Goal: Task Accomplishment & Management: Complete application form

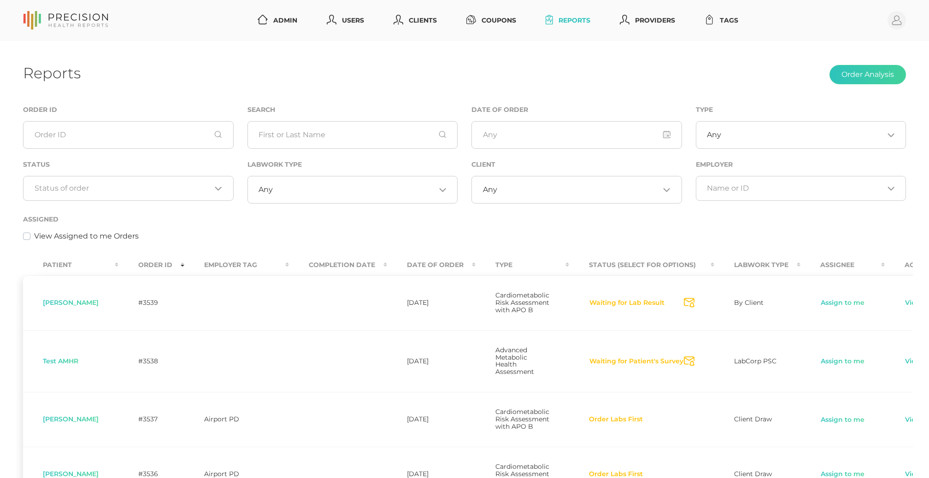
scroll to position [0, 11]
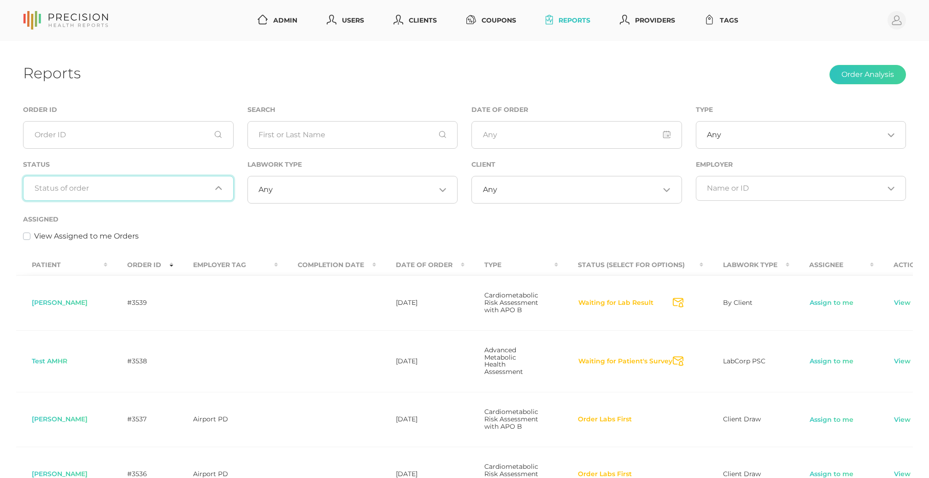
click at [170, 185] on input "Search for option" at bounding box center [123, 188] width 177 height 9
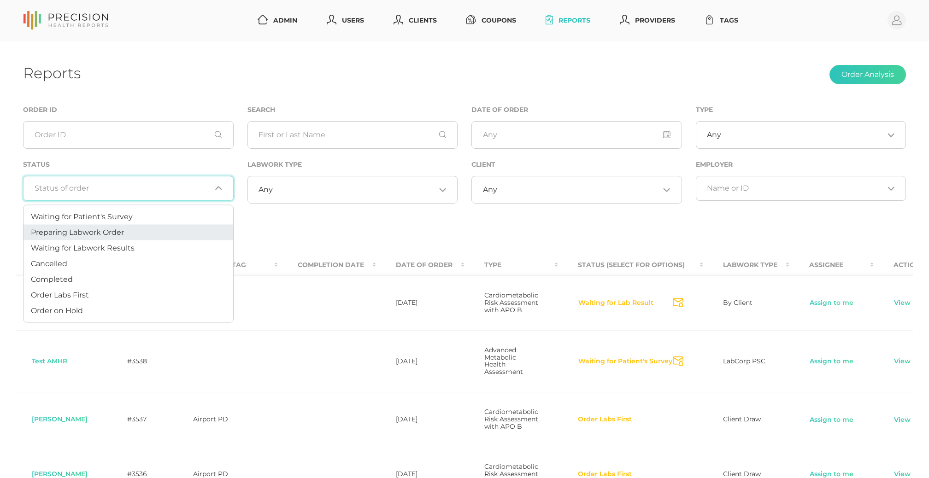
click at [139, 230] on li "Preparing Labwork Order" at bounding box center [129, 233] width 210 height 16
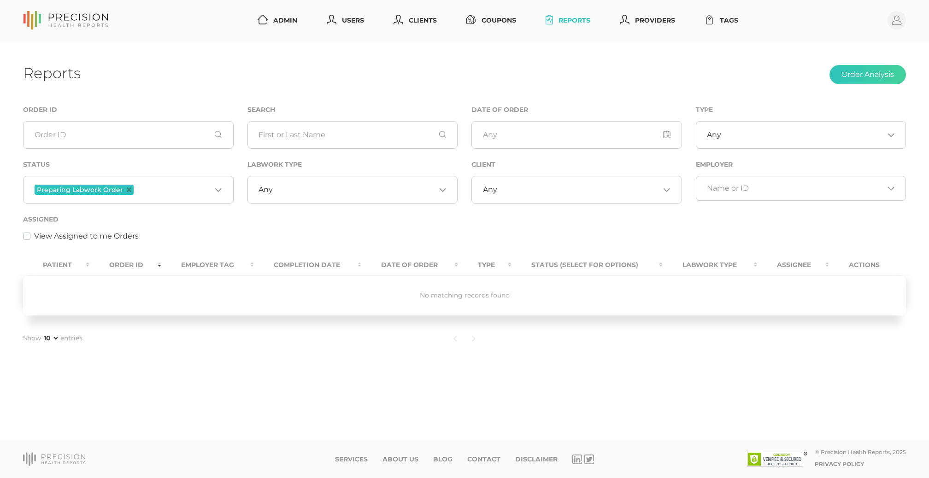
scroll to position [0, 0]
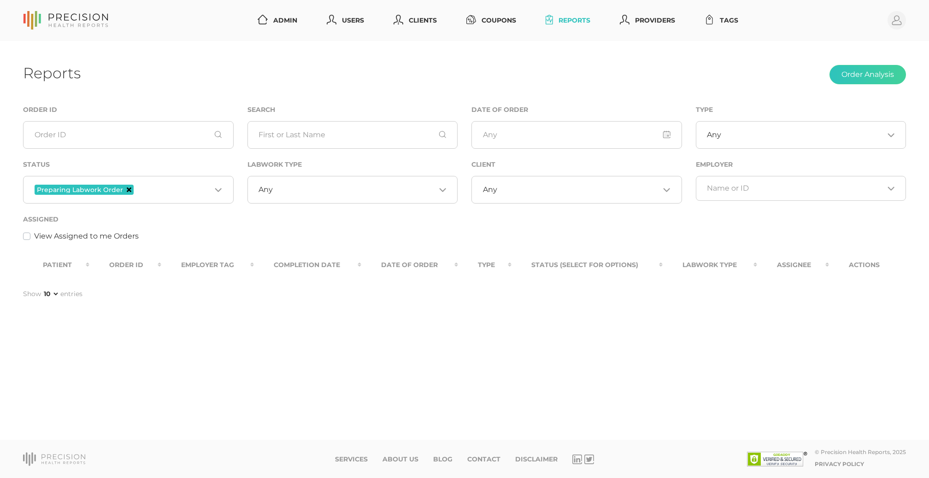
click at [127, 189] on icon "Deselect Preparing Labwork Order" at bounding box center [129, 190] width 5 height 5
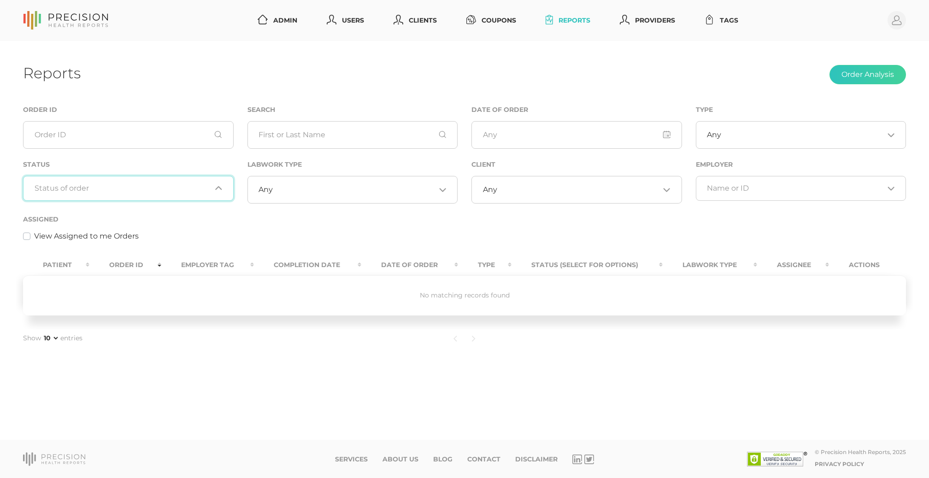
click at [127, 189] on input "Search for option" at bounding box center [123, 188] width 177 height 9
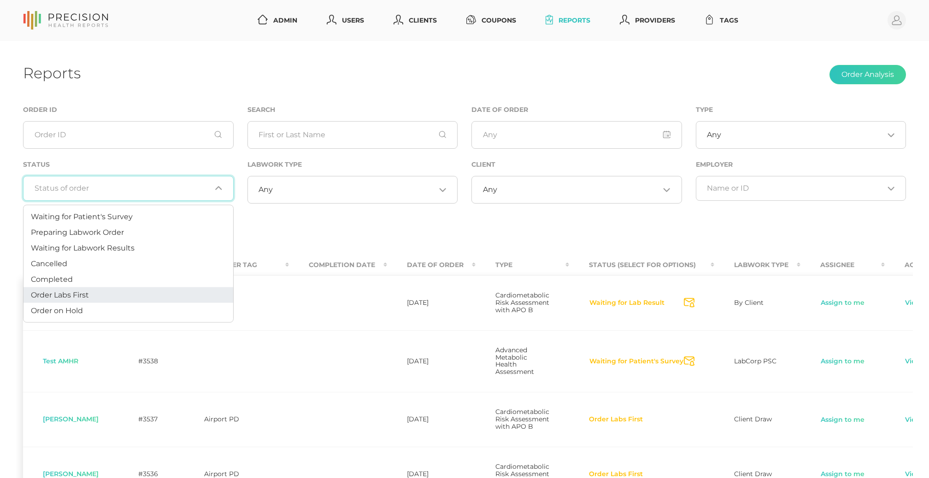
click at [119, 295] on li "Order Labs First" at bounding box center [129, 296] width 210 height 16
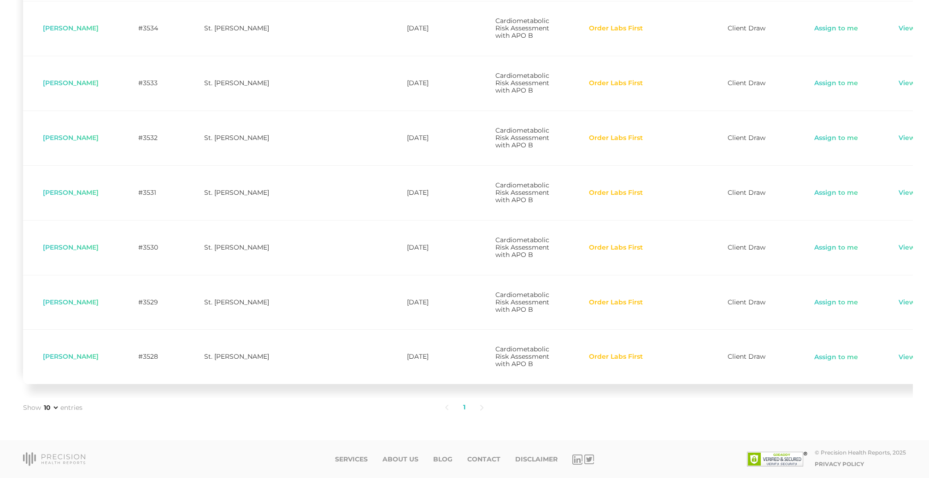
scroll to position [487, 0]
click at [819, 358] on link "Assign to me" at bounding box center [836, 357] width 45 height 9
click at [817, 298] on link "Assign to me" at bounding box center [836, 302] width 45 height 9
click at [814, 189] on link "Assign to me" at bounding box center [836, 193] width 45 height 9
click at [814, 134] on link "Assign to me" at bounding box center [836, 138] width 45 height 9
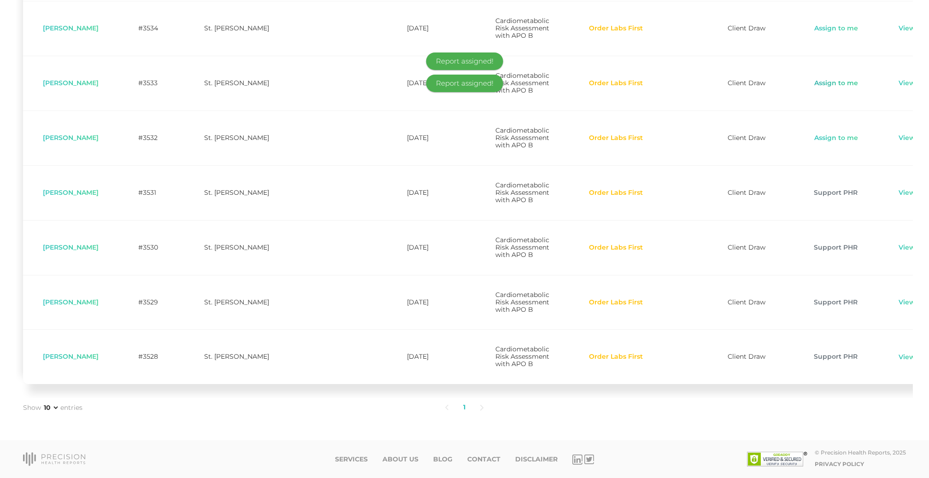
click at [814, 79] on link "Assign to me" at bounding box center [836, 83] width 45 height 9
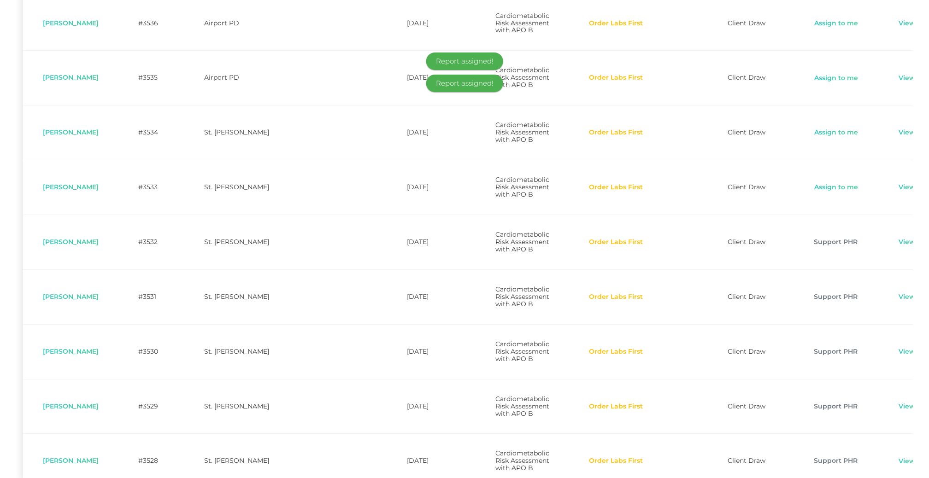
scroll to position [317, 0]
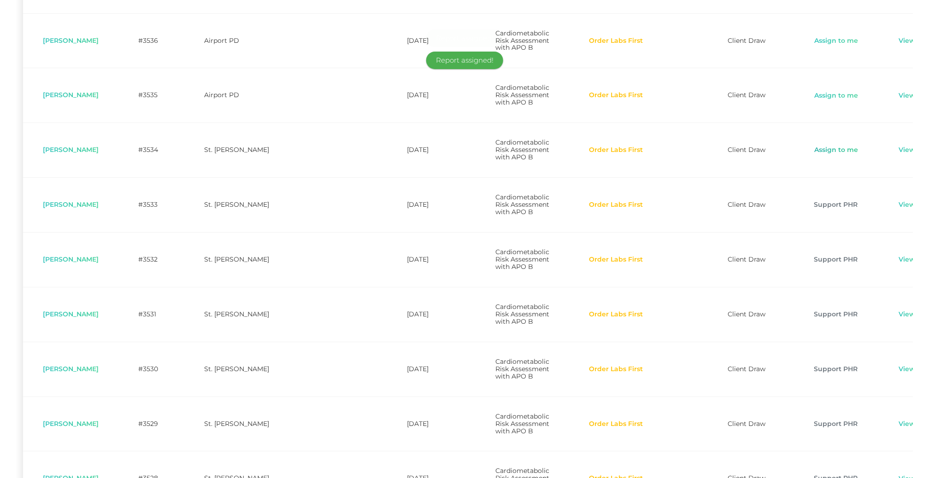
click at [824, 155] on link "Assign to me" at bounding box center [836, 150] width 45 height 9
click at [818, 46] on link "Assign to me" at bounding box center [836, 40] width 45 height 9
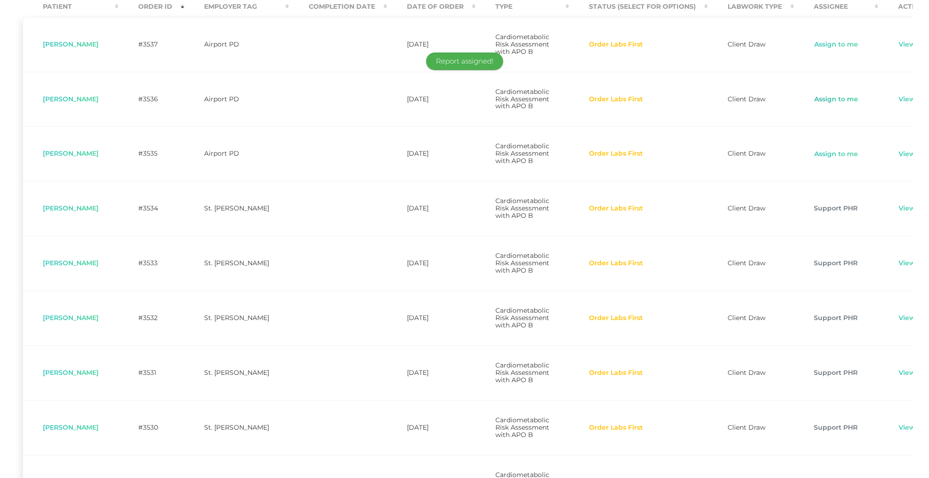
scroll to position [259, 0]
click at [814, 159] on link "Assign to me" at bounding box center [836, 154] width 45 height 9
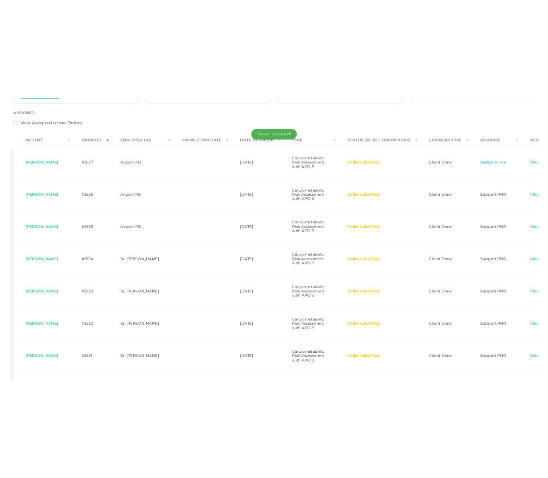
scroll to position [188, 0]
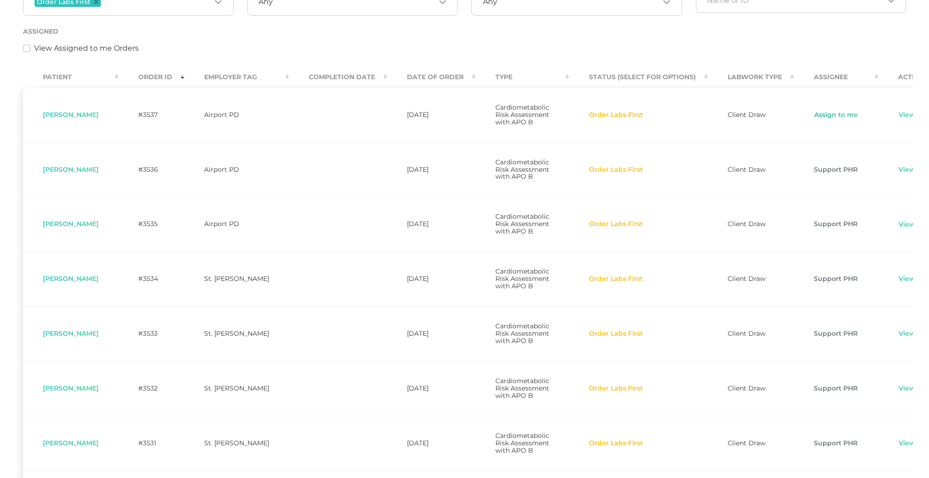
click at [814, 117] on link "Assign to me" at bounding box center [836, 115] width 45 height 9
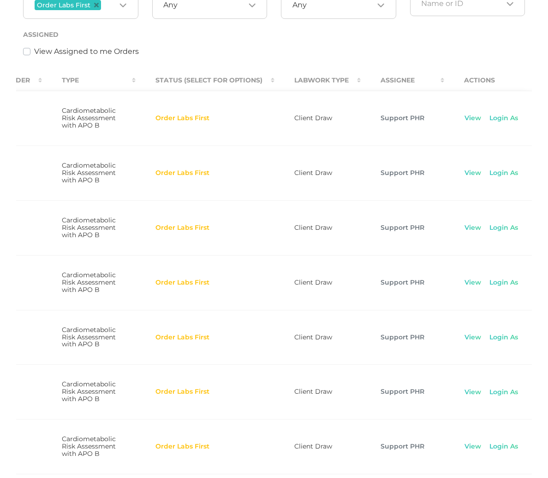
scroll to position [0, 433]
click at [464, 120] on link "View" at bounding box center [473, 118] width 18 height 9
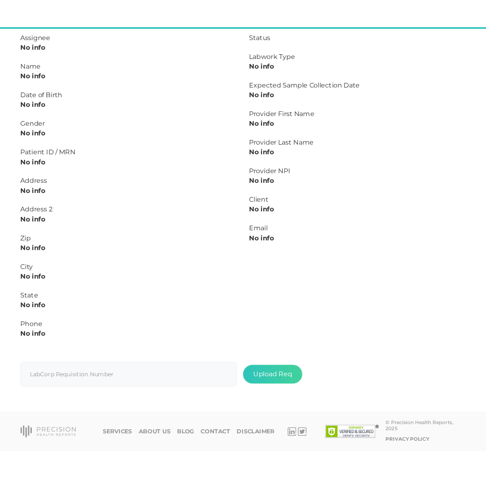
scroll to position [157, 0]
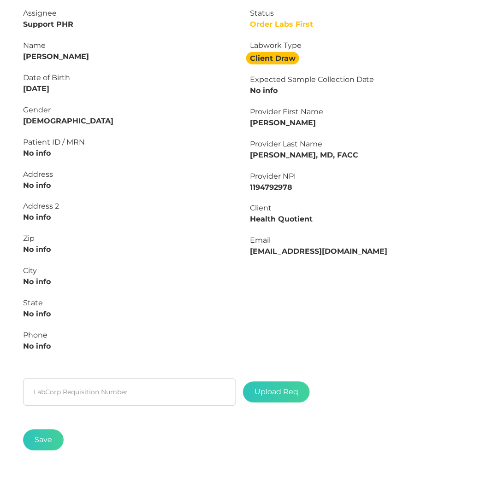
click at [61, 47] on div "Name" at bounding box center [129, 45] width 213 height 11
click at [61, 58] on strong "[PERSON_NAME]" at bounding box center [56, 56] width 66 height 9
copy strong "[PERSON_NAME]"
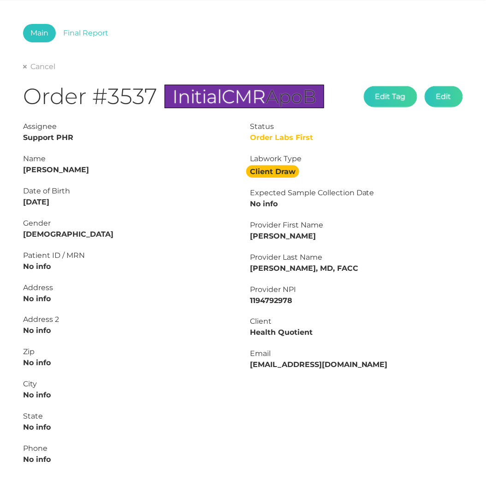
scroll to position [37, 0]
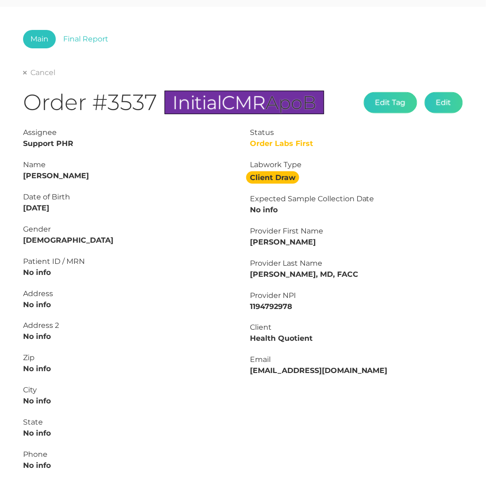
click at [30, 171] on strong "[PERSON_NAME]" at bounding box center [56, 175] width 66 height 9
copy strong "[PERSON_NAME]"
drag, startPoint x: 67, startPoint y: 206, endPoint x: 0, endPoint y: 205, distance: 67.3
click at [0, 205] on div "Main Final Report Cancel Order #3537 Initial CMR ApoB Edit Tag Edit Status Orde…" at bounding box center [243, 309] width 486 height 605
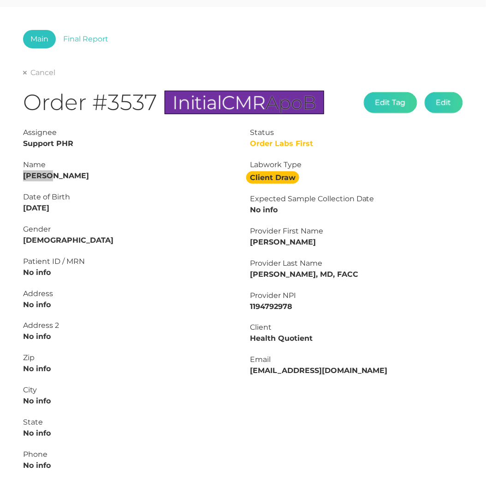
copy strong "[DATE]"
click at [44, 76] on link "Cancel" at bounding box center [39, 72] width 32 height 9
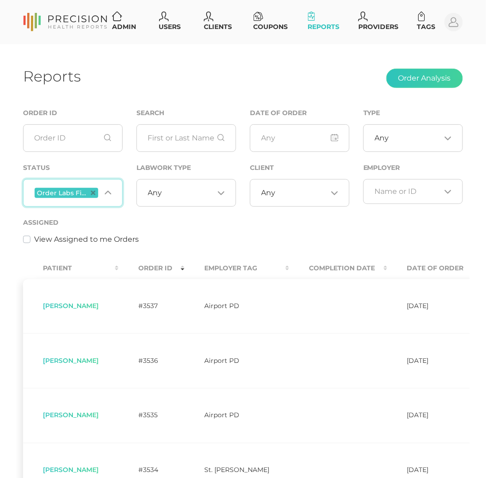
click at [95, 189] on span "Order Labs First" at bounding box center [67, 193] width 64 height 10
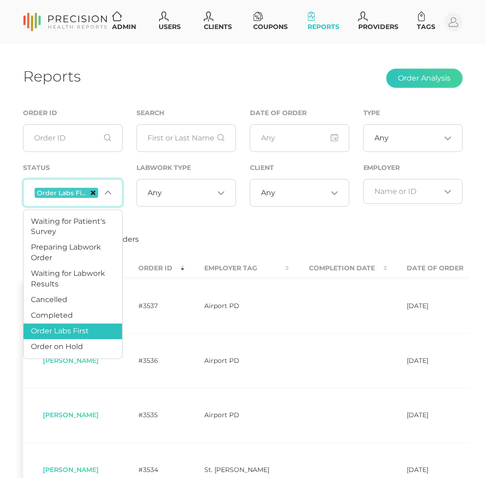
click at [92, 193] on icon "Deselect Order Labs First" at bounding box center [93, 193] width 5 height 5
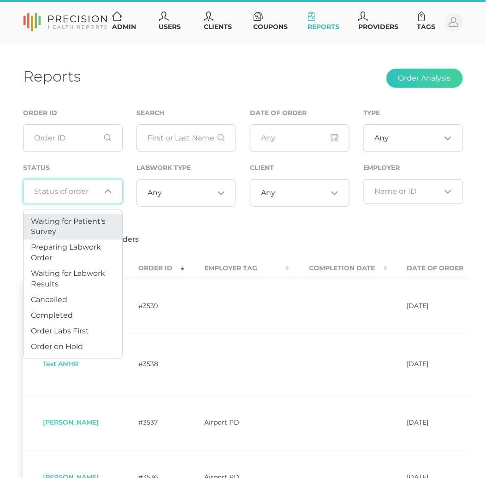
click at [183, 229] on div "Assigned View Assigned to me Orders" at bounding box center [243, 231] width 440 height 28
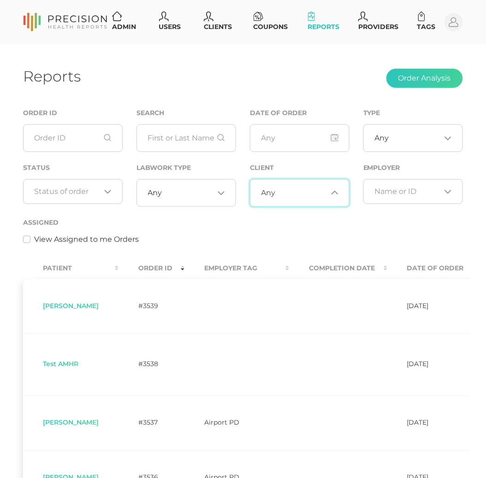
click at [308, 189] on input "Search for option" at bounding box center [302, 193] width 52 height 9
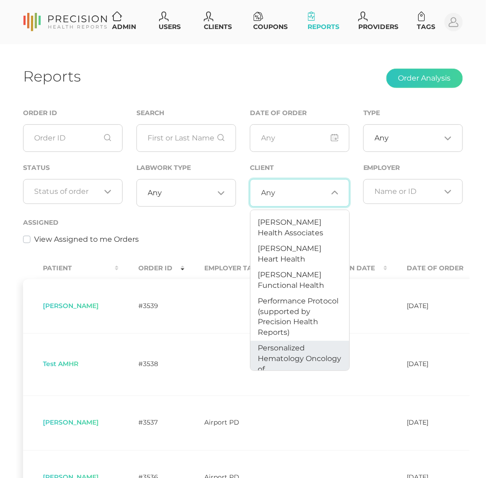
scroll to position [686, 0]
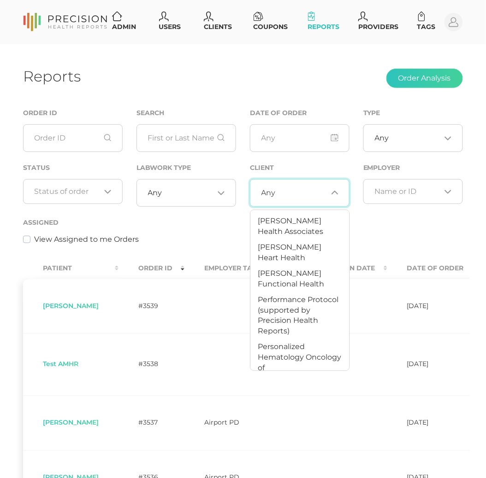
click at [290, 387] on li "Precision Health Reports" at bounding box center [300, 400] width 99 height 26
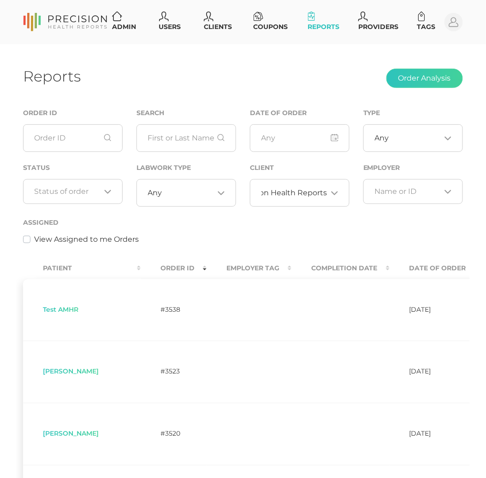
click at [96, 316] on td "Test AMHR" at bounding box center [82, 310] width 118 height 62
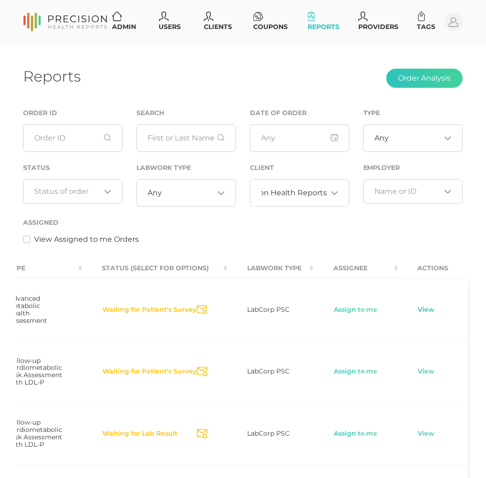
scroll to position [0, 489]
click at [422, 308] on link "View" at bounding box center [427, 310] width 18 height 9
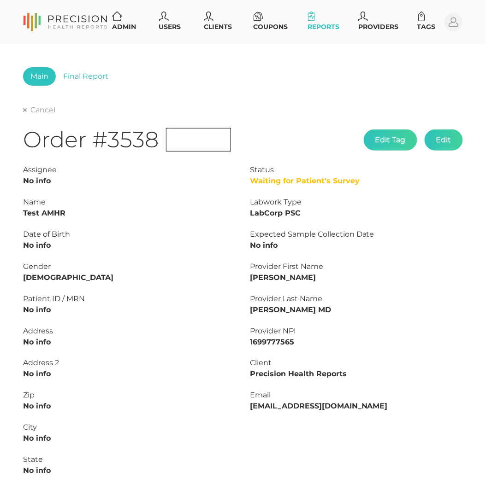
click at [183, 137] on span "Initial" at bounding box center [198, 140] width 49 height 23
click at [25, 110] on icon at bounding box center [25, 110] width 4 height 4
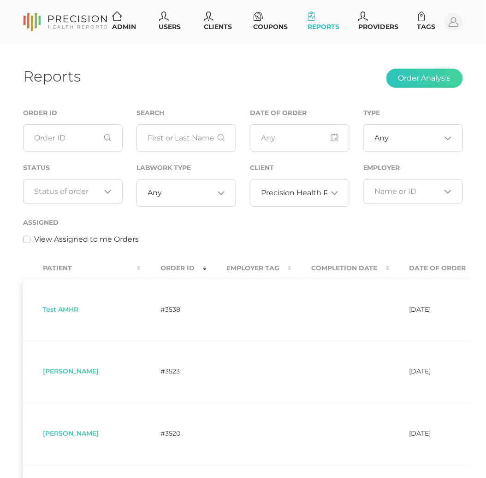
click at [88, 194] on input "Search for option" at bounding box center [68, 191] width 66 height 9
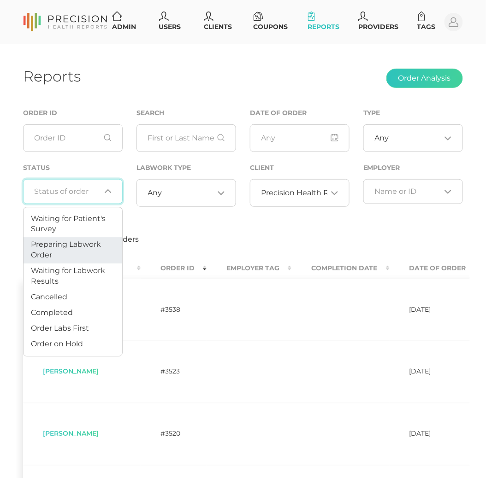
click at [76, 242] on span "Preparing Labwork Order" at bounding box center [66, 250] width 70 height 19
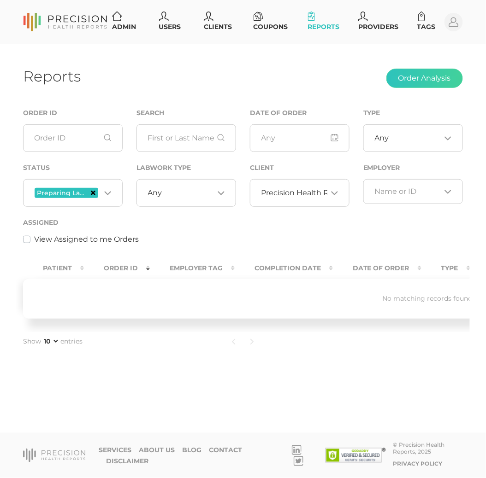
click at [94, 191] on icon "Deselect Preparing Labwork Order" at bounding box center [93, 193] width 5 height 5
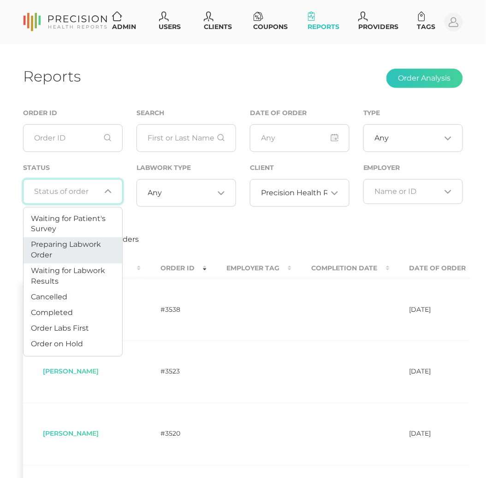
click at [80, 200] on div "Loading..." at bounding box center [73, 191] width 100 height 25
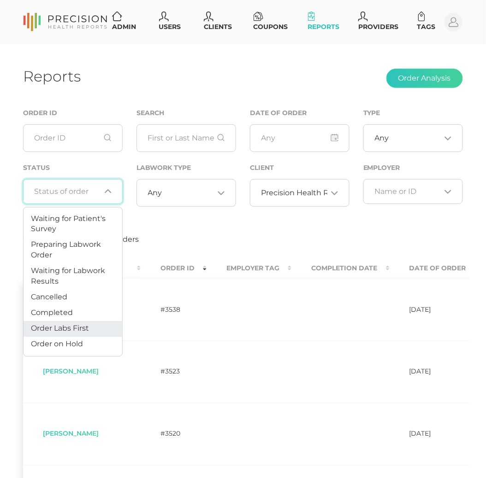
click at [69, 324] on span "Order Labs First" at bounding box center [60, 328] width 58 height 9
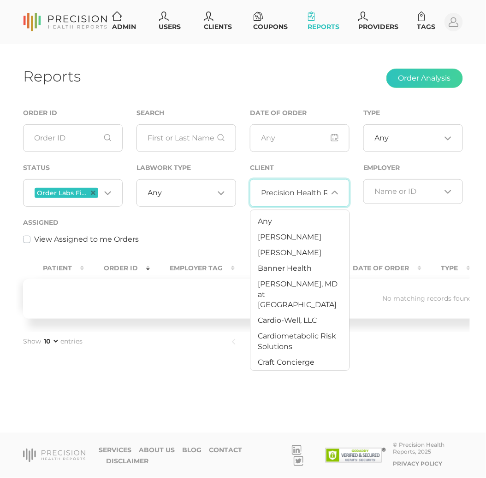
click at [306, 194] on span "Precision Health Reports" at bounding box center [307, 193] width 92 height 9
click at [293, 222] on li "Any" at bounding box center [300, 222] width 99 height 16
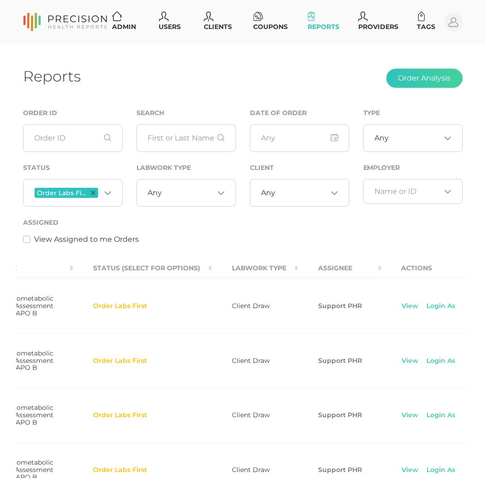
scroll to position [0, 495]
click at [196, 238] on div "View Assigned to me Orders" at bounding box center [243, 239] width 440 height 11
click at [403, 310] on link "View" at bounding box center [412, 306] width 18 height 9
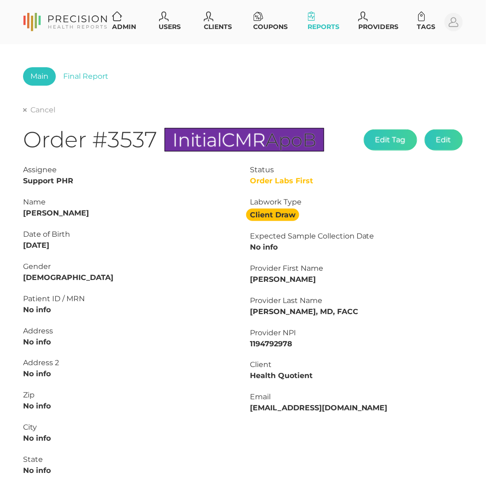
click at [40, 215] on strong "[PERSON_NAME]" at bounding box center [56, 213] width 66 height 9
copy strong "[PERSON_NAME]"
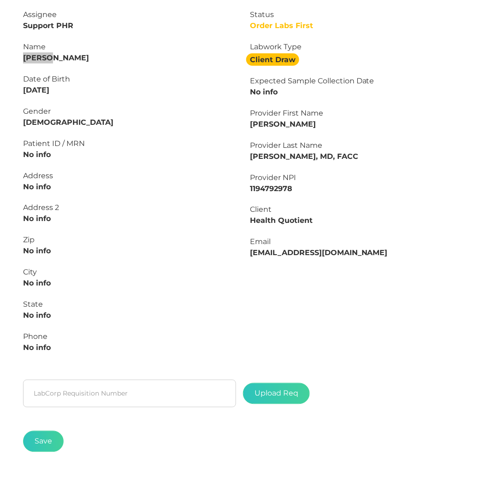
scroll to position [168, 0]
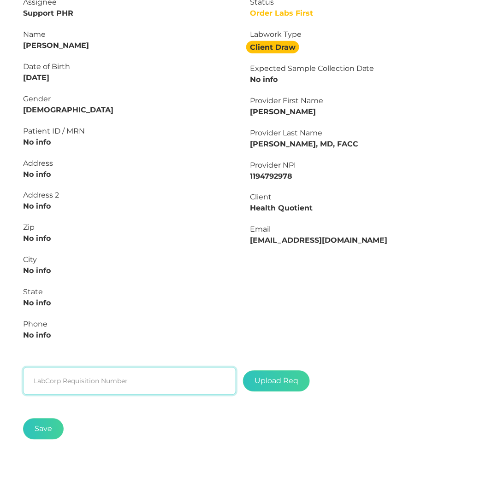
click at [67, 377] on input "text" at bounding box center [129, 382] width 213 height 28
paste input "L2506682618"
type input "L2506682618"
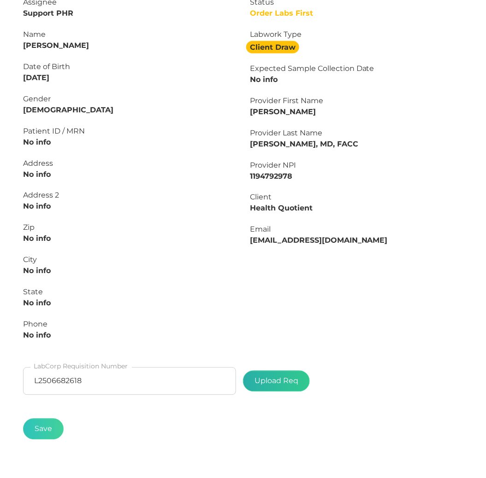
click at [268, 382] on label at bounding box center [276, 381] width 66 height 20
type input "C:\fakepath\[PERSON_NAME].pdf"
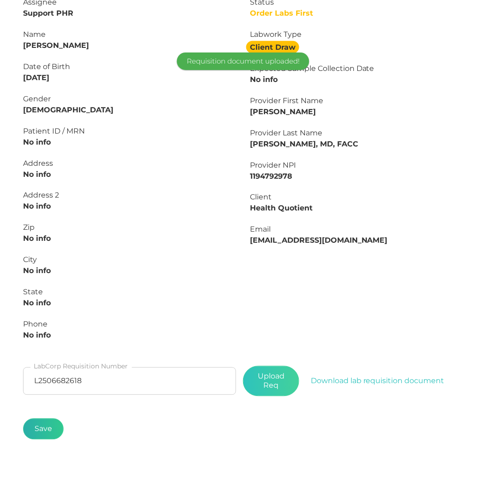
click at [42, 421] on button "Save" at bounding box center [43, 429] width 41 height 21
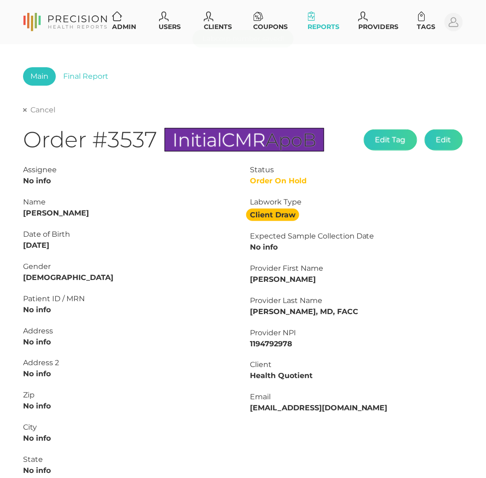
scroll to position [0, 0]
click at [37, 102] on div "Main Final Report Cancel Order #3537 Initial CMR ApoB Edit Tag Edit Status Orde…" at bounding box center [243, 317] width 440 height 501
click at [37, 109] on link "Cancel" at bounding box center [39, 110] width 32 height 9
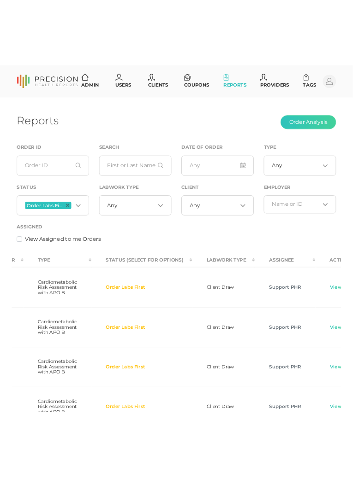
scroll to position [0, 487]
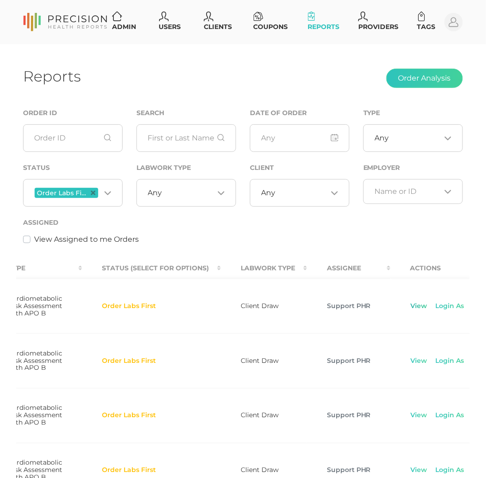
click at [410, 309] on link "View" at bounding box center [419, 306] width 18 height 9
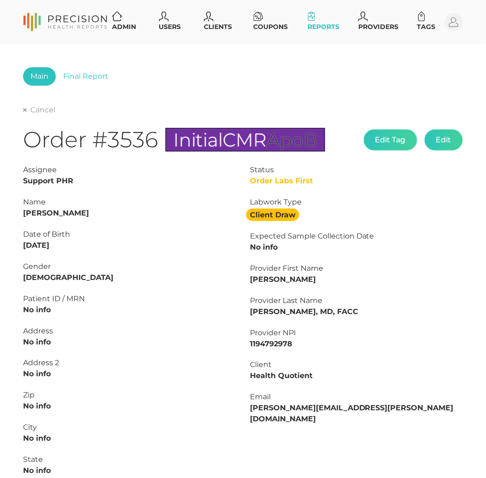
click at [74, 211] on strong "[PERSON_NAME]" at bounding box center [56, 213] width 66 height 9
copy strong "[PERSON_NAME]"
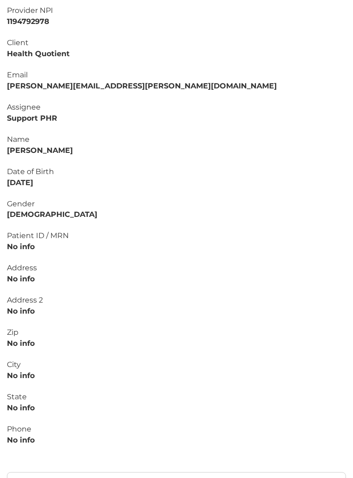
scroll to position [226, 0]
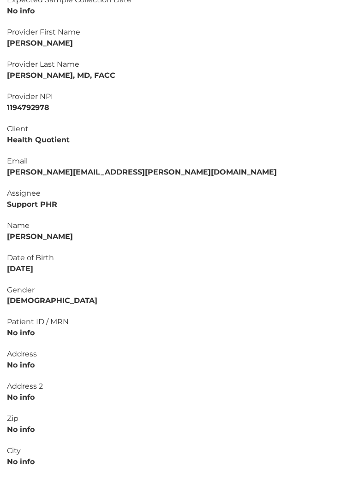
click at [28, 239] on strong "[PERSON_NAME]" at bounding box center [40, 236] width 66 height 9
copy strong "[PERSON_NAME]"
drag, startPoint x: 50, startPoint y: 271, endPoint x: 0, endPoint y: 265, distance: 50.1
click at [0, 265] on div "Assignee Support PHR Name [PERSON_NAME] Date of Birth [DEMOGRAPHIC_DATA] Gender…" at bounding box center [176, 365] width 353 height 355
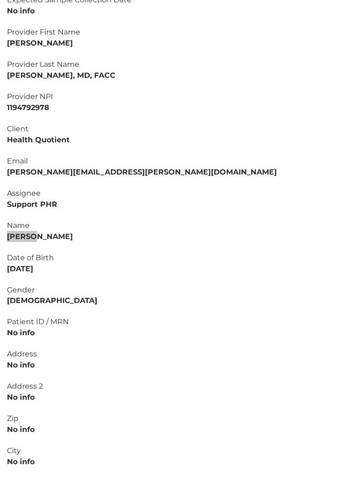
copy strong "[DATE]"
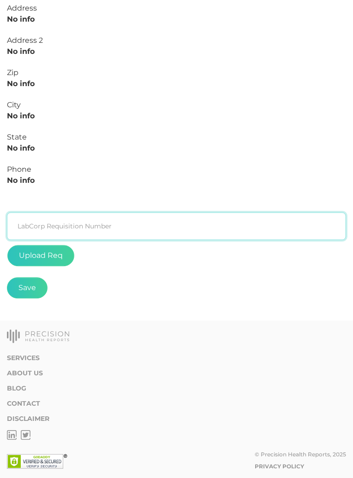
scroll to position [572, 0]
click at [120, 234] on input "text" at bounding box center [176, 227] width 339 height 28
paste input "L2506682707"
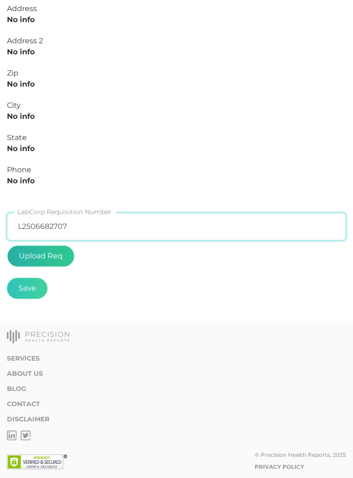
type input "L2506682707"
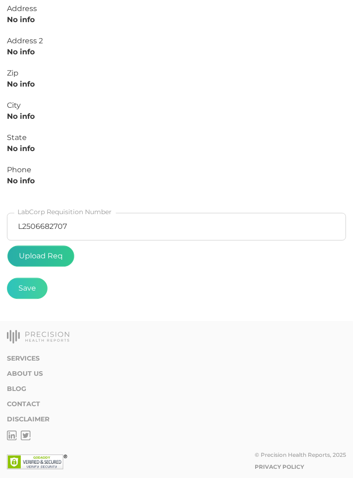
click at [56, 252] on label at bounding box center [41, 256] width 66 height 20
type input "C:\fakepath\[PERSON_NAME].pdf"
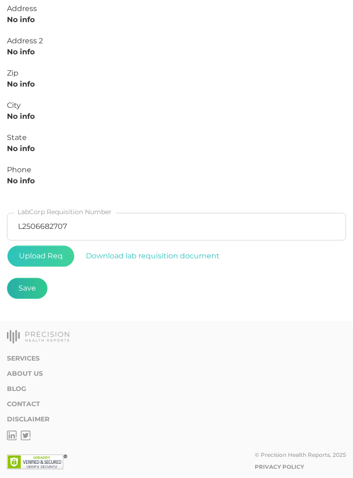
click at [27, 295] on button "Save" at bounding box center [27, 288] width 41 height 21
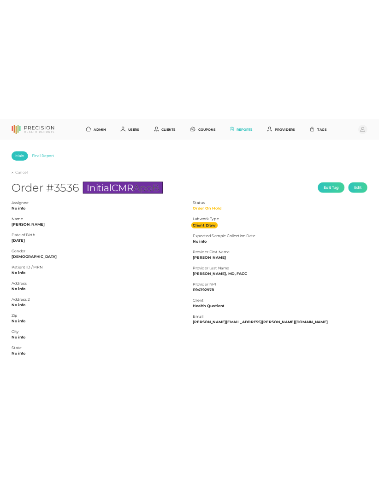
scroll to position [0, 0]
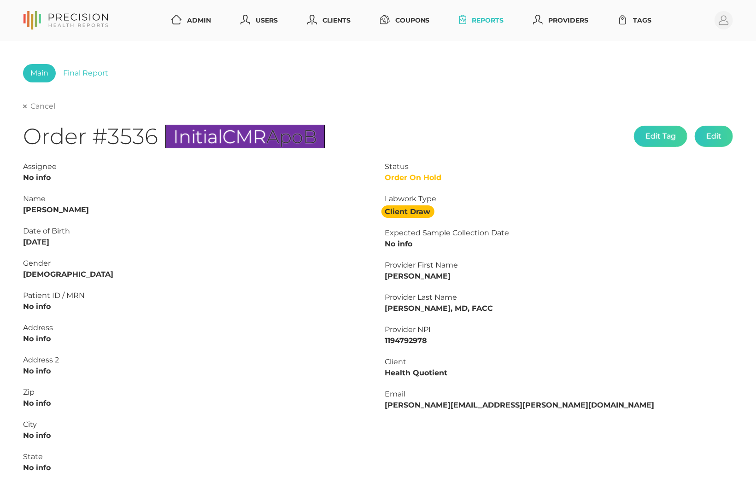
click at [26, 102] on link "Cancel" at bounding box center [39, 106] width 32 height 9
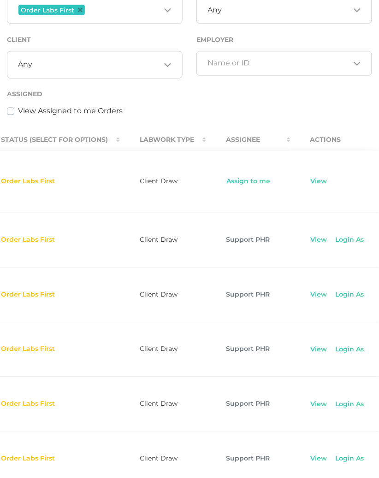
scroll to position [0, 571]
click at [312, 245] on link "View" at bounding box center [321, 240] width 18 height 9
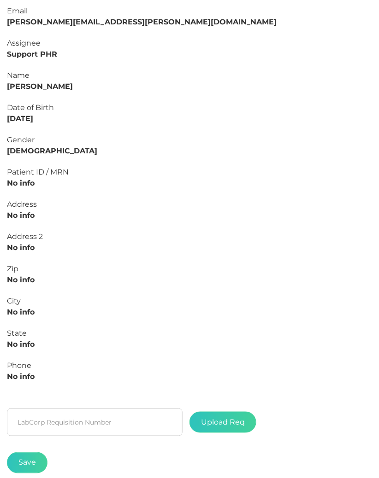
scroll to position [401, 0]
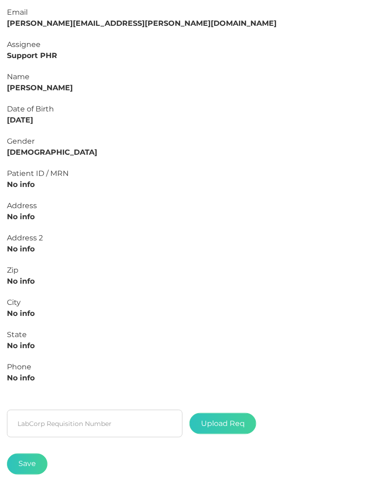
click at [47, 88] on strong "[PERSON_NAME]" at bounding box center [40, 87] width 66 height 9
copy strong "[PERSON_NAME]"
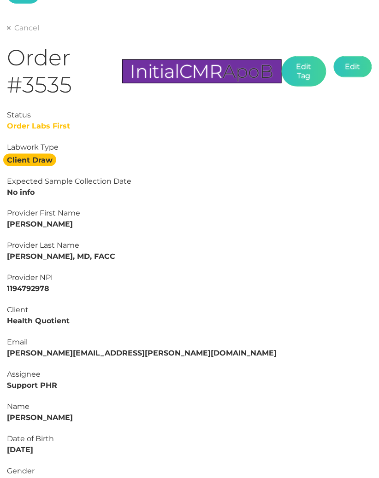
scroll to position [78, 0]
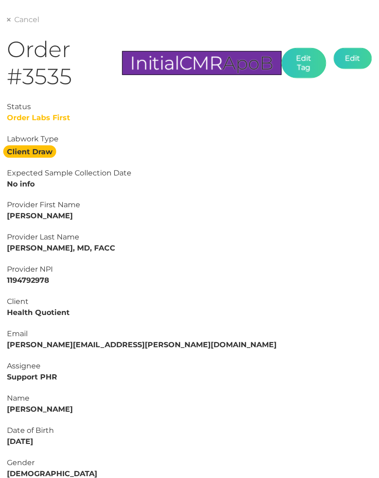
click at [21, 408] on strong "[PERSON_NAME]" at bounding box center [40, 410] width 66 height 9
copy strong "[PERSON_NAME]"
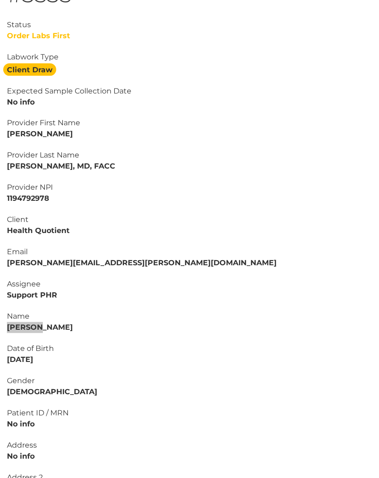
scroll to position [187, 0]
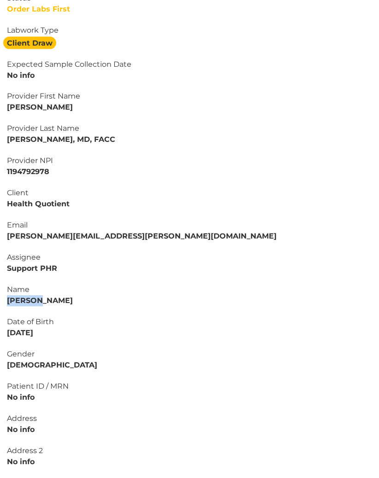
drag, startPoint x: 54, startPoint y: 329, endPoint x: 0, endPoint y: 329, distance: 54.4
click at [0, 329] on html "Admin Users Clients Coupons Reports Providers Tags Profile Main Final Report Ca…" at bounding box center [189, 291] width 379 height 957
copy strong "[DATE]"
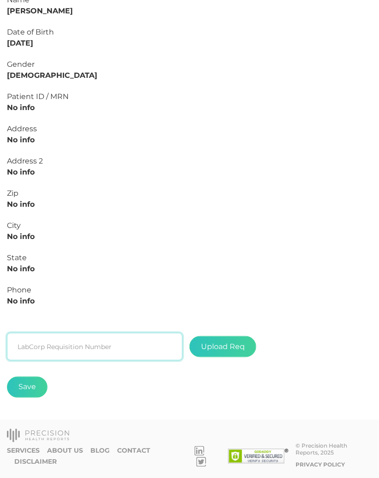
scroll to position [477, 0]
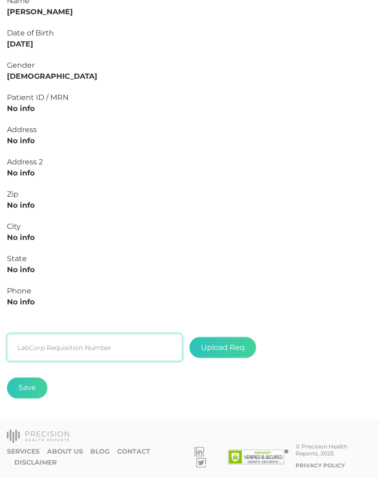
click at [106, 335] on input "text" at bounding box center [95, 348] width 176 height 28
paste input "L2506683259"
type input "L2506683259"
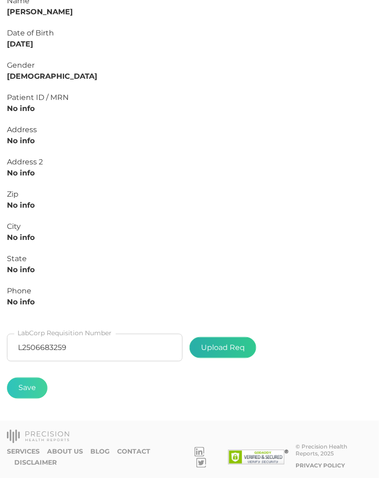
click at [226, 346] on label at bounding box center [223, 348] width 66 height 20
type input "C:\fakepath\[PERSON_NAME].pdf"
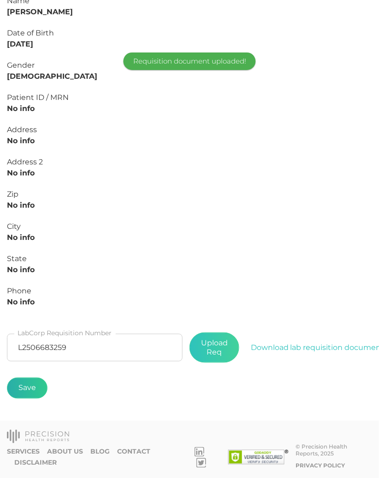
click at [28, 389] on button "Save" at bounding box center [27, 388] width 41 height 21
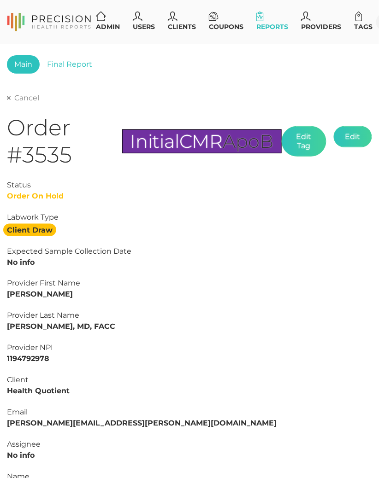
scroll to position [0, 0]
click at [21, 94] on link "Cancel" at bounding box center [23, 98] width 32 height 9
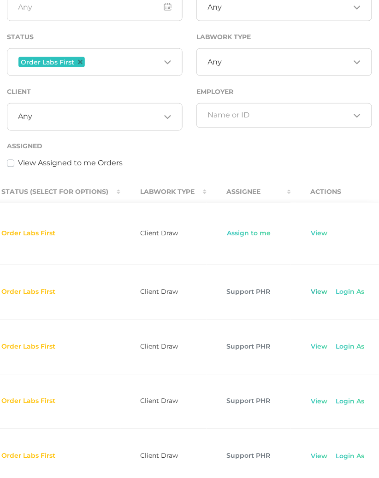
scroll to position [0, 571]
click at [312, 297] on link "View" at bounding box center [321, 292] width 18 height 9
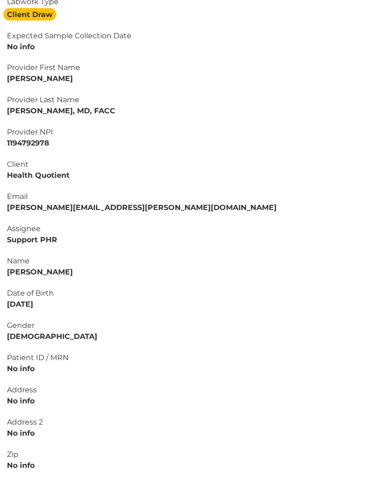
scroll to position [239, 0]
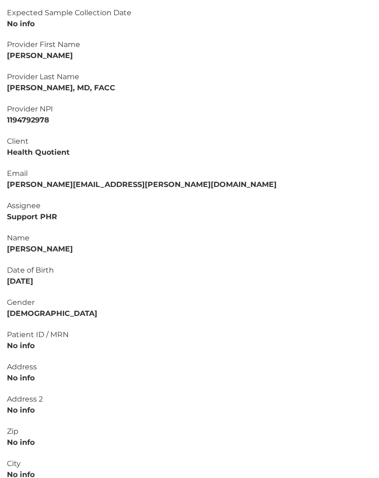
click at [73, 249] on strong "[PERSON_NAME]" at bounding box center [40, 249] width 66 height 9
click at [19, 245] on strong "[PERSON_NAME]" at bounding box center [40, 249] width 66 height 9
drag, startPoint x: 52, startPoint y: 281, endPoint x: 0, endPoint y: 281, distance: 51.6
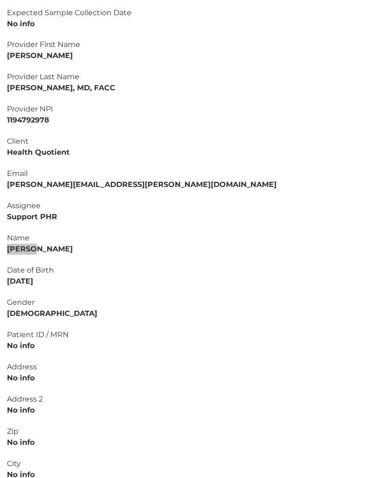
click at [0, 281] on div "Assignee Support PHR Name [PERSON_NAME] Date of Birth [DEMOGRAPHIC_DATA] Gender…" at bounding box center [189, 378] width 379 height 355
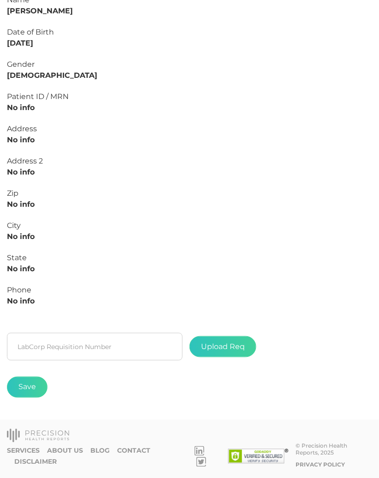
click at [70, 329] on fieldset "LabCorp Requisition Number" at bounding box center [95, 347] width 176 height 38
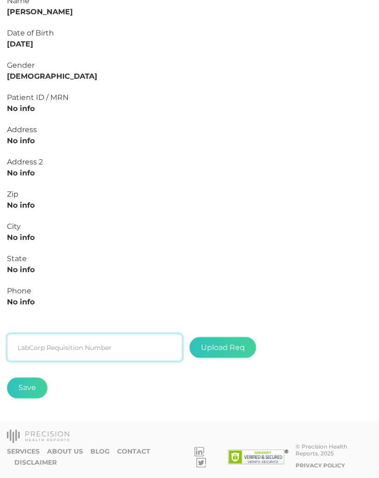
click at [67, 339] on input "text" at bounding box center [95, 348] width 176 height 28
paste input "L2506683365"
type input "L2506683365"
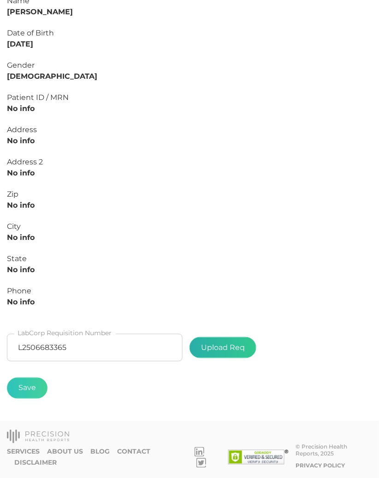
click at [218, 344] on label at bounding box center [223, 348] width 66 height 20
type input "C:\fakepath\[PERSON_NAME].pdf"
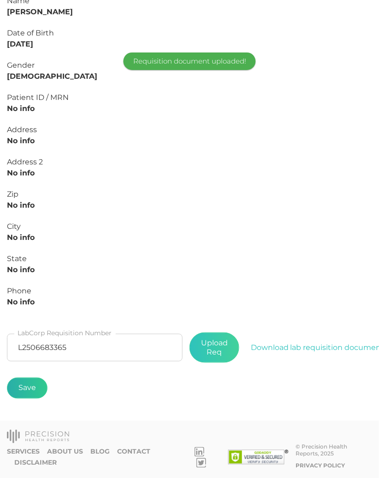
click at [20, 384] on button "Save" at bounding box center [27, 388] width 41 height 21
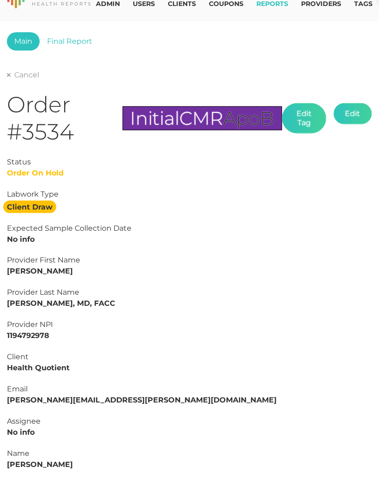
scroll to position [0, 0]
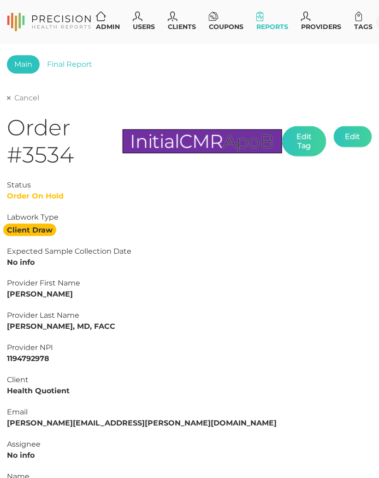
click at [27, 97] on link "Cancel" at bounding box center [23, 98] width 32 height 9
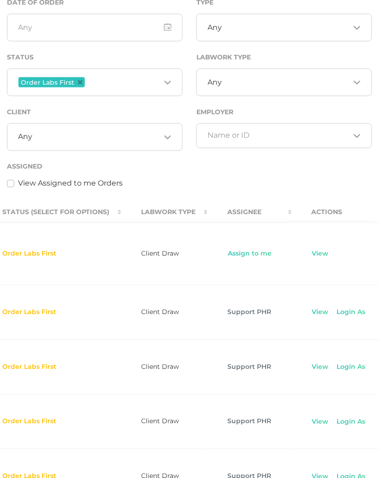
scroll to position [0, 570]
click at [306, 262] on td "View" at bounding box center [340, 254] width 94 height 62
click at [312, 255] on link "View" at bounding box center [321, 254] width 18 height 9
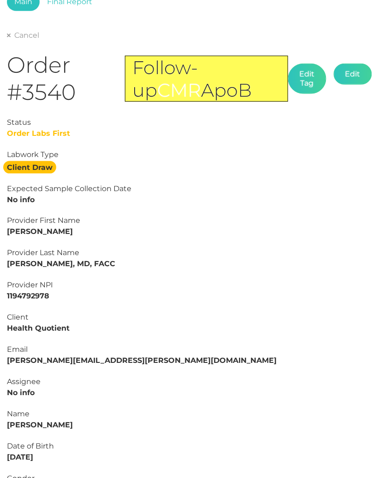
scroll to position [58, 0]
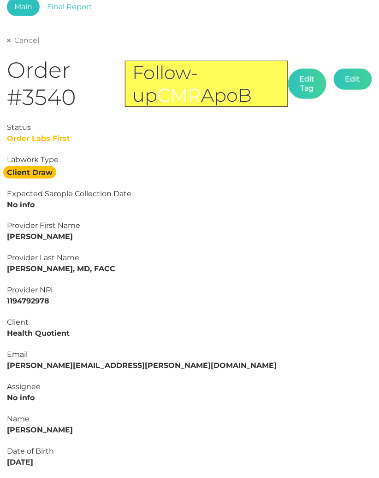
click at [18, 42] on link "Cancel" at bounding box center [23, 40] width 32 height 9
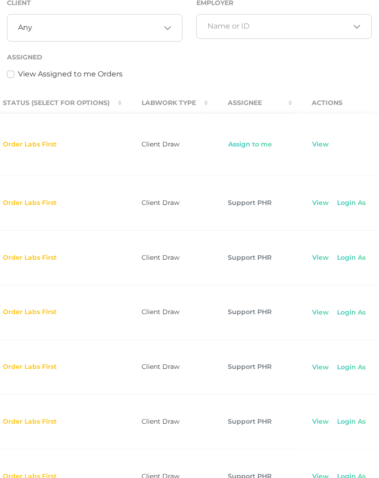
scroll to position [0, 570]
click at [312, 208] on link "View" at bounding box center [321, 203] width 18 height 9
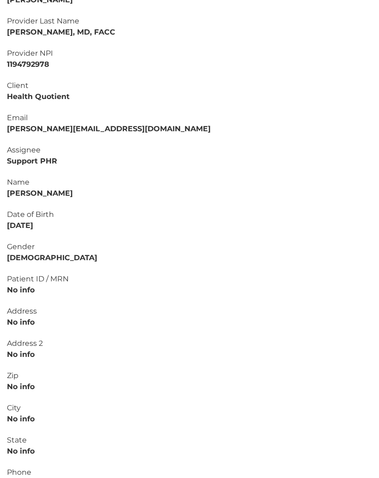
scroll to position [297, 0]
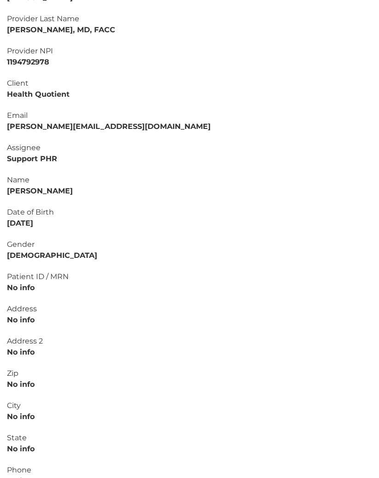
click at [60, 189] on strong "[PERSON_NAME]" at bounding box center [40, 191] width 66 height 9
click at [29, 190] on strong "[PERSON_NAME]" at bounding box center [40, 191] width 66 height 9
drag, startPoint x: 50, startPoint y: 224, endPoint x: 0, endPoint y: 224, distance: 50.7
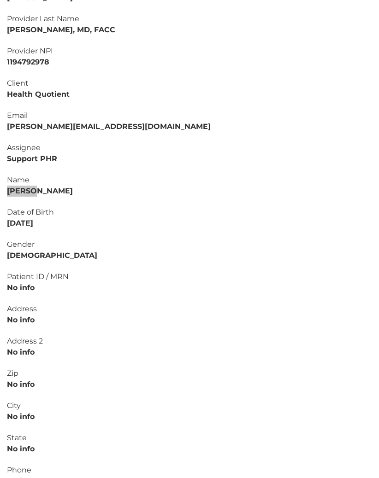
click at [0, 224] on html "Admin Users Clients Coupons Reports Providers Tags Profile Main Final Report Ca…" at bounding box center [189, 181] width 379 height 957
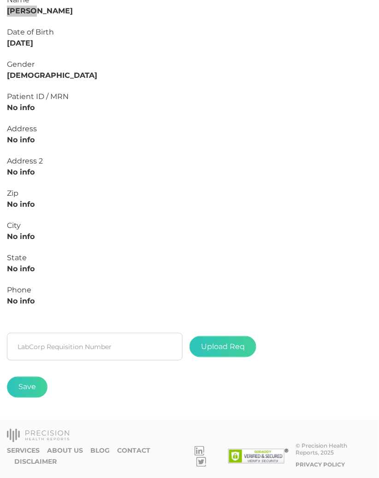
scroll to position [477, 0]
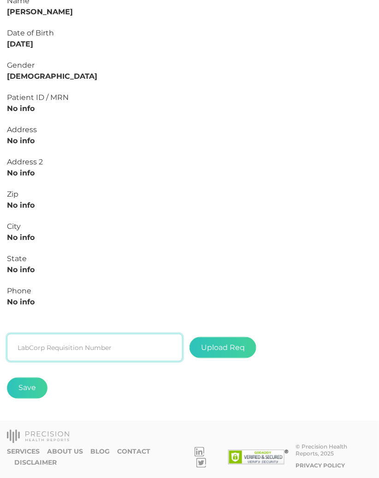
click at [63, 339] on input "text" at bounding box center [95, 348] width 176 height 28
paste input "L2506683458"
type input "L2506683458"
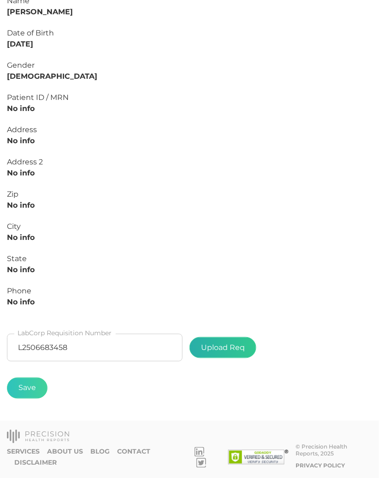
click at [216, 348] on label at bounding box center [223, 348] width 66 height 20
type input "C:\fakepath\[PERSON_NAME].pdf"
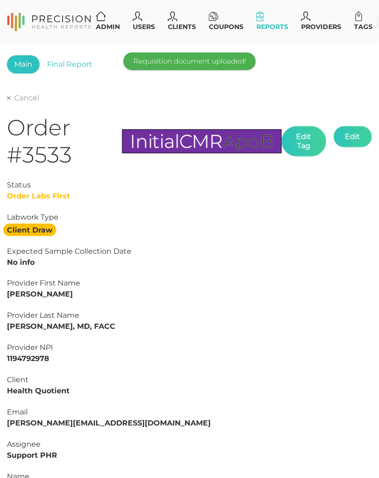
scroll to position [0, 0]
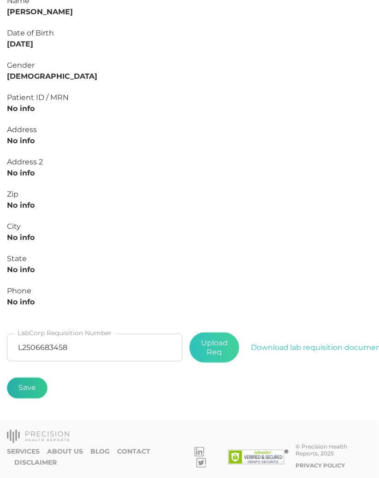
click at [32, 378] on button "Save" at bounding box center [27, 388] width 41 height 21
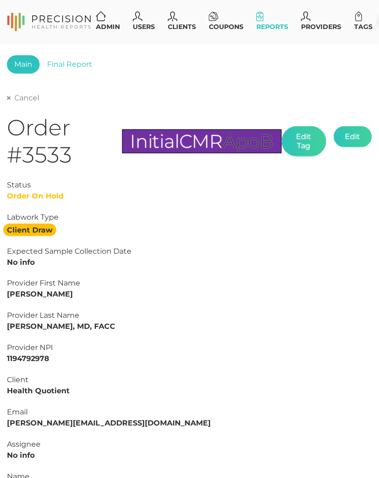
click at [25, 94] on link "Cancel" at bounding box center [23, 98] width 32 height 9
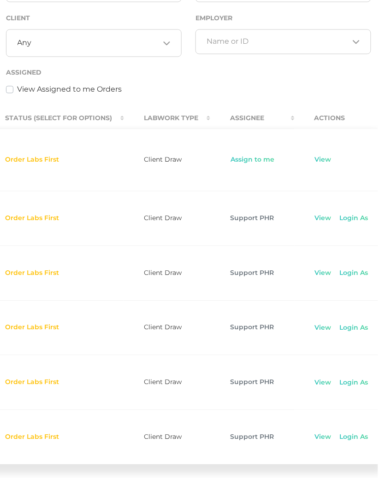
scroll to position [0, 566]
click at [315, 224] on link "View" at bounding box center [324, 218] width 18 height 9
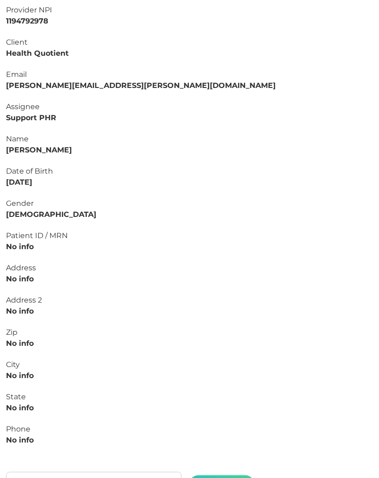
scroll to position [346, 1]
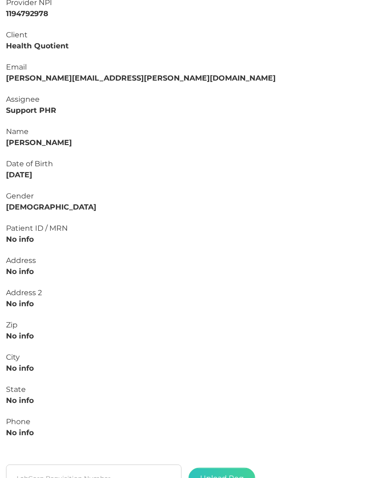
click at [54, 141] on strong "[PERSON_NAME]" at bounding box center [39, 142] width 66 height 9
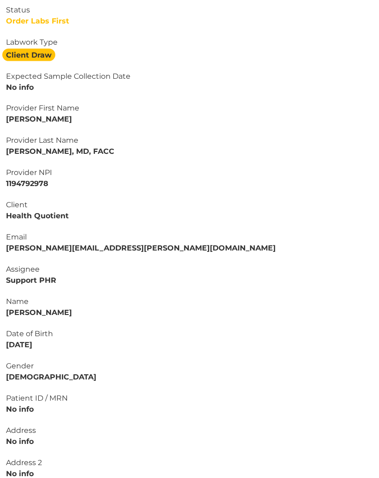
scroll to position [178, 1]
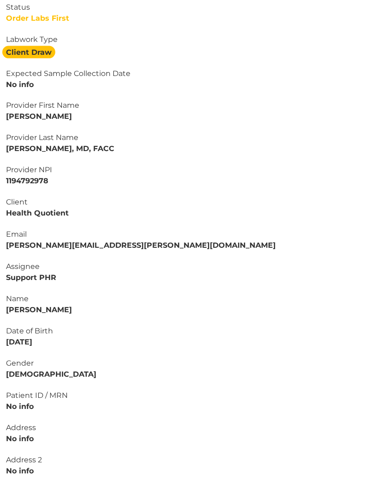
click at [16, 308] on strong "[PERSON_NAME]" at bounding box center [39, 310] width 66 height 9
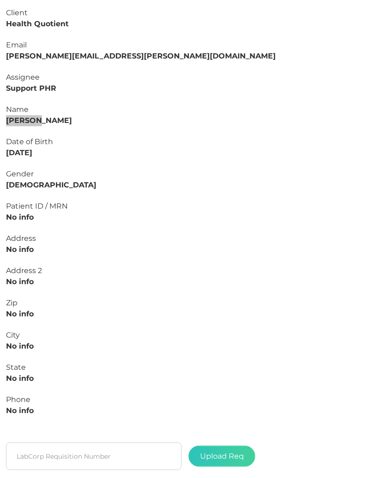
scroll to position [368, 0]
drag, startPoint x: 60, startPoint y: 149, endPoint x: 0, endPoint y: 150, distance: 60.4
click at [0, 150] on div "Assignee Support PHR Name [PERSON_NAME] Date of Birth [DEMOGRAPHIC_DATA] Gender…" at bounding box center [189, 249] width 379 height 355
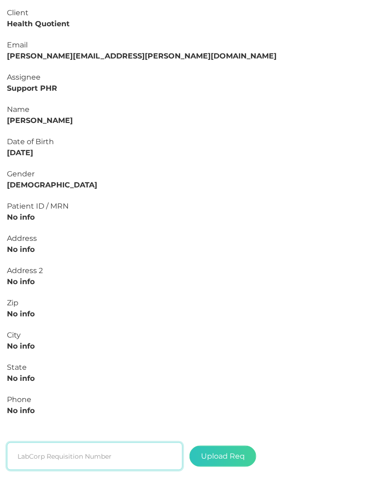
click at [59, 452] on input "text" at bounding box center [95, 457] width 176 height 28
paste input "L2506683529"
type input "L2506683529"
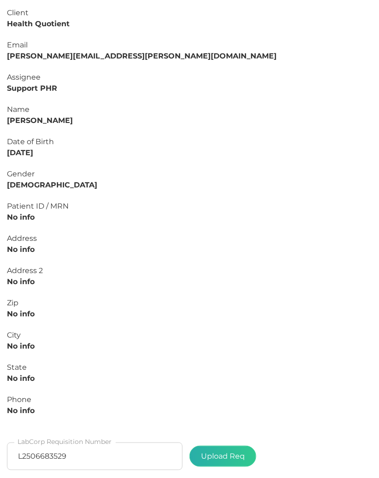
click at [224, 452] on label at bounding box center [223, 457] width 66 height 20
type input "C:\fakepath\[PERSON_NAME].pdf"
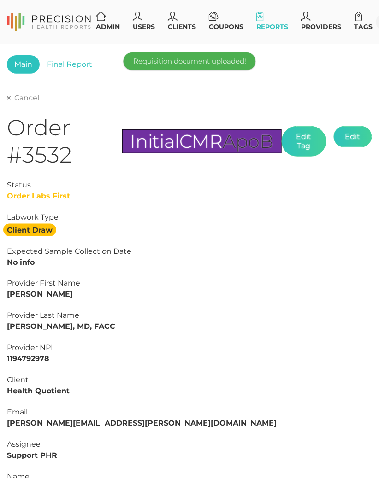
scroll to position [0, 0]
click at [27, 98] on link "Cancel" at bounding box center [23, 98] width 32 height 9
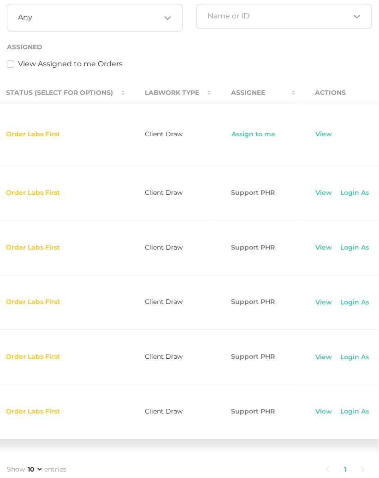
scroll to position [0, 566]
click at [301, 206] on td "View Login As" at bounding box center [343, 193] width 94 height 55
click at [316, 198] on link "View" at bounding box center [325, 193] width 18 height 9
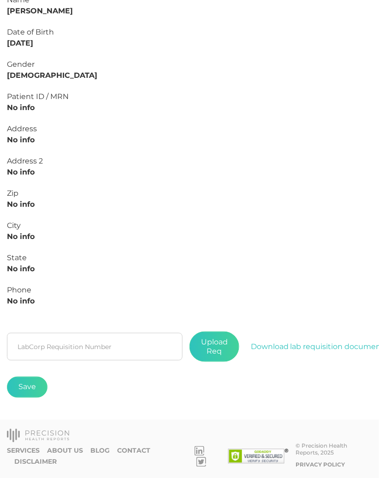
scroll to position [477, 0]
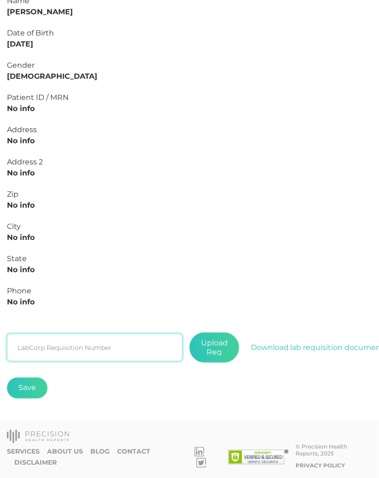
click at [104, 342] on input "text" at bounding box center [95, 348] width 176 height 28
paste input "L2506683529"
type input "L2506683529"
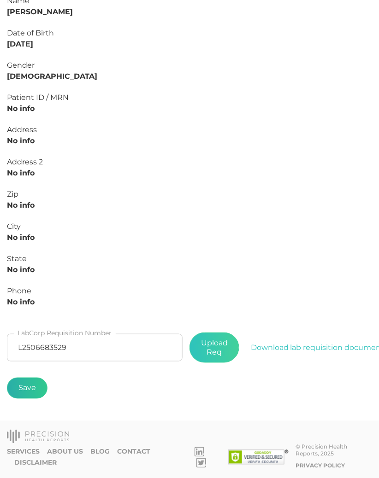
click at [39, 379] on button "Save" at bounding box center [27, 388] width 41 height 21
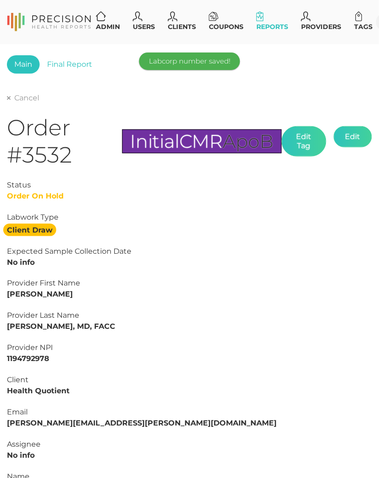
scroll to position [0, 0]
click at [26, 96] on link "Cancel" at bounding box center [23, 98] width 32 height 9
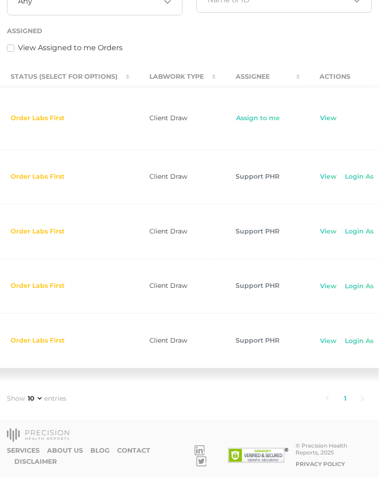
scroll to position [0, 561]
click at [321, 172] on link "View" at bounding box center [330, 176] width 18 height 9
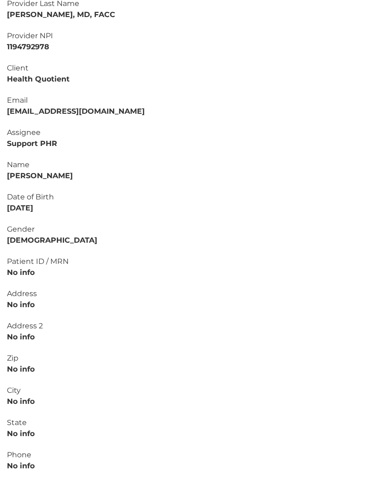
click at [52, 178] on div "Name [PERSON_NAME]" at bounding box center [189, 170] width 365 height 22
click at [52, 172] on strong "[PERSON_NAME]" at bounding box center [40, 175] width 66 height 9
click at [21, 174] on strong "[PERSON_NAME]" at bounding box center [40, 175] width 66 height 9
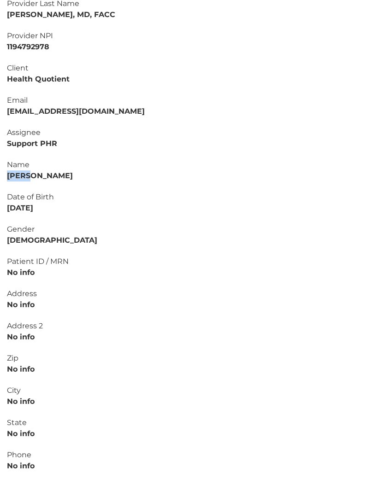
click at [21, 174] on strong "[PERSON_NAME]" at bounding box center [40, 175] width 66 height 9
drag, startPoint x: 48, startPoint y: 207, endPoint x: 0, endPoint y: 207, distance: 47.9
click at [0, 207] on div "Assignee Support PHR Name [PERSON_NAME] Date of Birth [DEMOGRAPHIC_DATA] Gender…" at bounding box center [189, 304] width 379 height 355
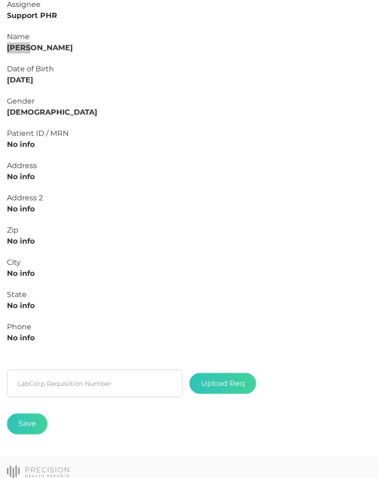
scroll to position [477, 0]
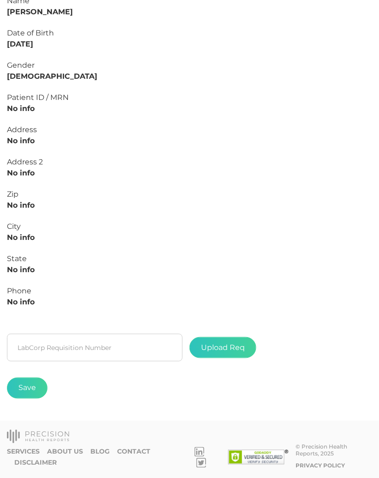
click at [77, 329] on fieldset "LabCorp Requisition Number" at bounding box center [95, 348] width 176 height 38
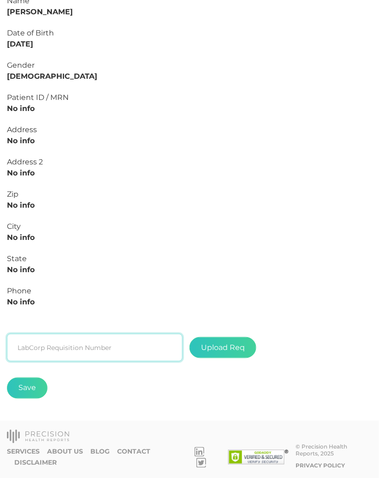
click at [76, 336] on input "text" at bounding box center [95, 348] width 176 height 28
paste input "L2506683603"
type input "L2506683603"
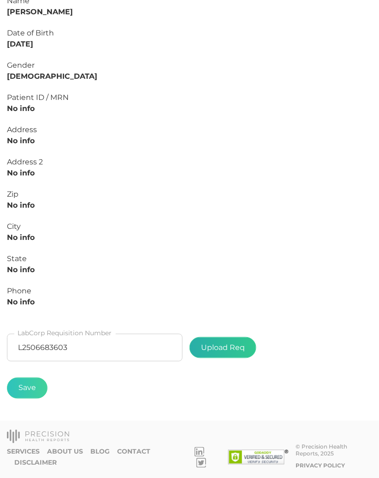
click at [230, 344] on label at bounding box center [223, 348] width 66 height 20
type input "C:\fakepath\[PERSON_NAME].pdf"
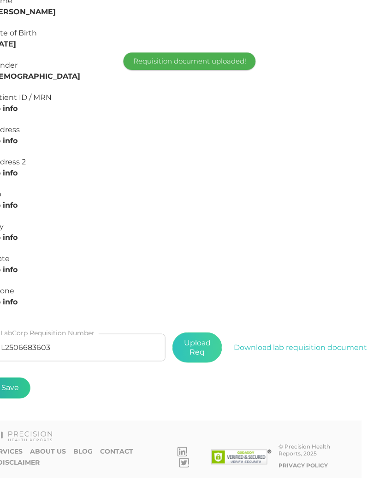
click at [14, 394] on button "Save" at bounding box center [10, 388] width 41 height 21
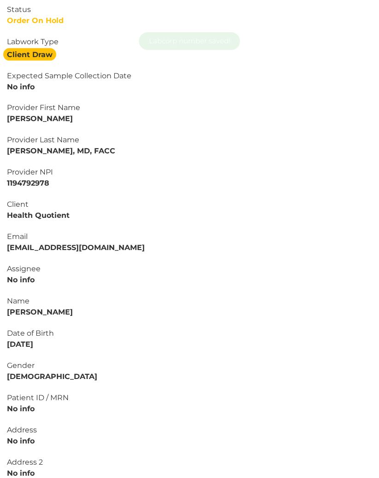
scroll to position [59, 0]
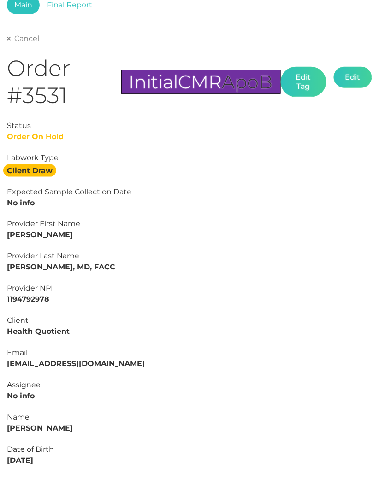
click at [20, 38] on link "Cancel" at bounding box center [23, 38] width 32 height 9
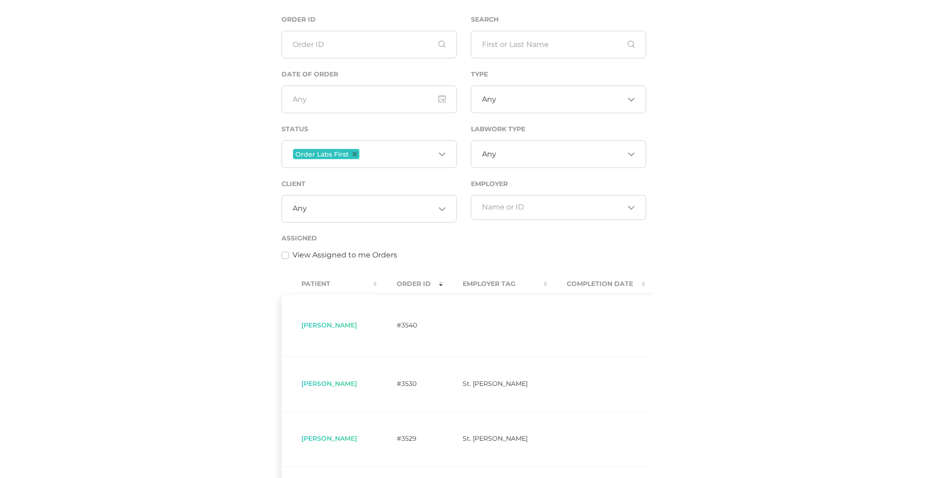
scroll to position [83, 0]
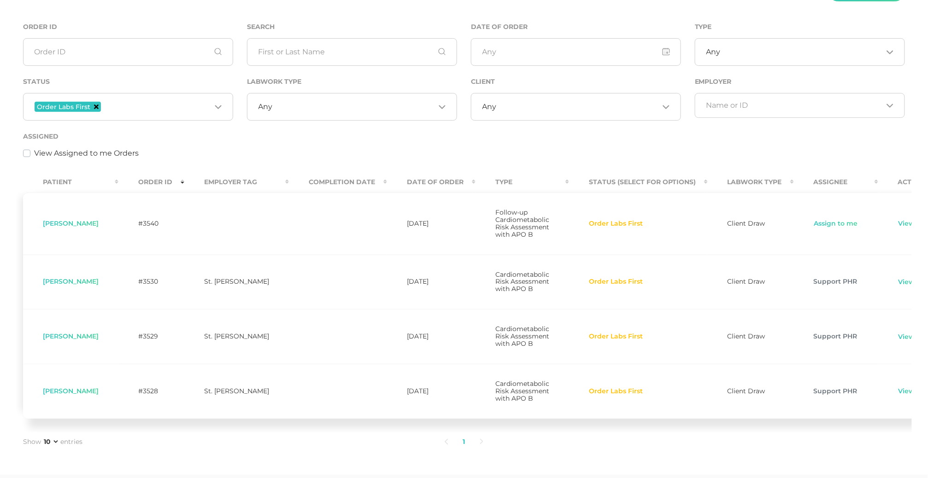
click at [95, 106] on icon "Deselect Order Labs First" at bounding box center [96, 107] width 5 height 5
click at [296, 49] on input "text" at bounding box center [352, 52] width 210 height 28
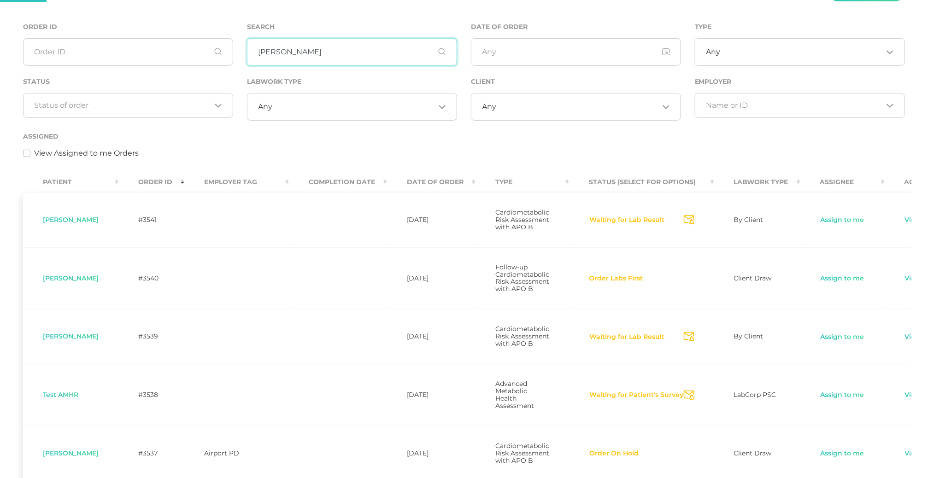
scroll to position [0, 0]
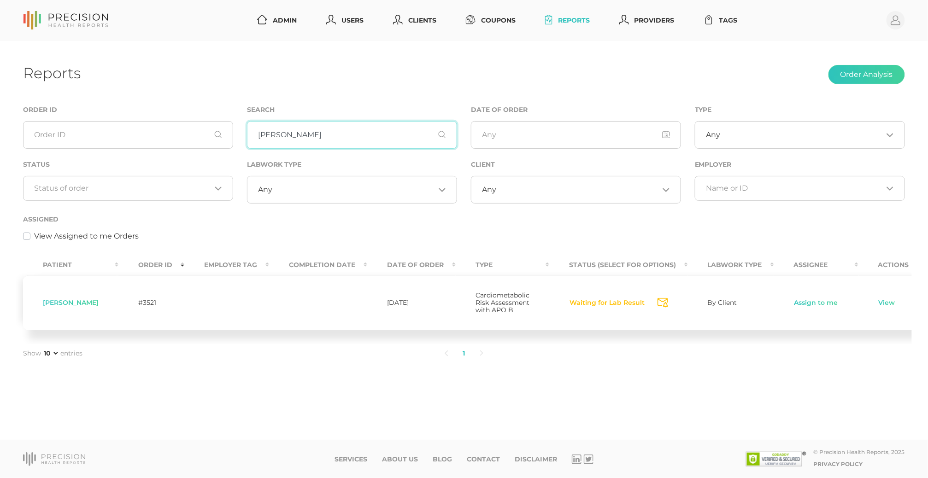
type input "[PERSON_NAME]"
click at [78, 306] on span "[PERSON_NAME]" at bounding box center [71, 303] width 56 height 8
click at [878, 306] on link "View" at bounding box center [887, 303] width 18 height 9
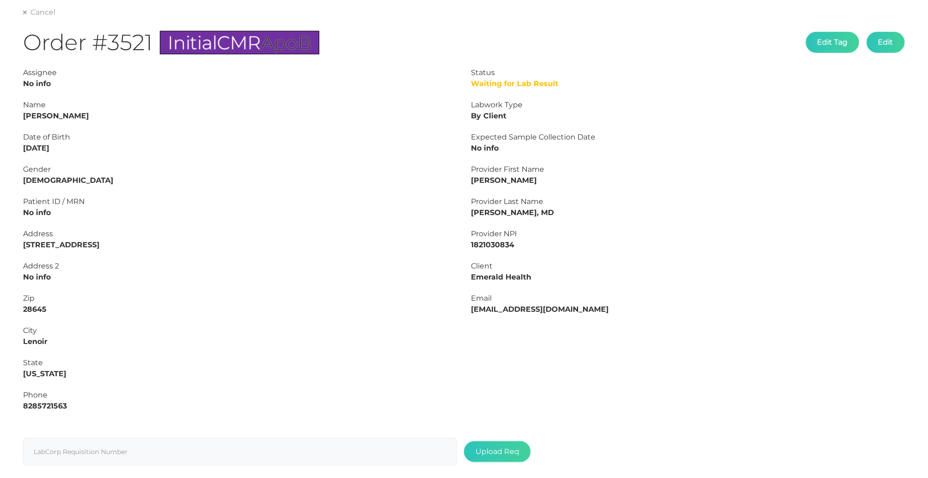
scroll to position [121, 0]
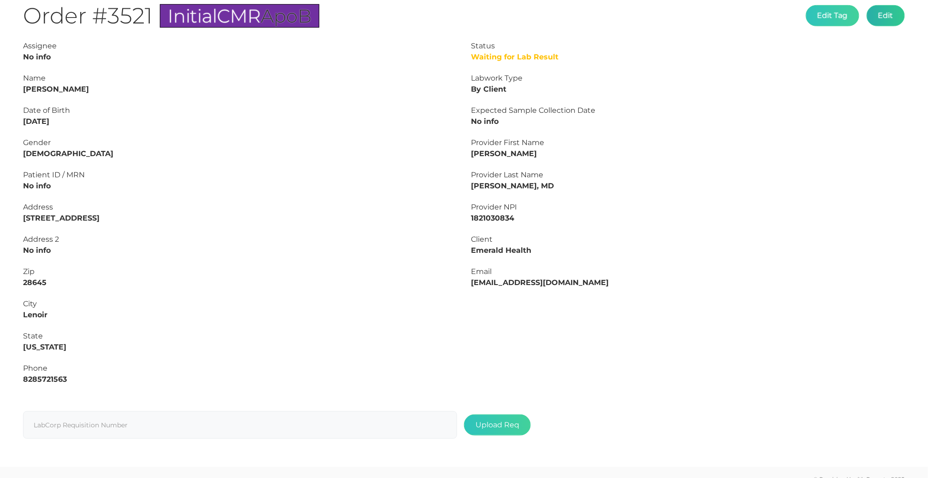
click at [889, 18] on button "Edit" at bounding box center [886, 15] width 38 height 21
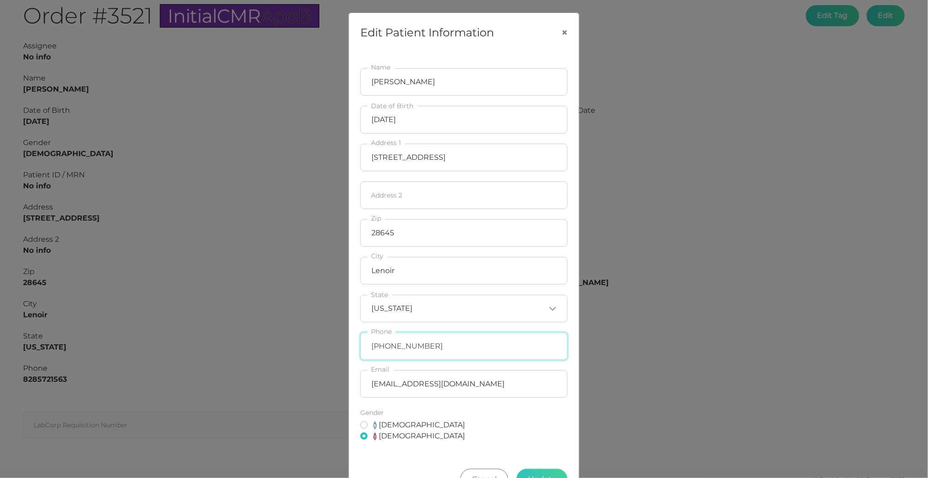
click at [427, 355] on input "[PHONE_NUMBER]" at bounding box center [463, 347] width 207 height 28
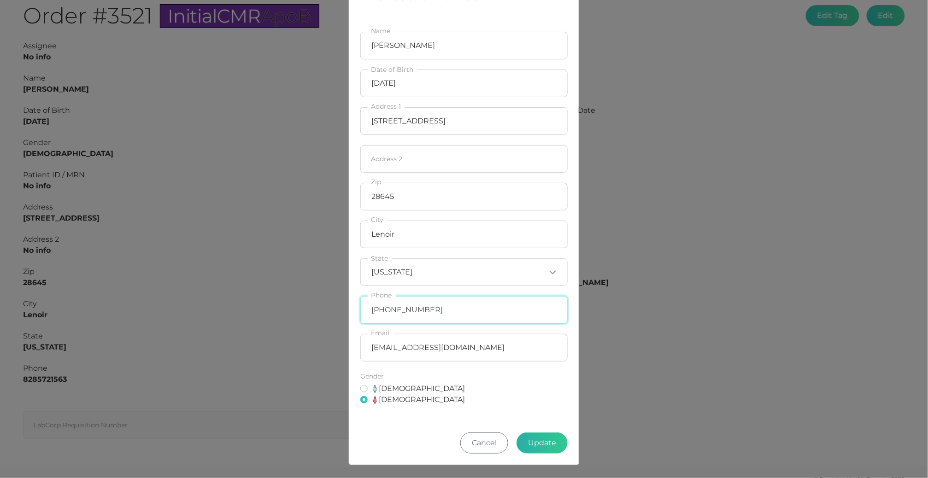
scroll to position [39, 0]
type input "[PHONE_NUMBER]"
click at [530, 442] on button "Update" at bounding box center [542, 443] width 51 height 21
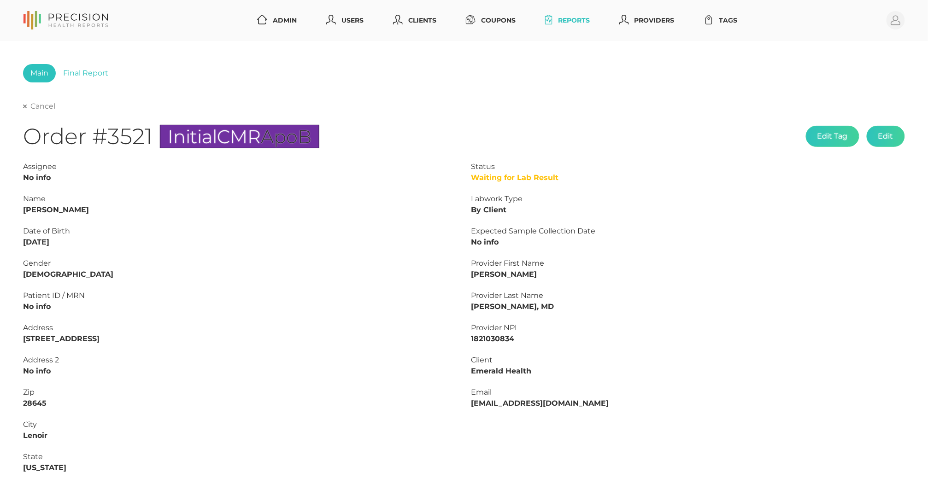
scroll to position [0, 0]
click at [43, 106] on link "Cancel" at bounding box center [39, 106] width 32 height 9
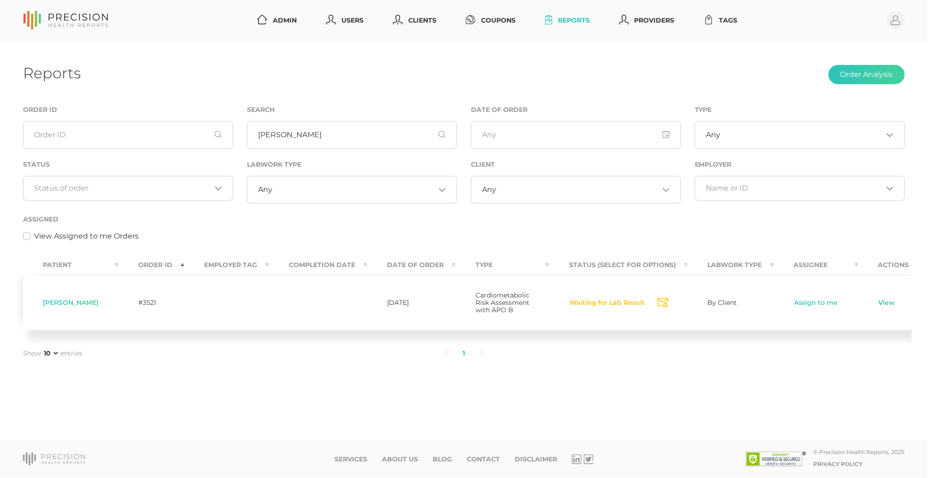
click at [878, 308] on link "View" at bounding box center [887, 303] width 18 height 9
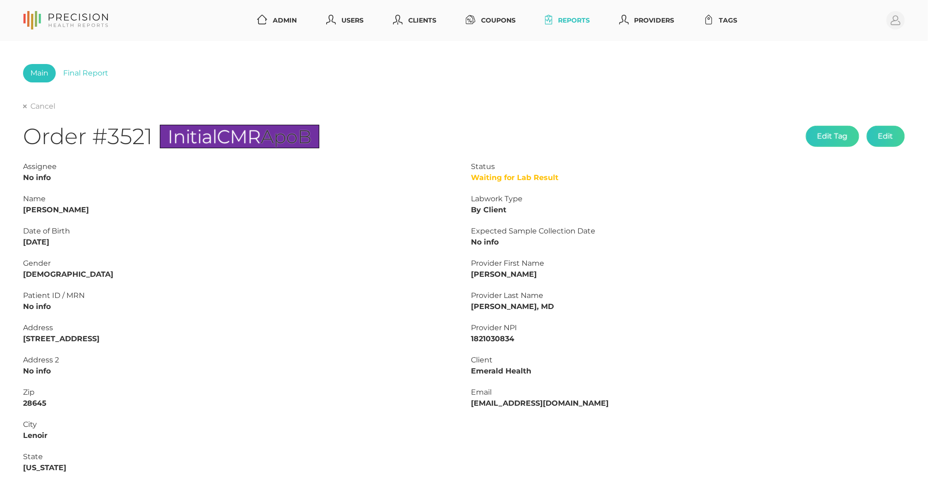
click at [50, 101] on div "Cancel" at bounding box center [464, 106] width 882 height 11
click at [45, 110] on link "Cancel" at bounding box center [39, 106] width 32 height 9
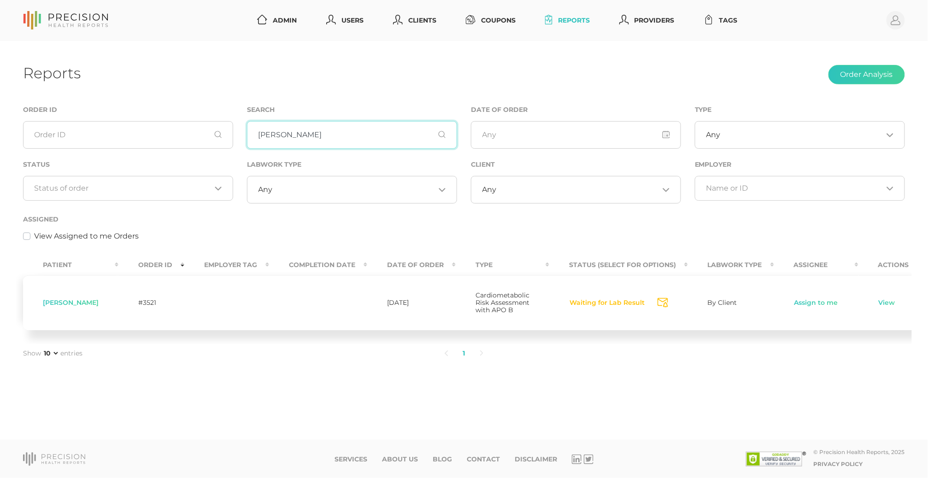
click at [290, 137] on input "[PERSON_NAME]" at bounding box center [352, 135] width 210 height 28
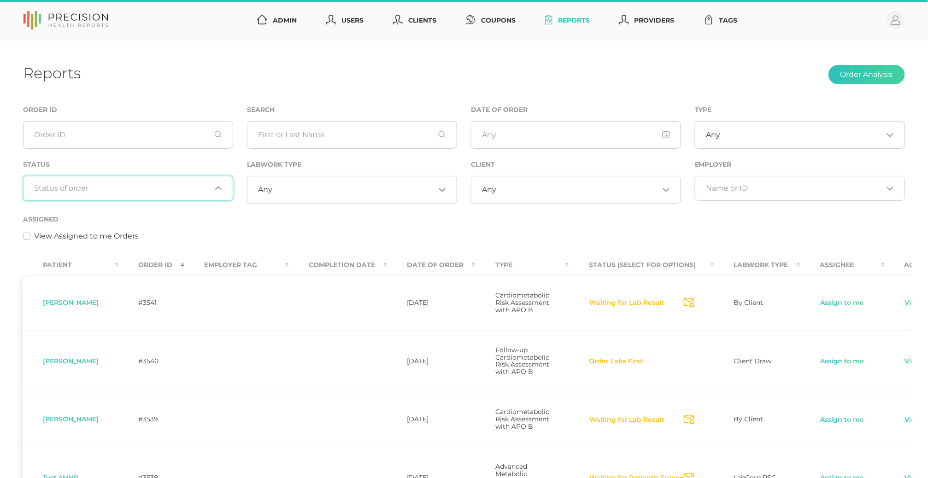
click at [100, 194] on div "Loading..." at bounding box center [128, 188] width 210 height 25
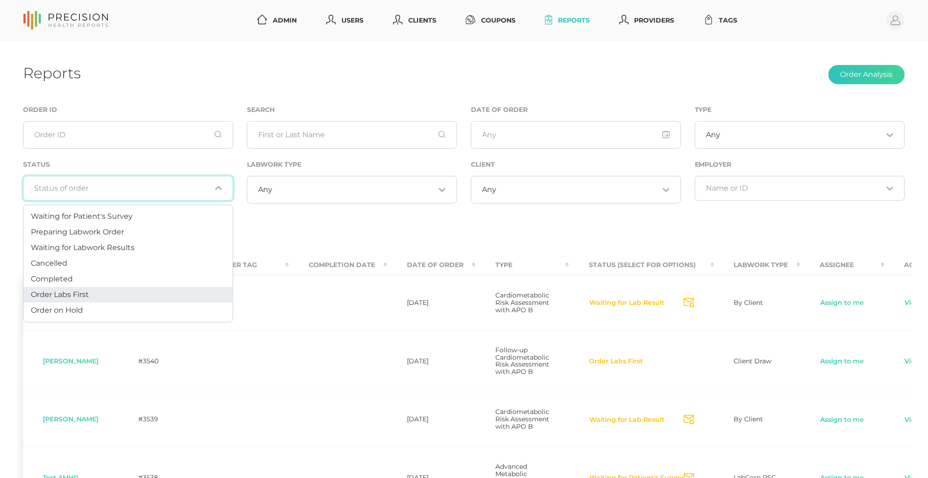
click at [94, 298] on li "Order Labs First" at bounding box center [128, 296] width 209 height 16
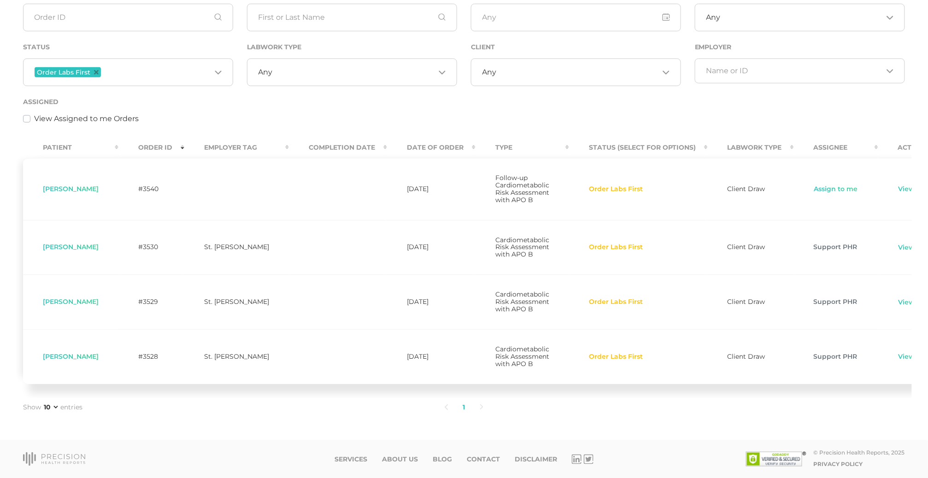
scroll to position [136, 0]
click at [80, 185] on span "[PERSON_NAME]" at bounding box center [71, 189] width 56 height 8
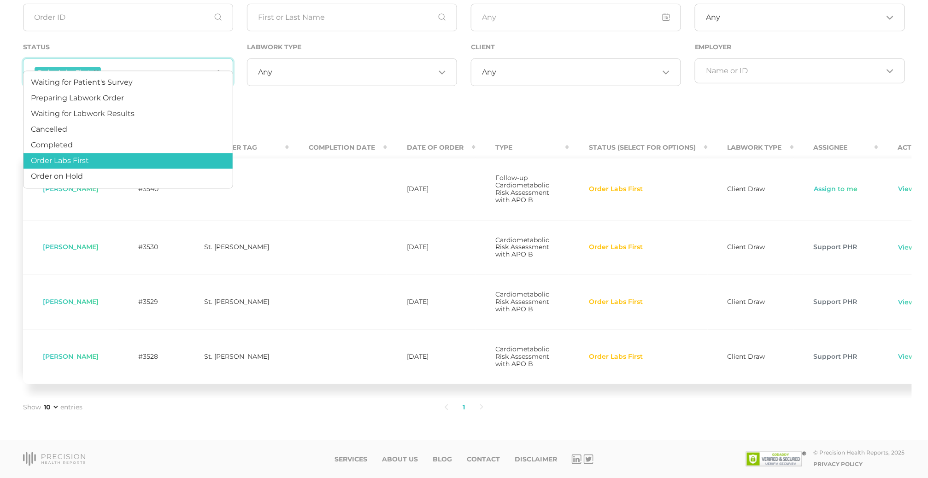
click at [102, 59] on div "Order Labs First Loading..." at bounding box center [128, 73] width 210 height 28
click at [98, 67] on span "Order Labs First" at bounding box center [68, 72] width 66 height 10
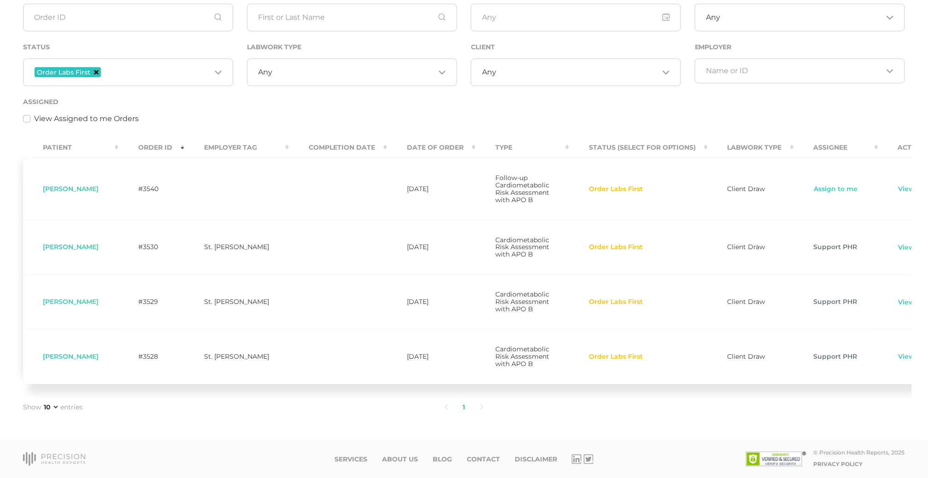
click at [96, 70] on icon "Deselect Order Labs First" at bounding box center [96, 72] width 5 height 5
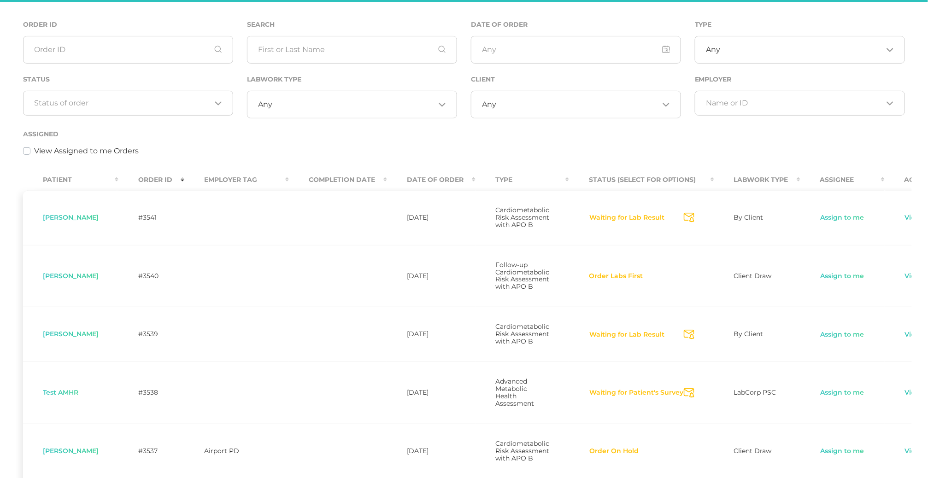
scroll to position [44, 0]
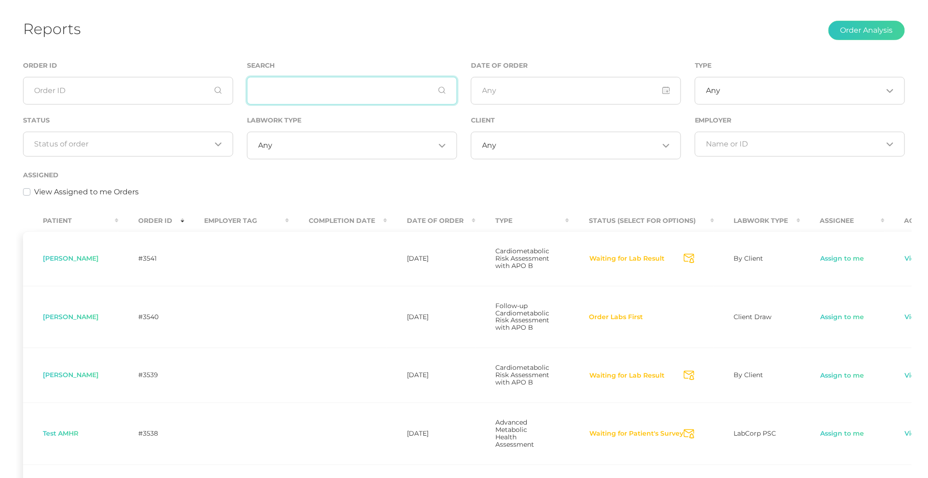
click at [297, 89] on input "text" at bounding box center [352, 91] width 210 height 28
paste input "[PERSON_NAME]"
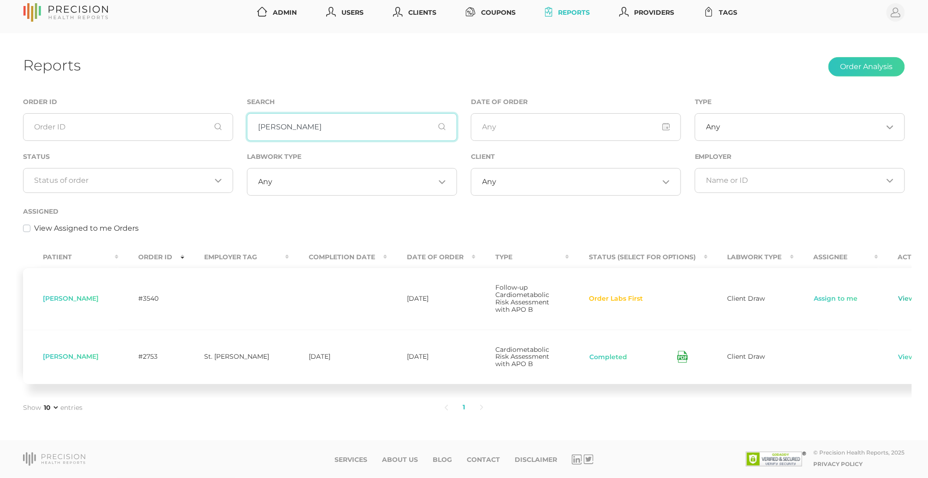
type input "[PERSON_NAME]"
click at [898, 295] on link "View" at bounding box center [907, 299] width 18 height 9
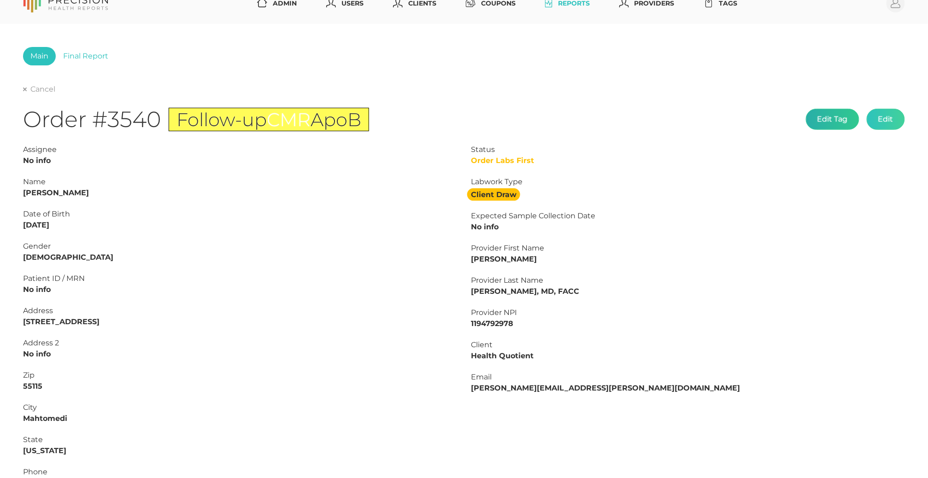
click at [839, 119] on button "Edit Tag" at bounding box center [832, 119] width 53 height 21
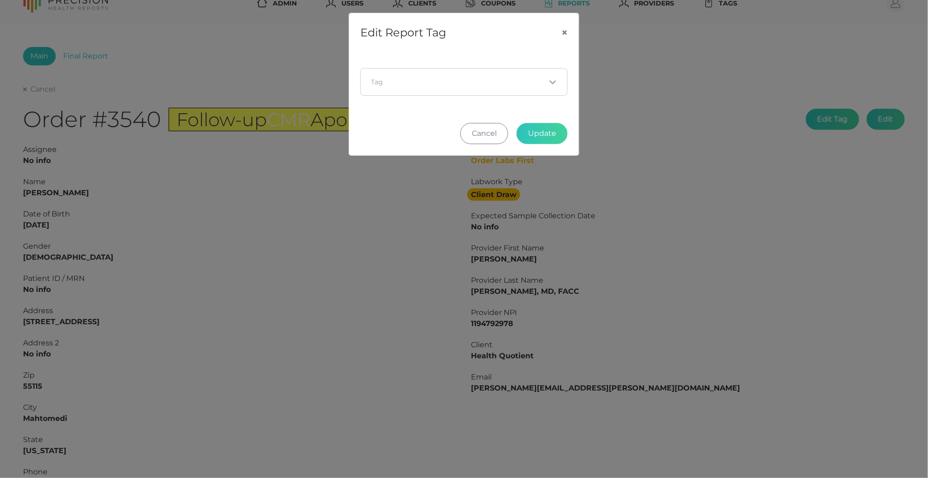
click at [436, 81] on input "Search for option" at bounding box center [459, 81] width 174 height 9
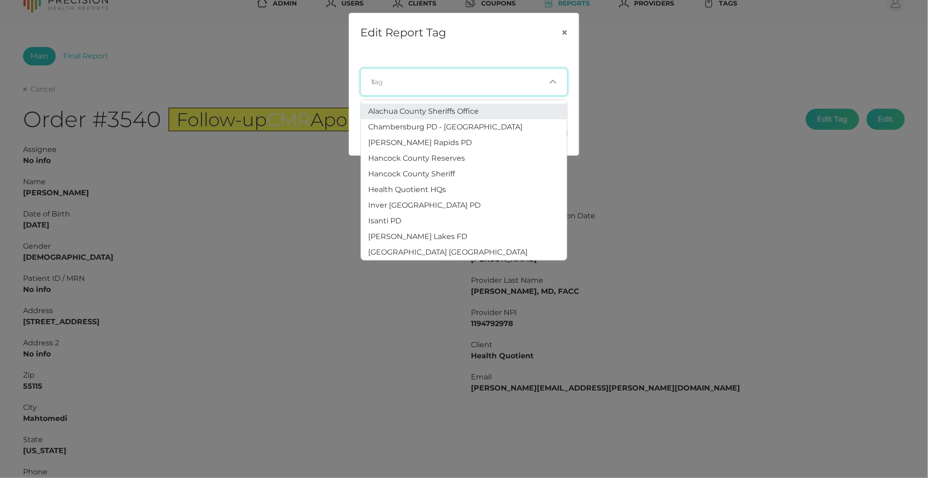
type input "st"
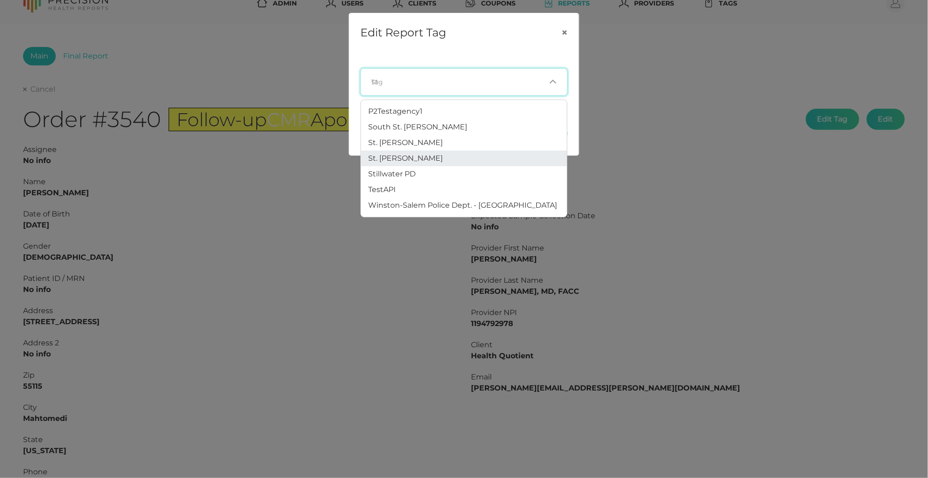
click at [414, 151] on li "St. [PERSON_NAME]" at bounding box center [464, 159] width 206 height 16
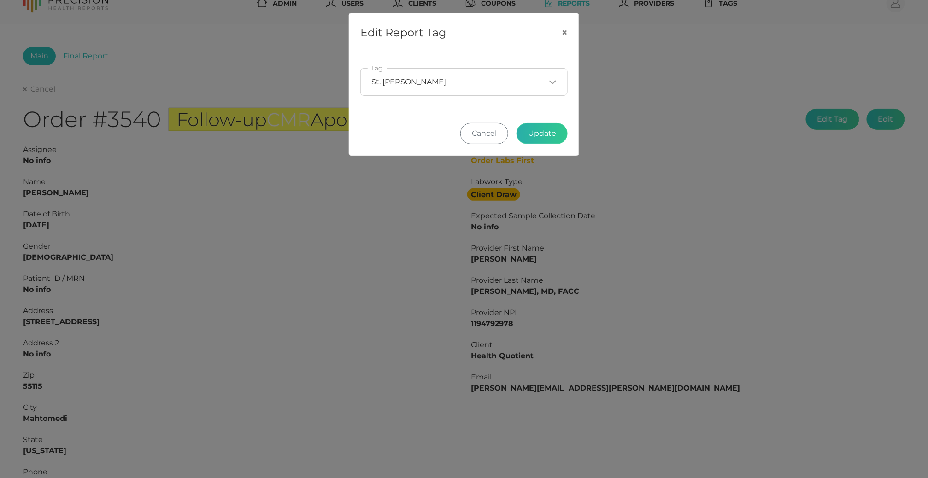
click at [533, 132] on button "Update" at bounding box center [542, 133] width 51 height 21
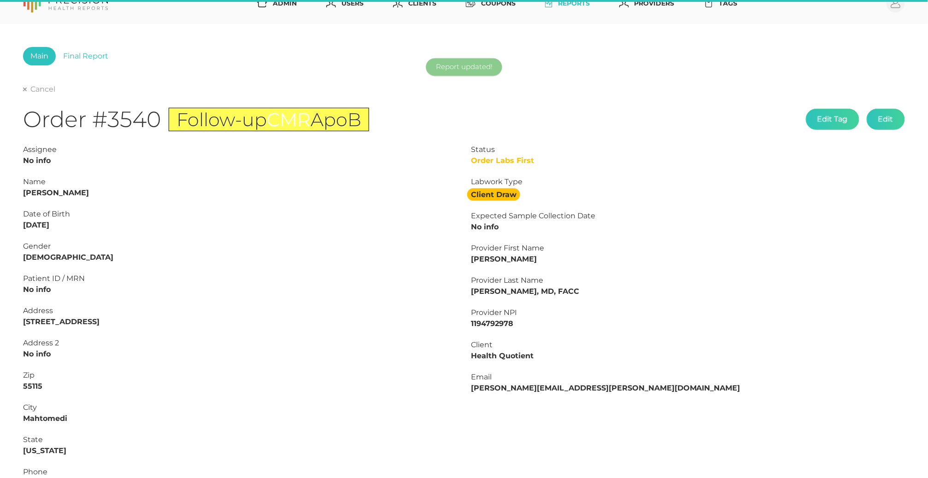
scroll to position [86, 0]
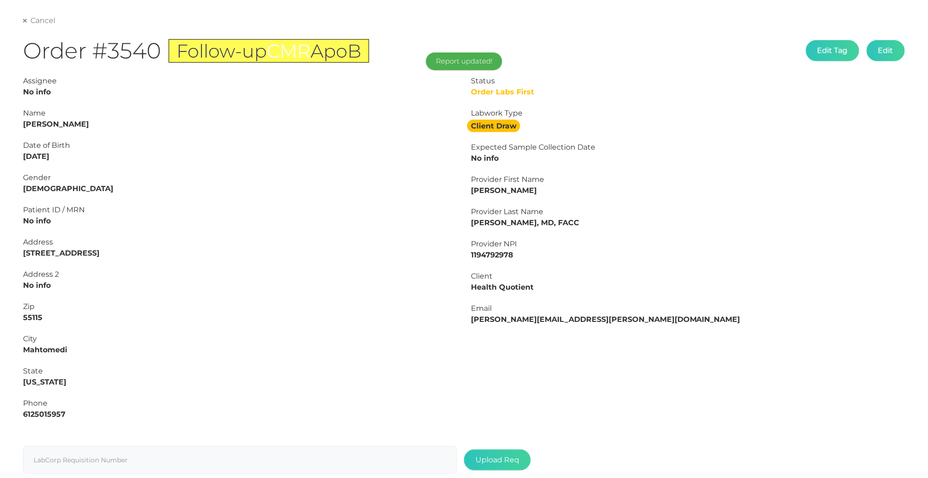
click at [39, 20] on link "Cancel" at bounding box center [39, 20] width 32 height 9
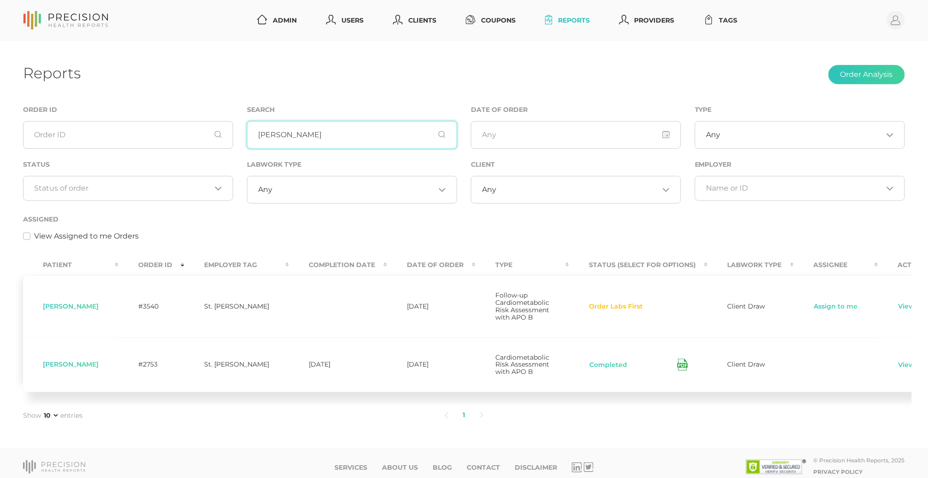
click at [330, 144] on input "[PERSON_NAME]" at bounding box center [352, 135] width 210 height 28
click at [101, 193] on input "Search for option" at bounding box center [123, 188] width 177 height 9
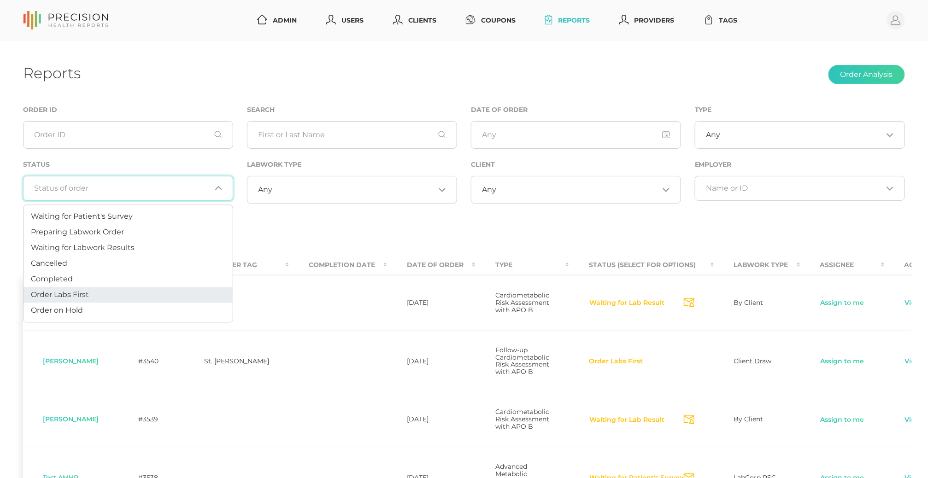
click at [86, 297] on span "Order Labs First" at bounding box center [60, 294] width 58 height 9
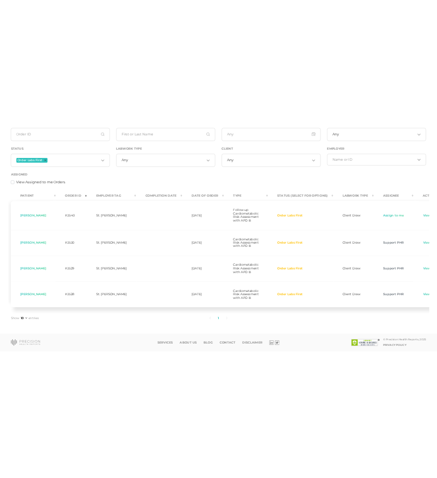
scroll to position [136, 0]
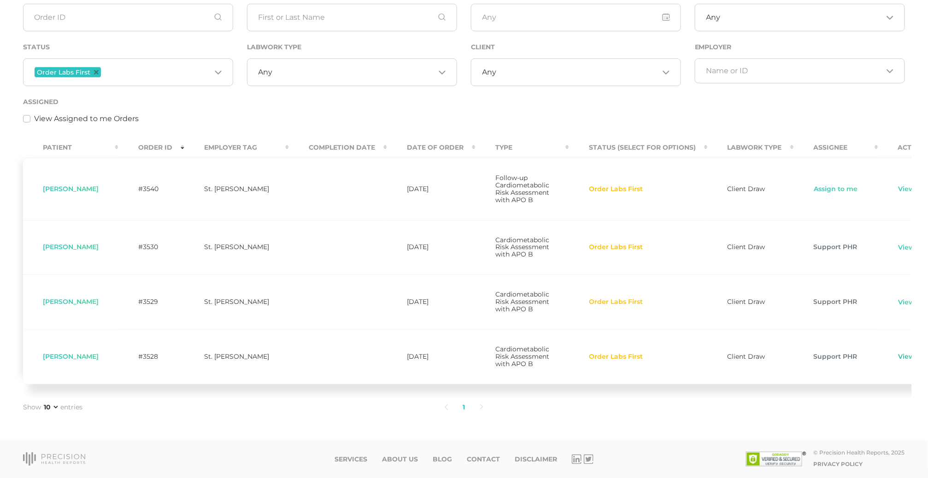
click at [898, 354] on link "View" at bounding box center [907, 357] width 18 height 9
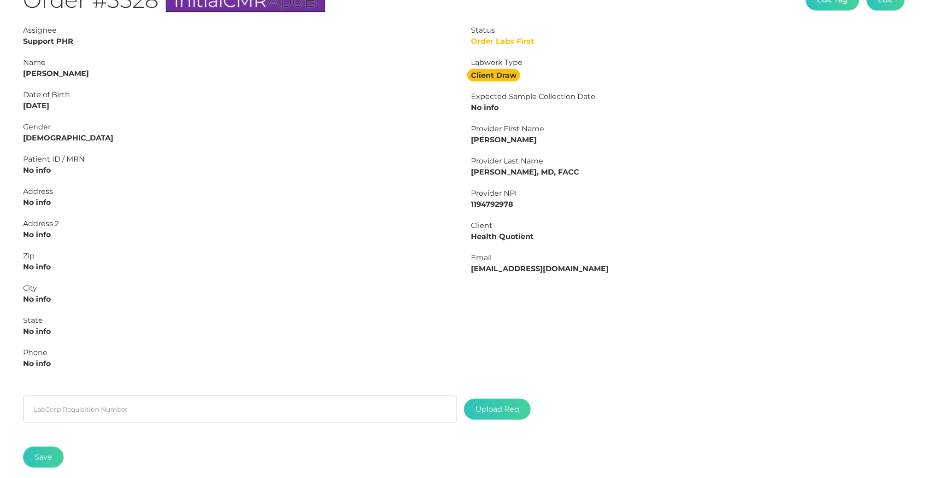
click at [71, 75] on strong "[PERSON_NAME]" at bounding box center [56, 73] width 66 height 9
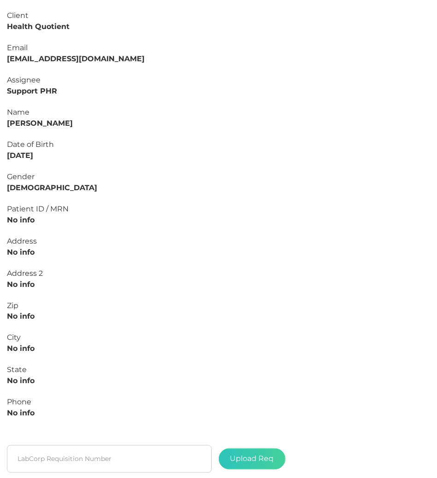
scroll to position [336, 0]
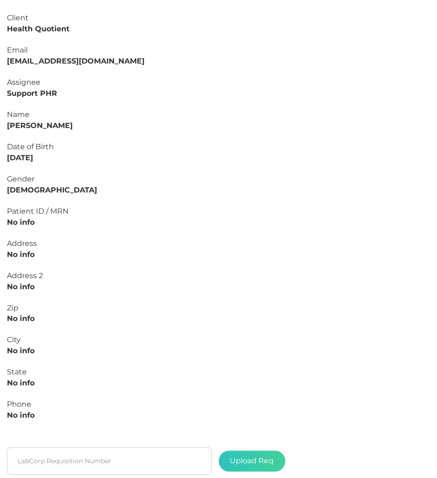
click at [50, 126] on strong "[PERSON_NAME]" at bounding box center [40, 125] width 66 height 9
click at [13, 126] on strong "[PERSON_NAME]" at bounding box center [40, 125] width 66 height 9
drag, startPoint x: 48, startPoint y: 153, endPoint x: 0, endPoint y: 153, distance: 48.4
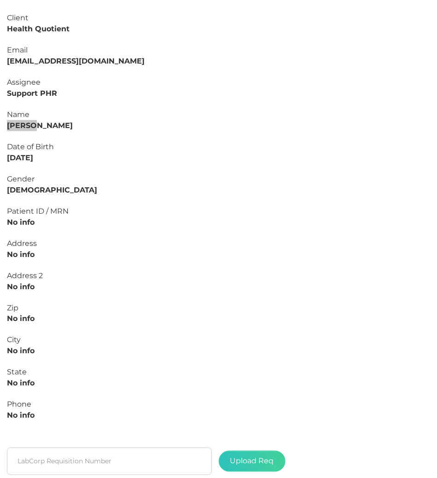
click at [0, 153] on div "Assignee Support PHR Name [PERSON_NAME] Date of Birth [DEMOGRAPHIC_DATA] Gender…" at bounding box center [218, 254] width 437 height 355
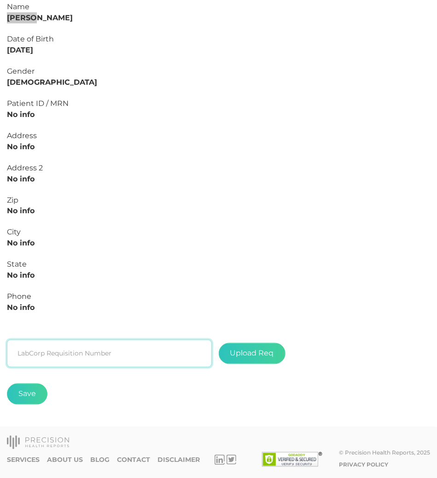
scroll to position [443, 0]
click at [66, 356] on input "text" at bounding box center [109, 355] width 205 height 28
paste input "L2506686992"
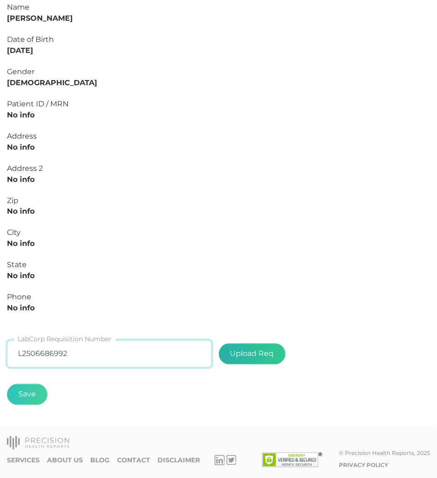
type input "L2506686992"
click at [249, 357] on label at bounding box center [252, 354] width 66 height 20
type input "C:\fakepath\[PERSON_NAME].pdf"
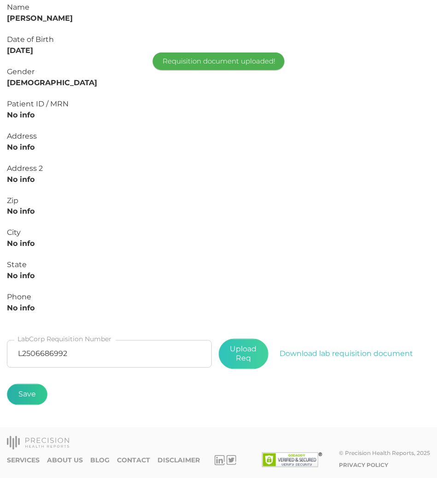
click at [41, 388] on button "Save" at bounding box center [27, 394] width 41 height 21
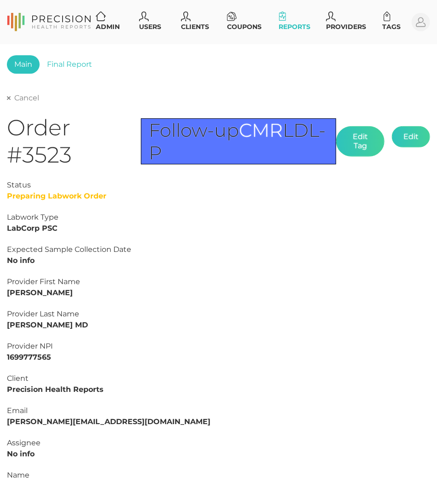
click at [16, 95] on link "Cancel" at bounding box center [23, 98] width 32 height 9
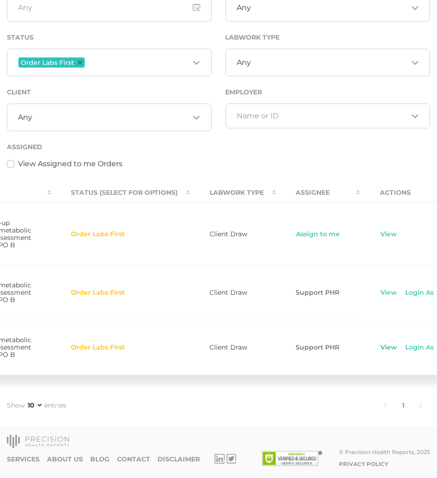
scroll to position [0, 501]
click at [381, 343] on link "View" at bounding box center [390, 347] width 18 height 9
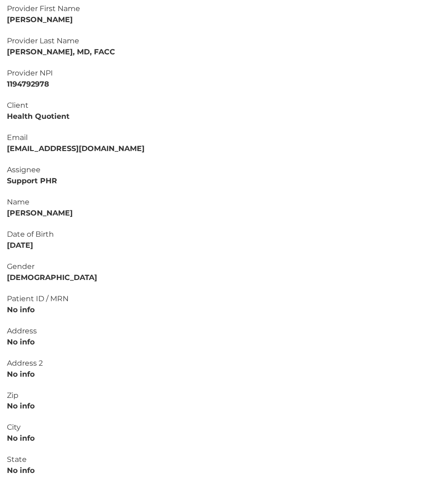
scroll to position [249, 0]
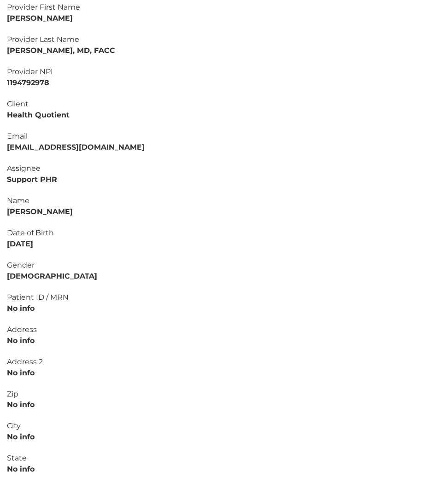
click at [43, 211] on strong "[PERSON_NAME]" at bounding box center [40, 211] width 66 height 9
click at [20, 215] on div "Name [PERSON_NAME]" at bounding box center [219, 206] width 424 height 22
click at [19, 210] on strong "[PERSON_NAME]" at bounding box center [40, 211] width 66 height 9
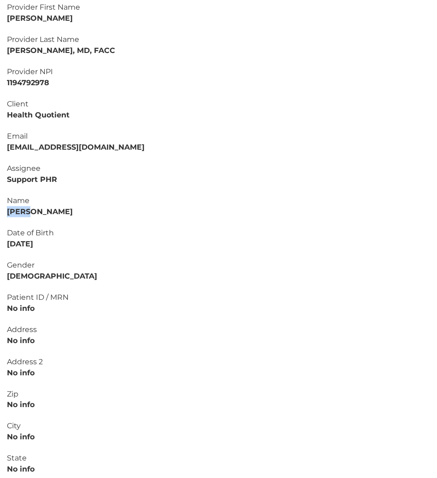
click at [19, 210] on strong "[PERSON_NAME]" at bounding box center [40, 211] width 66 height 9
drag, startPoint x: 58, startPoint y: 240, endPoint x: 0, endPoint y: 241, distance: 58.1
click at [0, 241] on div "Assignee Support PHR Name [PERSON_NAME] Date of Birth [DEMOGRAPHIC_DATA] Gender…" at bounding box center [218, 340] width 437 height 355
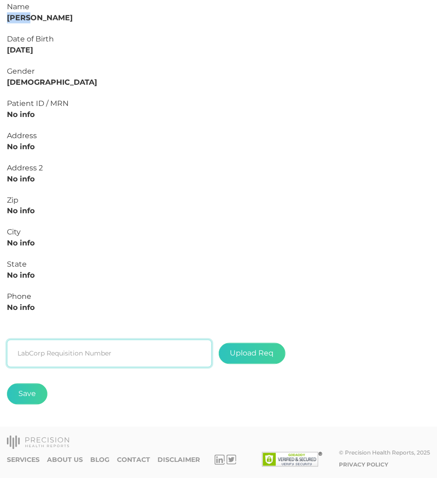
scroll to position [443, 0]
click at [90, 359] on input "text" at bounding box center [109, 355] width 205 height 28
paste input "L2506687069"
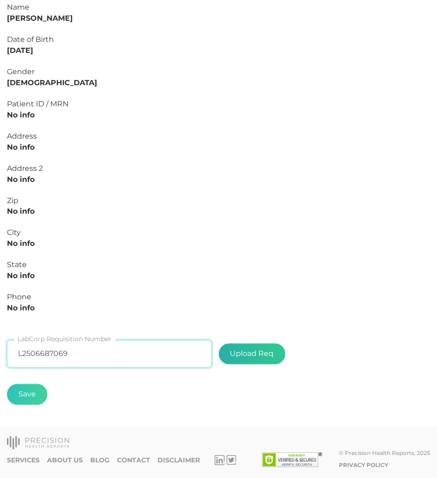
type input "L2506687069"
click at [230, 357] on label at bounding box center [252, 354] width 66 height 20
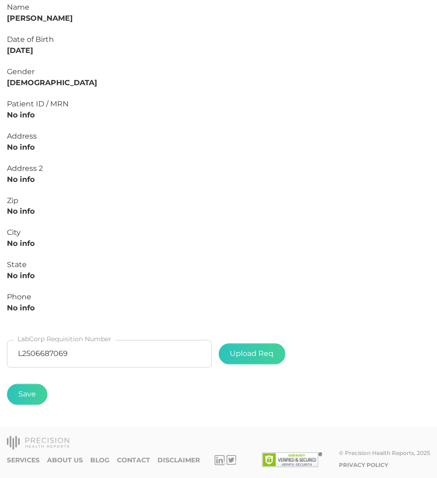
type input "C:\fakepath\[PERSON_NAME].pdf"
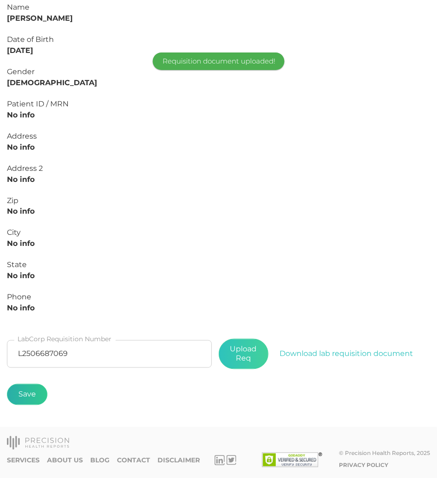
click at [34, 395] on button "Save" at bounding box center [27, 394] width 41 height 21
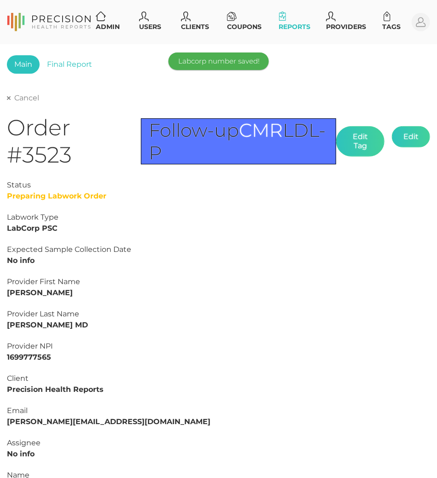
click at [29, 94] on link "Cancel" at bounding box center [23, 98] width 32 height 9
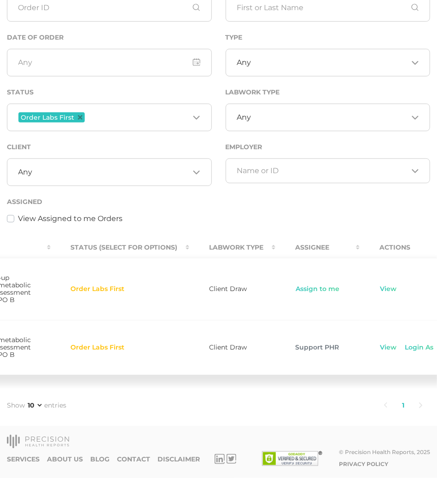
scroll to position [0, 501]
click at [381, 346] on link "View" at bounding box center [390, 347] width 18 height 9
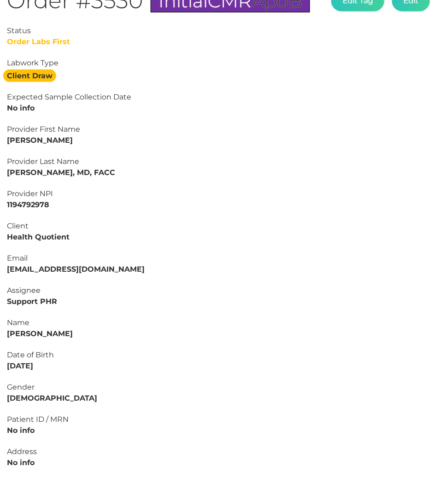
scroll to position [178, 0]
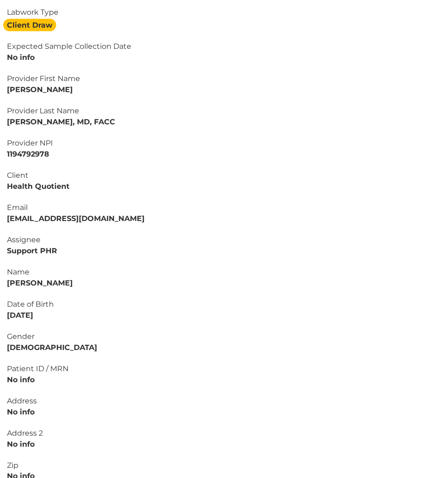
click at [56, 279] on strong "[PERSON_NAME]" at bounding box center [40, 283] width 66 height 9
click at [23, 281] on strong "[PERSON_NAME]" at bounding box center [40, 283] width 66 height 9
drag, startPoint x: 60, startPoint y: 310, endPoint x: 0, endPoint y: 309, distance: 59.9
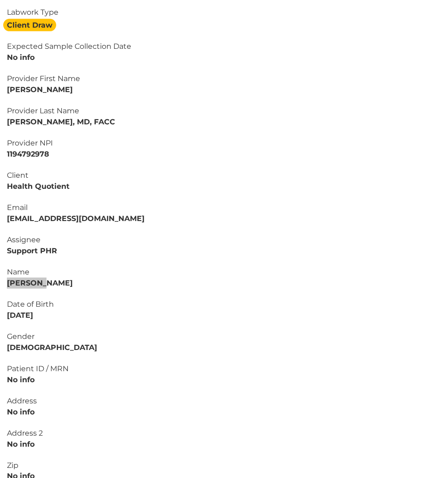
click at [0, 310] on div "Assignee Support PHR Name [PERSON_NAME] Date of Birth [DEMOGRAPHIC_DATA] Gender…" at bounding box center [218, 412] width 437 height 355
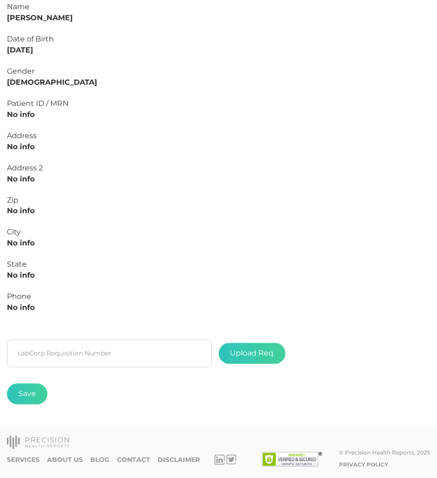
click at [47, 370] on fieldset "LabCorp Requisition Number" at bounding box center [109, 354] width 205 height 38
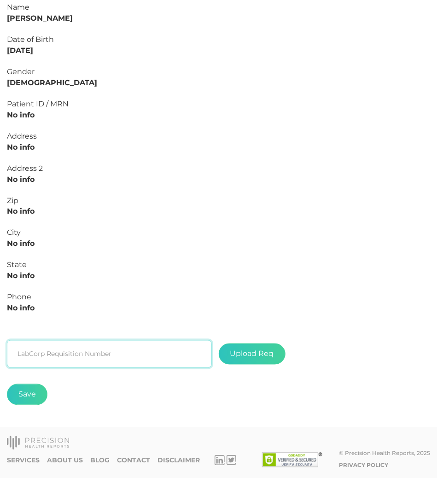
click at [48, 360] on input "text" at bounding box center [109, 355] width 205 height 28
paste input "L2506687149"
type input "L2506687149"
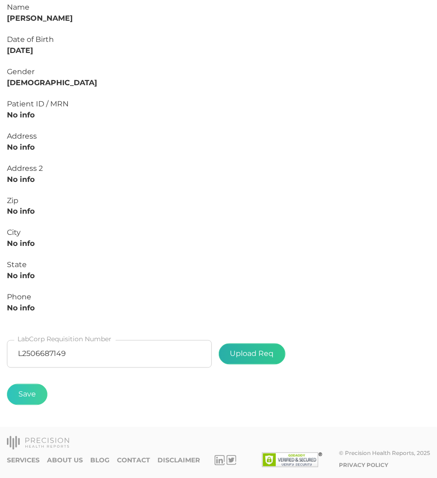
click at [260, 353] on label at bounding box center [252, 354] width 66 height 20
type input "C:\fakepath\[PERSON_NAME].pdf"
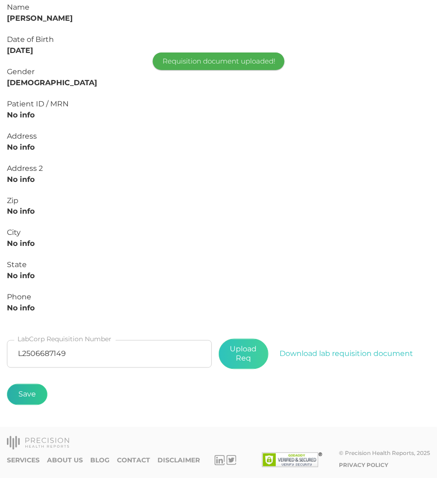
click at [35, 391] on button "Save" at bounding box center [27, 394] width 41 height 21
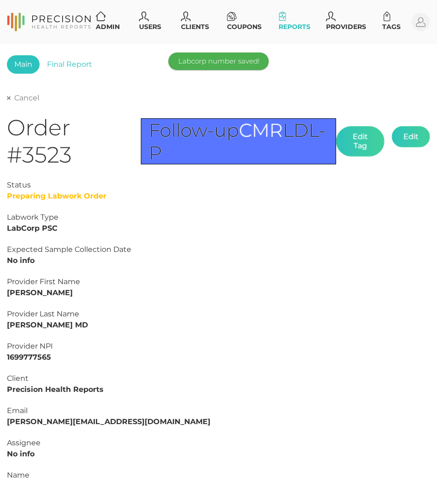
click at [27, 94] on link "Cancel" at bounding box center [23, 98] width 32 height 9
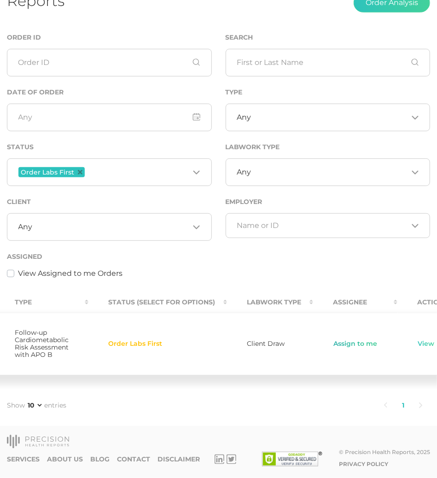
scroll to position [0, 464]
click at [334, 344] on link "Assign to me" at bounding box center [356, 344] width 45 height 9
click at [418, 344] on link "View" at bounding box center [427, 344] width 18 height 9
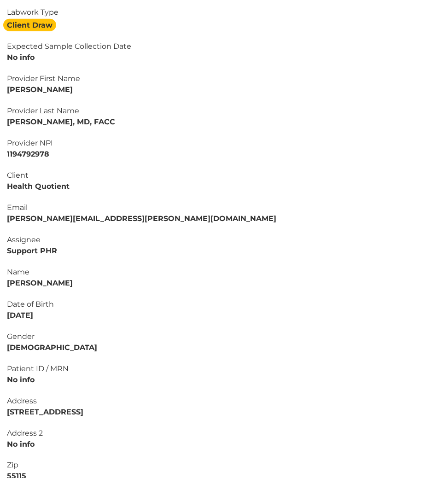
scroll to position [214, 0]
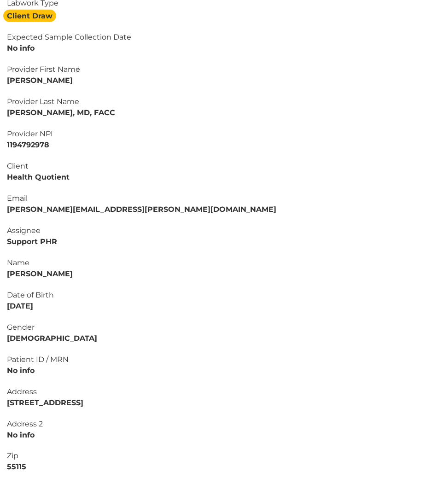
click at [45, 270] on strong "[PERSON_NAME]" at bounding box center [40, 274] width 66 height 9
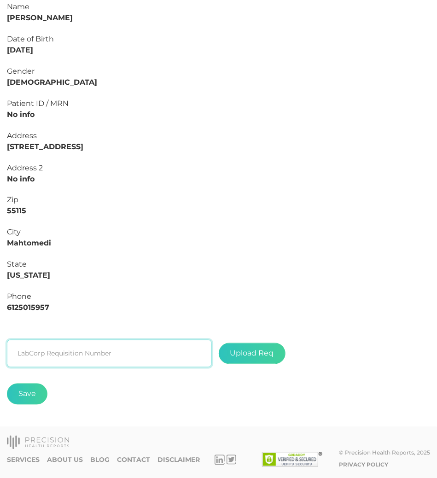
click at [65, 346] on input "text" at bounding box center [109, 354] width 205 height 28
paste input "L2506687206"
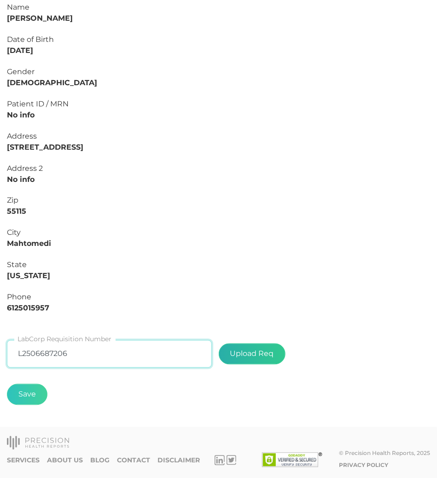
type input "L2506687206"
click at [244, 362] on label at bounding box center [252, 354] width 66 height 20
type input "C:\fakepath\[PERSON_NAME].pdf"
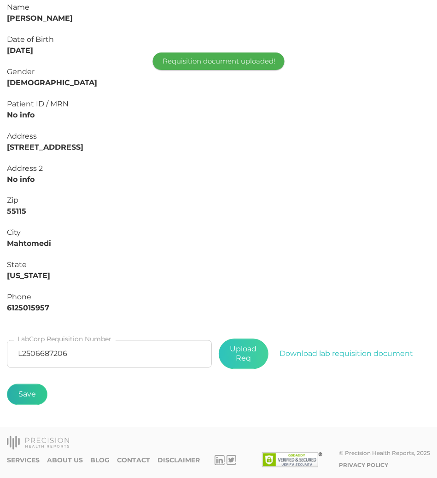
click at [25, 398] on button "Save" at bounding box center [27, 394] width 41 height 21
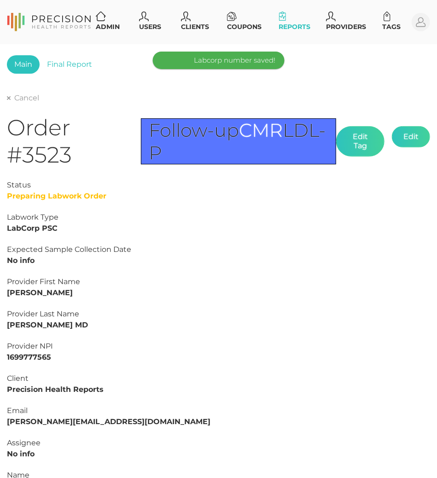
click at [19, 102] on div "Cancel Order #3523 Follow-up CMR LDL-P Edit Tag Edit Status Preparing Labwork O…" at bounding box center [219, 466] width 424 height 749
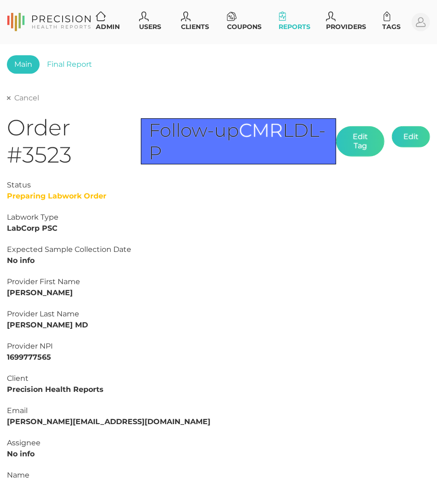
click at [19, 100] on link "Cancel" at bounding box center [23, 98] width 32 height 9
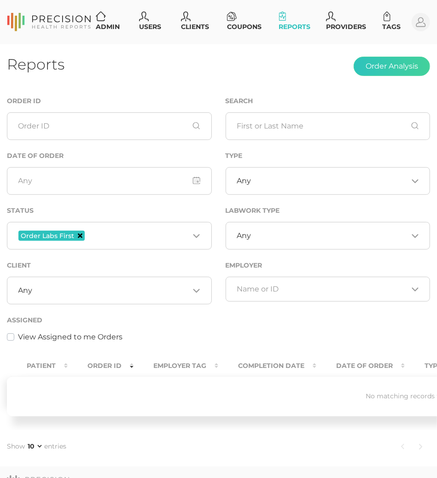
click at [80, 234] on icon "Deselect Order Labs First" at bounding box center [80, 236] width 5 height 5
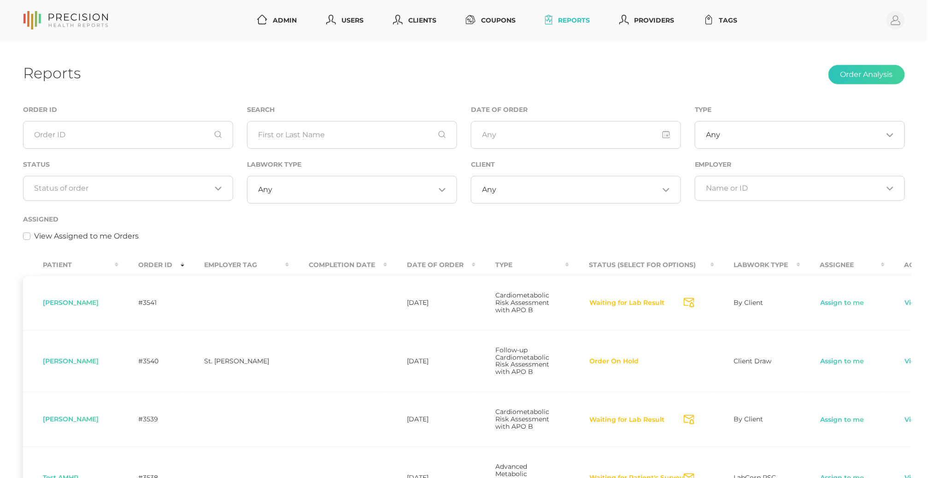
click at [180, 188] on input "Search for option" at bounding box center [123, 188] width 177 height 9
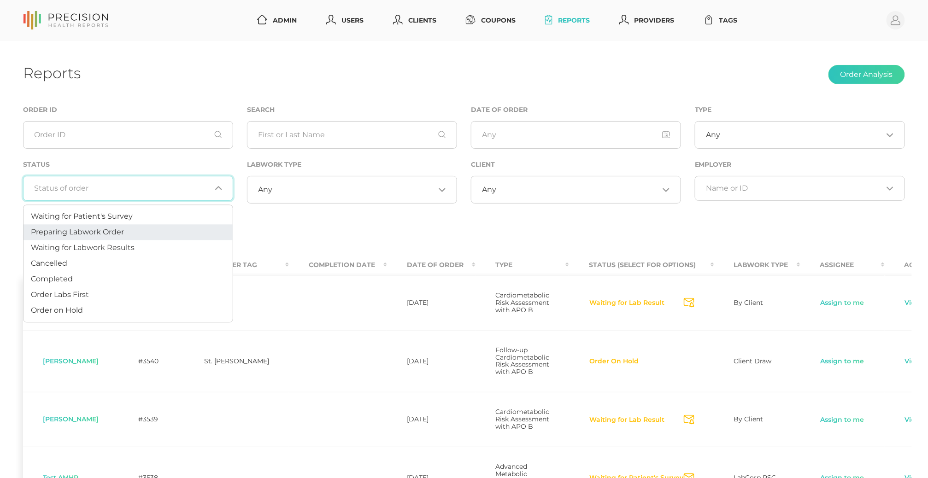
click at [135, 238] on li "Preparing Labwork Order" at bounding box center [128, 233] width 209 height 16
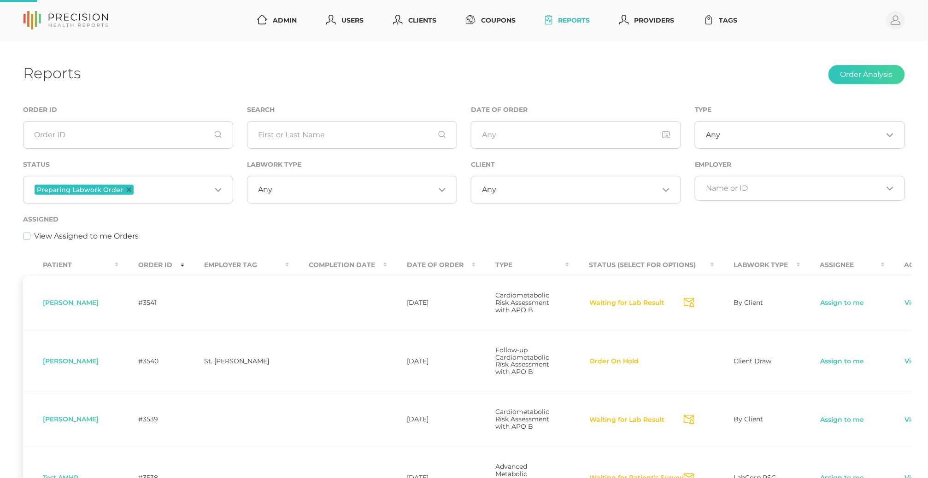
click at [139, 188] on input "Search for option" at bounding box center [174, 190] width 76 height 12
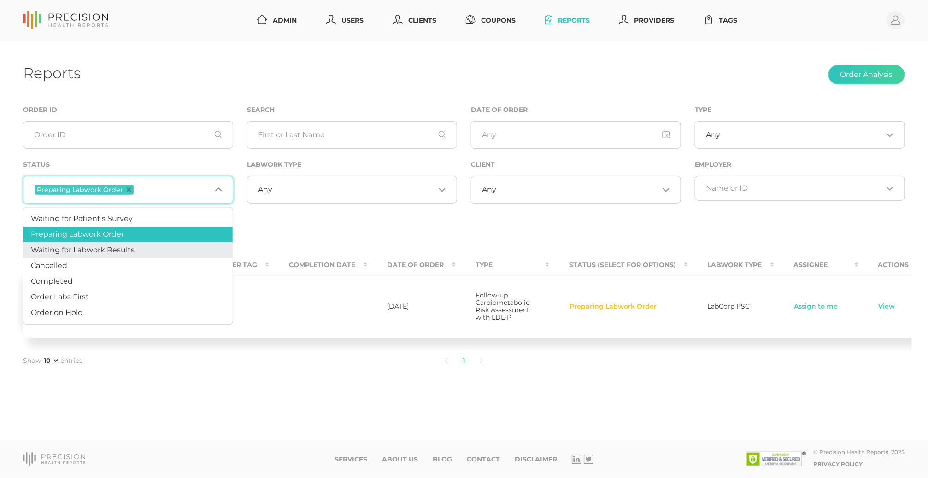
click at [321, 230] on div "Assigned View Assigned to me Orders" at bounding box center [464, 228] width 882 height 28
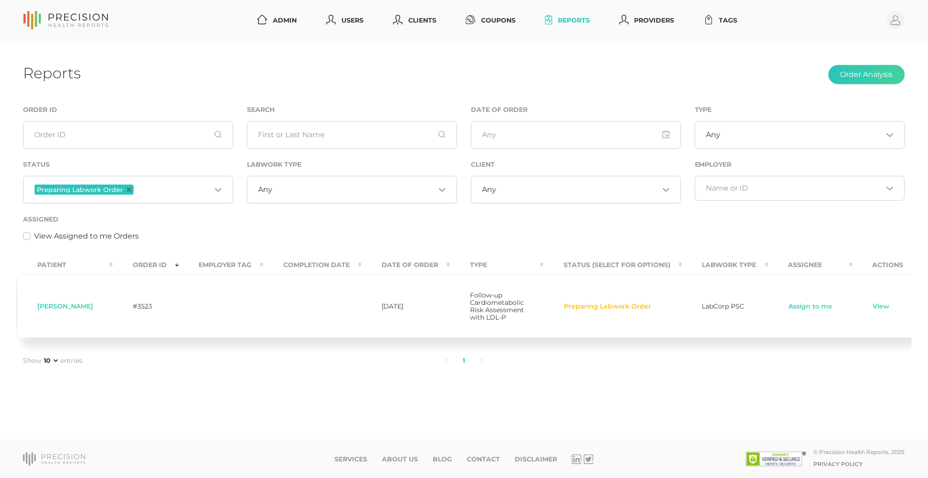
scroll to position [0, 5]
click at [796, 317] on td "Assign to me" at bounding box center [812, 307] width 84 height 62
click at [796, 314] on td "Assign to me" at bounding box center [812, 307] width 84 height 62
click at [796, 310] on link "Assign to me" at bounding box center [812, 306] width 45 height 9
click at [873, 310] on link "View" at bounding box center [882, 306] width 18 height 9
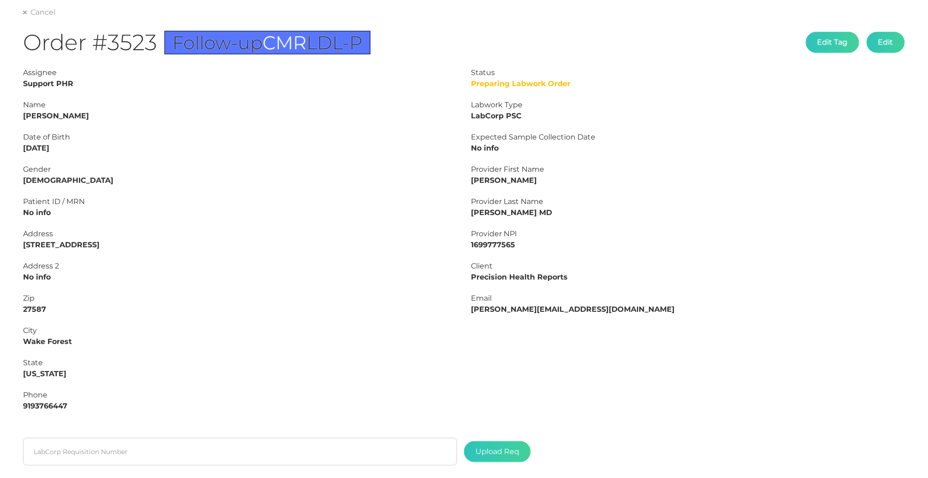
scroll to position [98, 0]
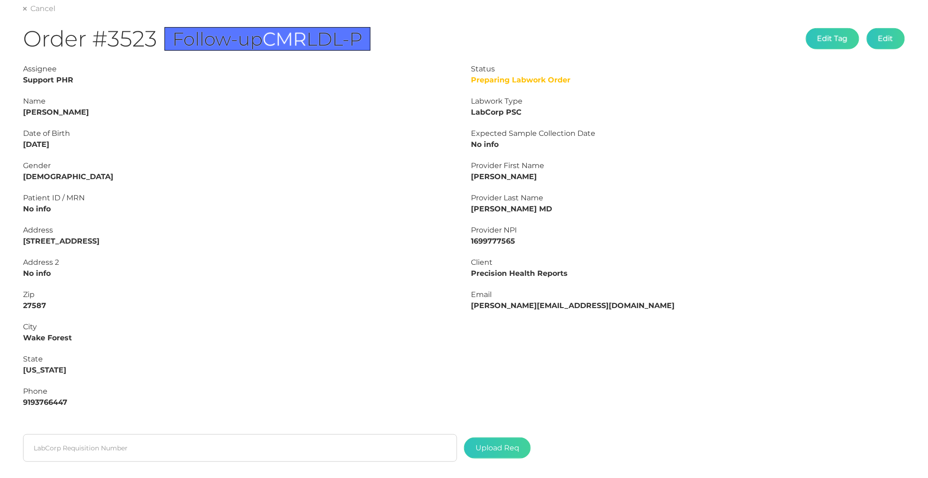
click at [62, 109] on strong "[PERSON_NAME]" at bounding box center [56, 112] width 66 height 9
click at [491, 439] on label at bounding box center [498, 448] width 66 height 20
type input "C:\fakepath\L2506522760.pdf"
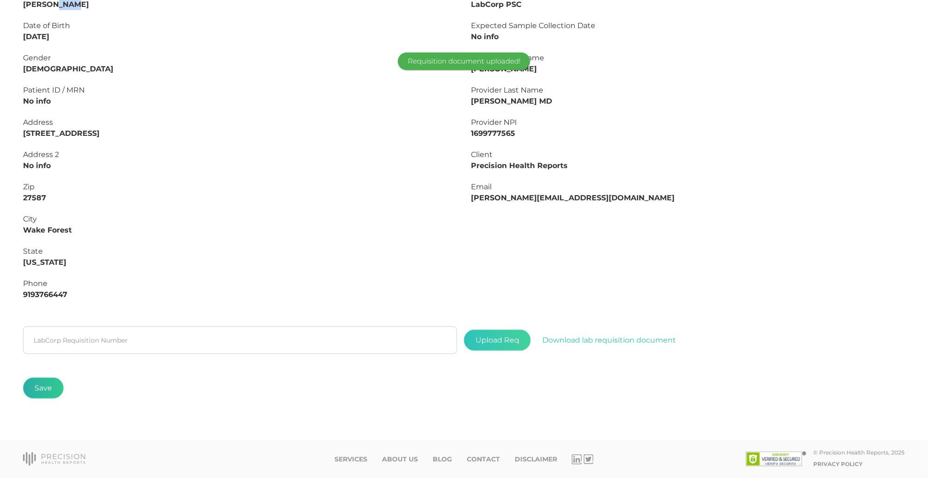
scroll to position [206, 0]
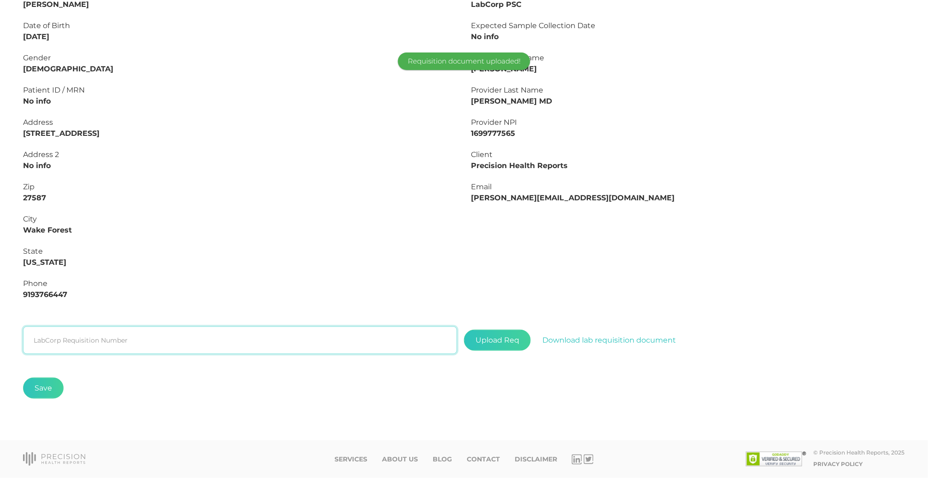
click at [80, 343] on input "text" at bounding box center [240, 341] width 434 height 28
paste input "L2506522760"
type input "L2506522760"
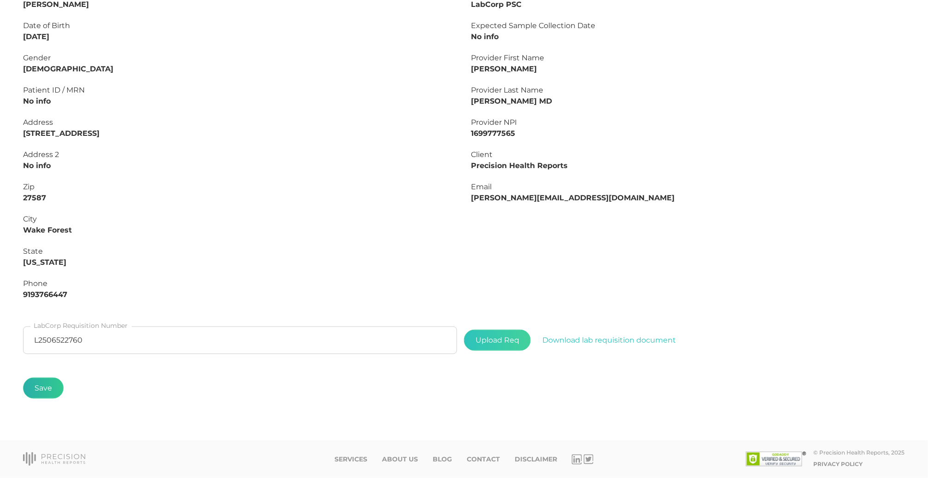
click at [41, 397] on button "Save" at bounding box center [43, 388] width 41 height 21
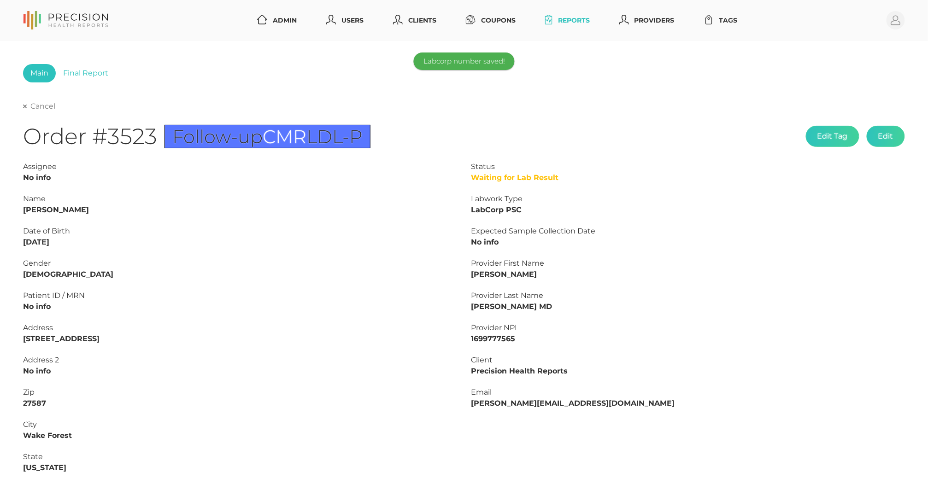
scroll to position [0, 0]
click at [48, 109] on link "Cancel" at bounding box center [39, 106] width 32 height 9
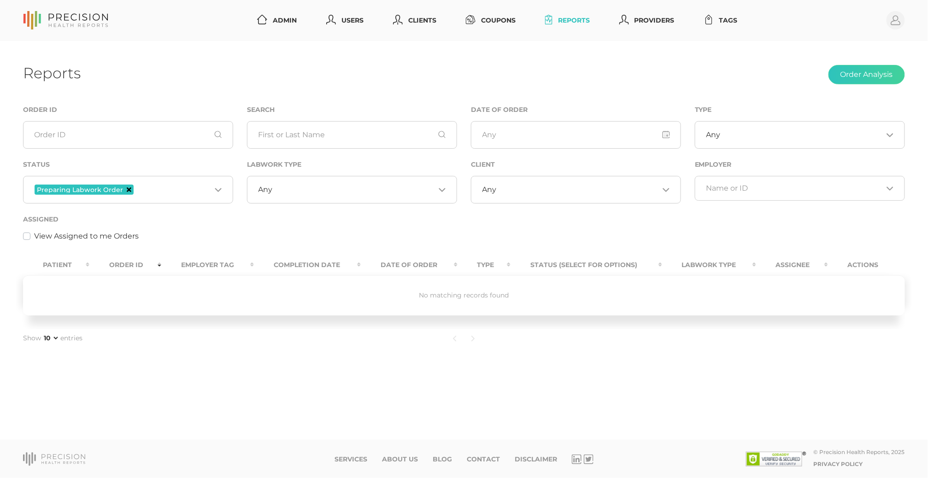
click at [127, 190] on icon "Deselect Preparing Labwork Order" at bounding box center [129, 190] width 5 height 5
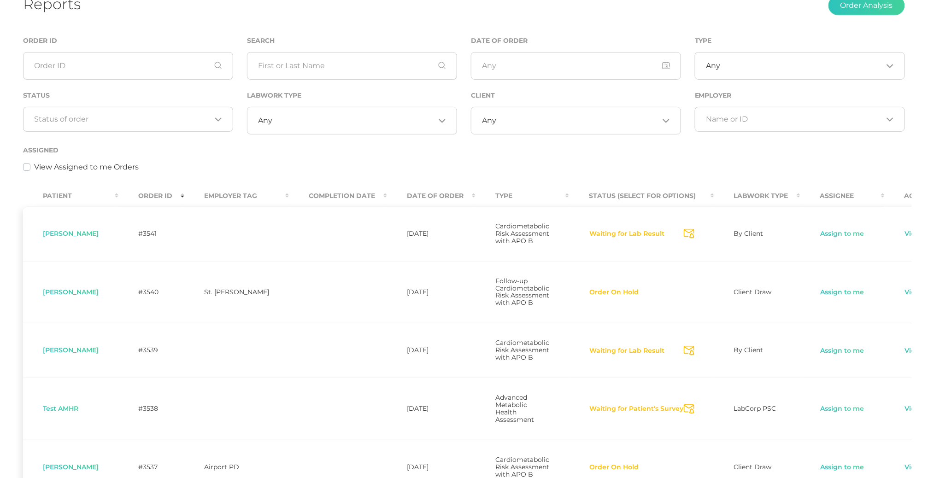
scroll to position [69, 0]
click at [293, 61] on input "text" at bounding box center [352, 66] width 210 height 28
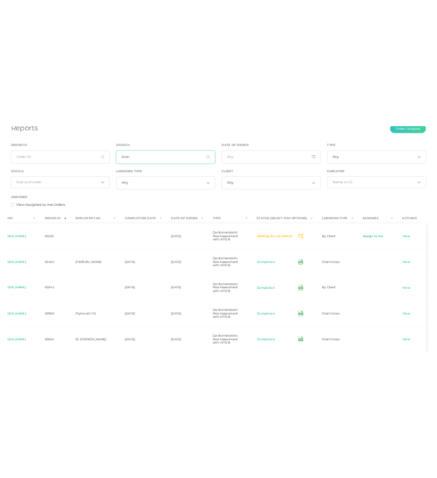
scroll to position [0, 43]
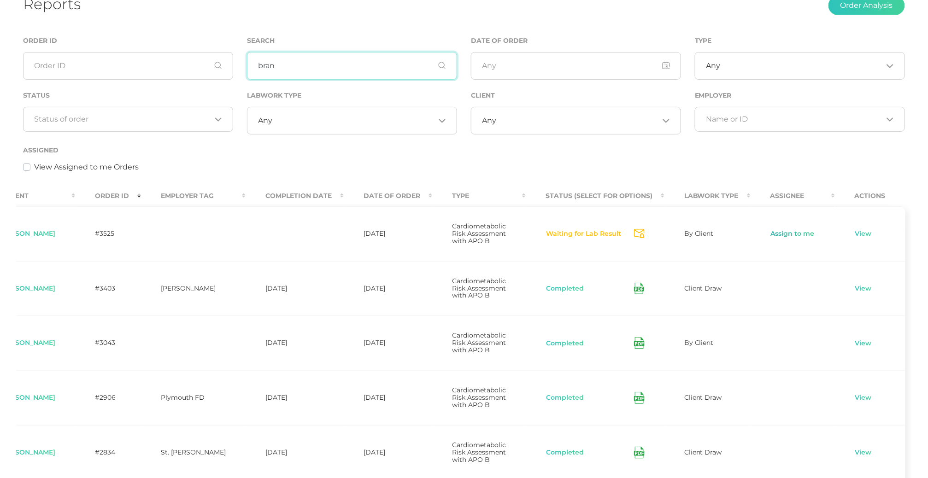
type input "bran"
click at [776, 234] on link "Assign to me" at bounding box center [793, 234] width 45 height 9
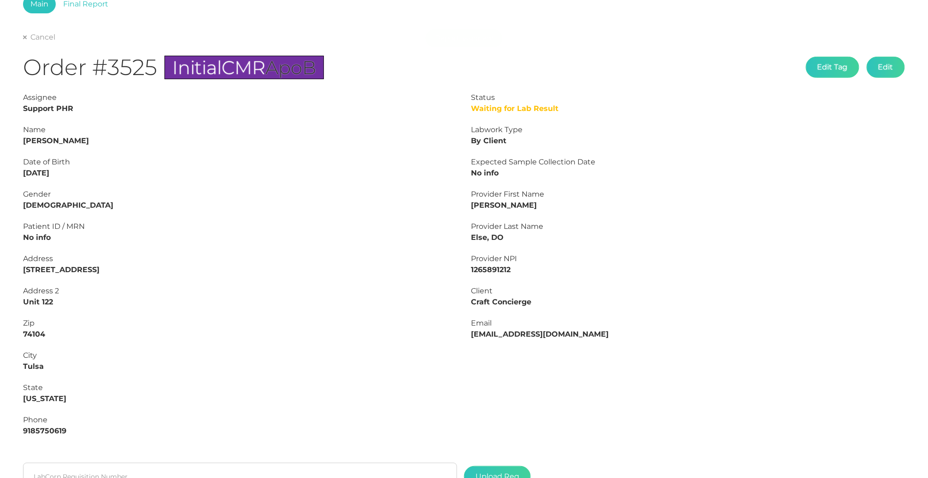
click at [913, 171] on div "Main Final Report Cancel Order #3525 Initial CMR ApoB Edit Tag Edit Status Wait…" at bounding box center [464, 274] width 928 height 605
click at [922, 174] on div "Main Final Report Cancel Order #3525 Initial CMR ApoB Edit Tag Edit Status Wait…" at bounding box center [464, 274] width 928 height 605
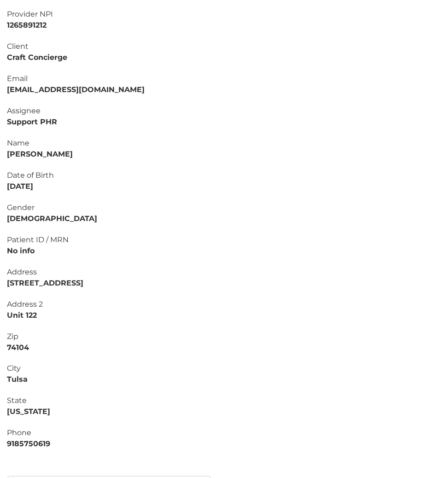
scroll to position [301, 0]
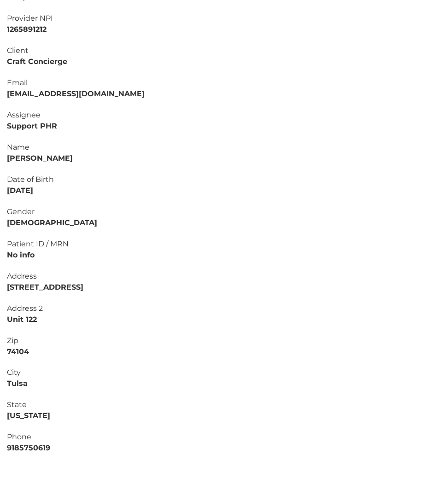
click at [47, 154] on strong "[PERSON_NAME]" at bounding box center [40, 158] width 66 height 9
click at [10, 156] on strong "[PERSON_NAME]" at bounding box center [40, 158] width 66 height 9
drag, startPoint x: 52, startPoint y: 187, endPoint x: 0, endPoint y: 187, distance: 51.2
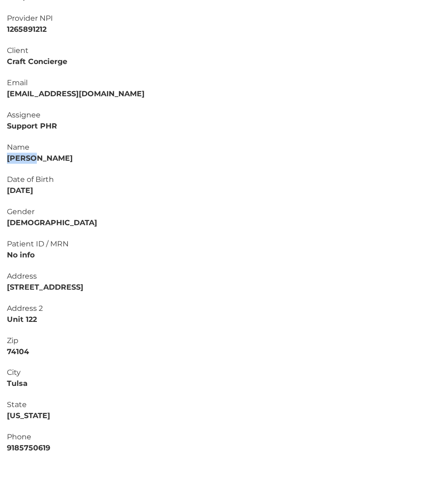
click at [0, 187] on div "Assignee Support PHR Name [PERSON_NAME] Date of Birth [DEMOGRAPHIC_DATA] Gender…" at bounding box center [218, 287] width 437 height 355
drag, startPoint x: 8, startPoint y: 155, endPoint x: 100, endPoint y: 157, distance: 91.7
click at [100, 157] on div "Name [PERSON_NAME]" at bounding box center [219, 153] width 424 height 22
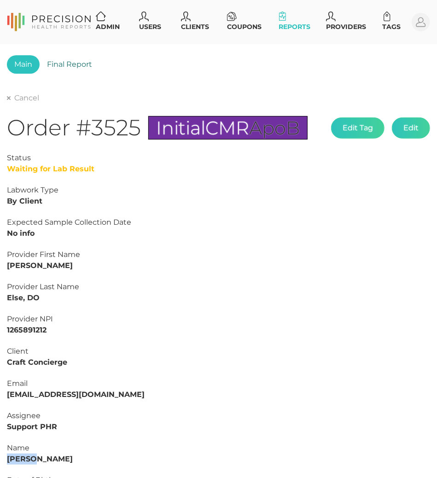
scroll to position [0, 0]
click at [77, 67] on link "Final Report" at bounding box center [70, 64] width 60 height 18
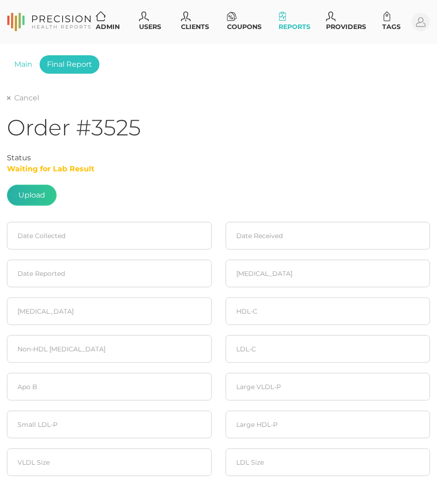
click at [43, 197] on label at bounding box center [31, 195] width 49 height 20
click at [45, 191] on input "file" at bounding box center [45, 191] width 0 height 0
type input "C:\fakepath\[PERSON_NAME].pdf"
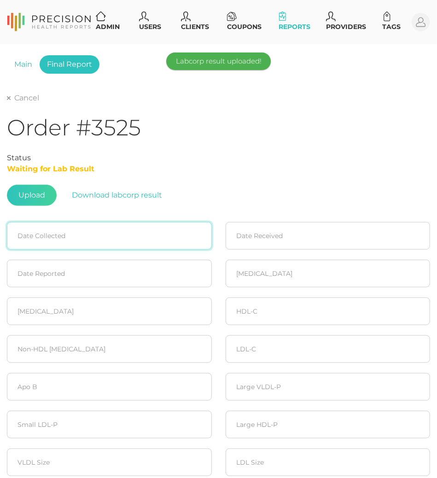
click at [122, 233] on input at bounding box center [109, 236] width 205 height 28
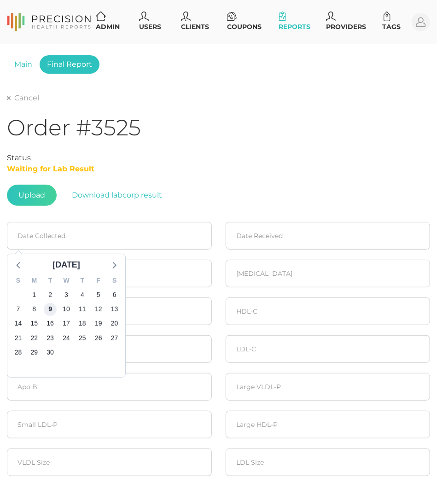
click at [46, 305] on span "9" at bounding box center [50, 309] width 13 height 13
type input "[DATE]"
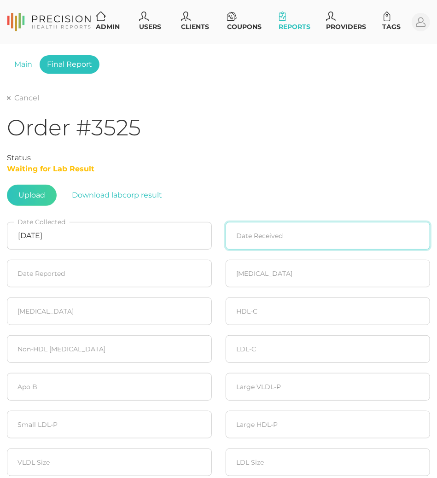
click at [257, 236] on input at bounding box center [328, 236] width 205 height 28
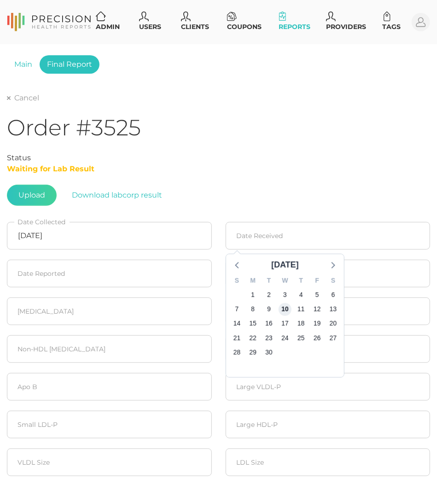
click at [285, 304] on span "10" at bounding box center [284, 309] width 13 height 13
type input "[DATE]"
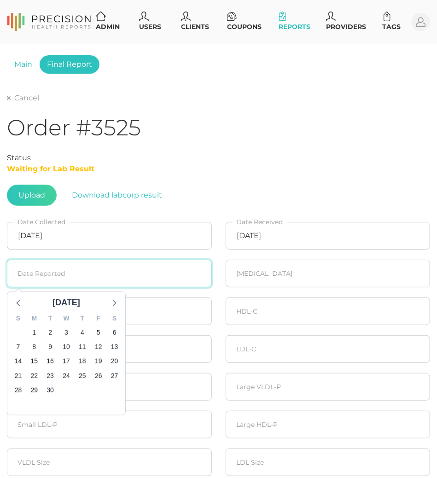
click at [94, 279] on input at bounding box center [109, 274] width 205 height 28
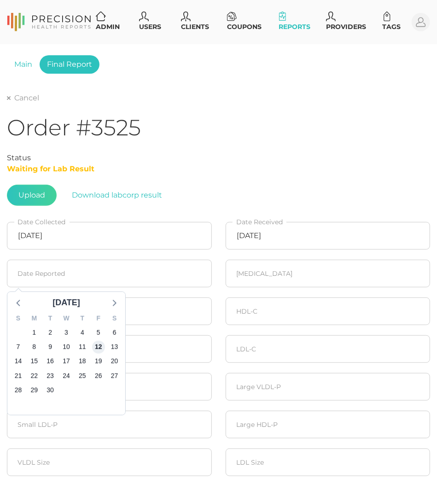
click at [99, 350] on span "12" at bounding box center [98, 347] width 13 height 13
type input "[DATE]"
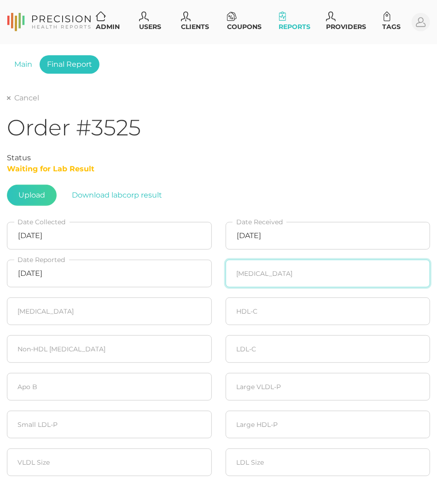
click at [270, 283] on input "number" at bounding box center [328, 274] width 205 height 28
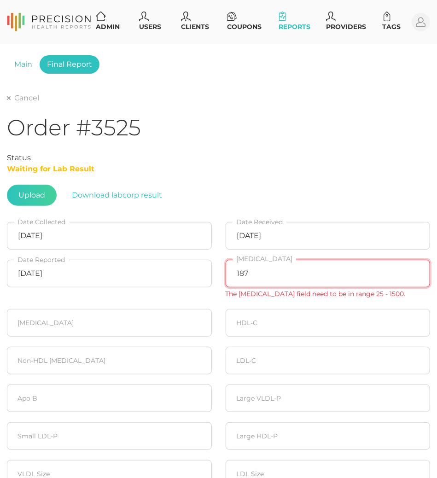
type input "187"
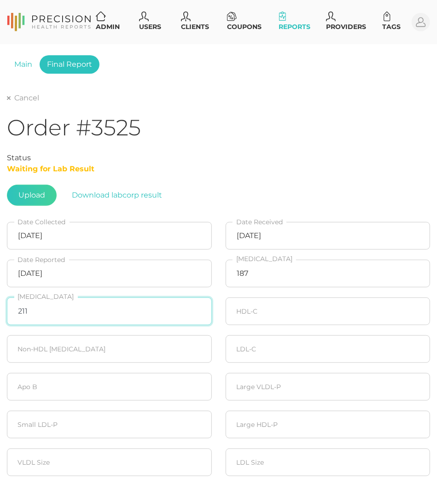
type input "211"
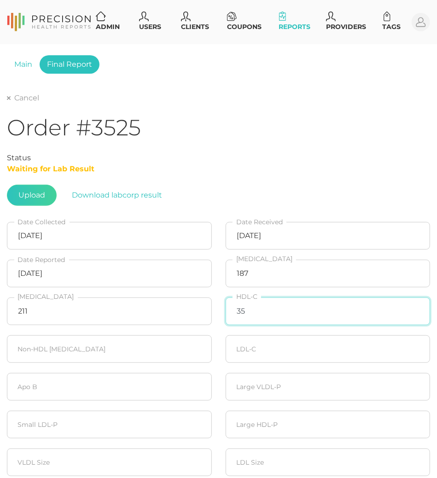
type input "35"
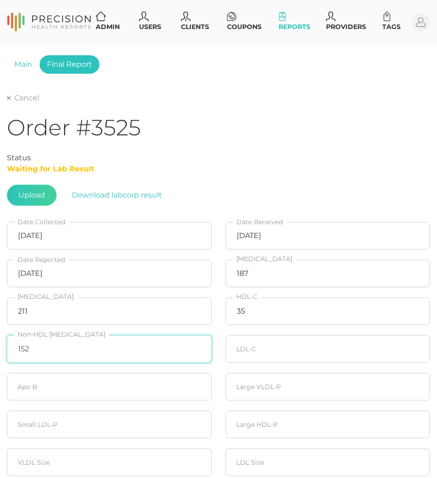
type input "152"
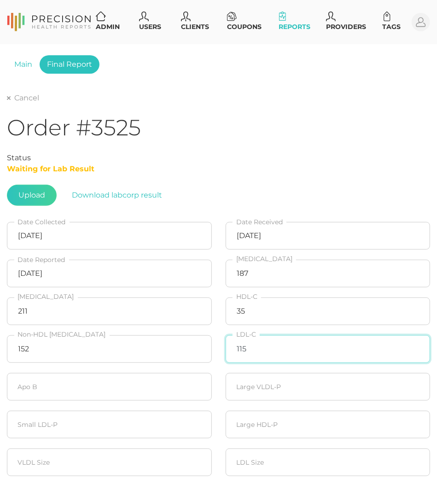
type input "115"
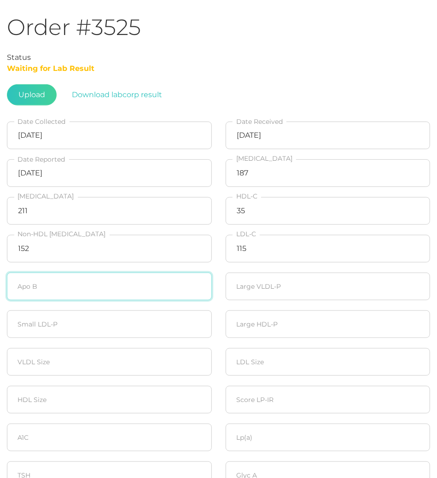
scroll to position [120, 0]
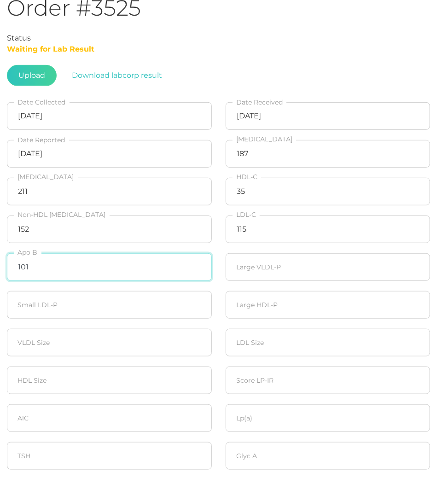
type input "101"
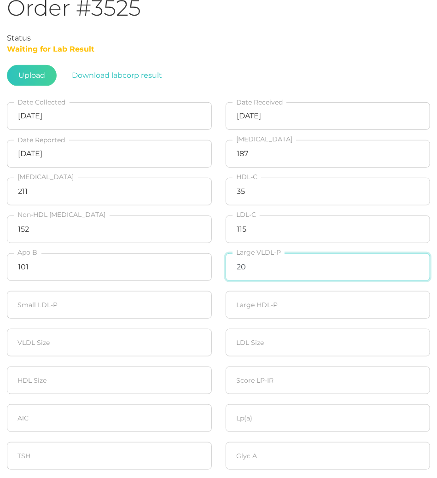
type input "20"
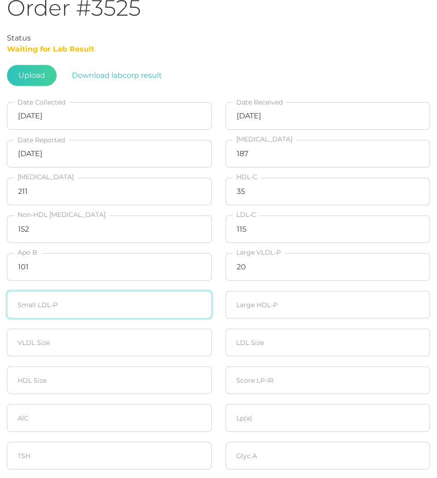
type input "2"
type input "510"
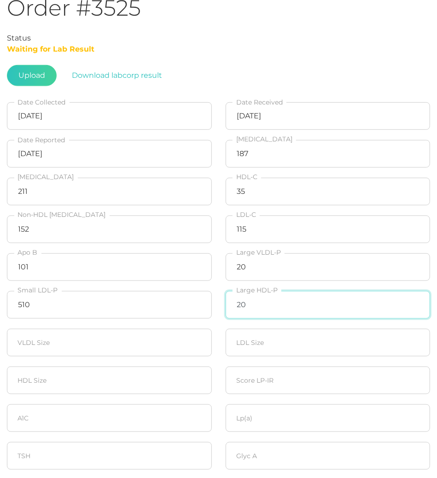
type input "20"
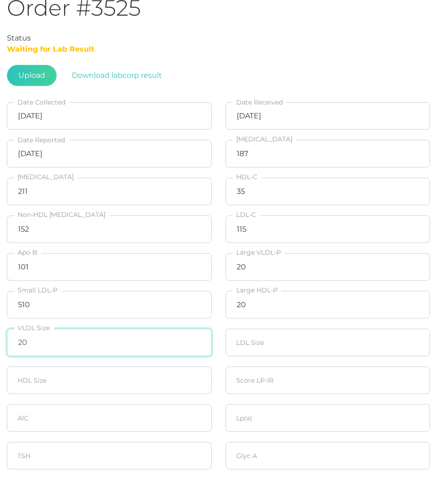
type input "20"
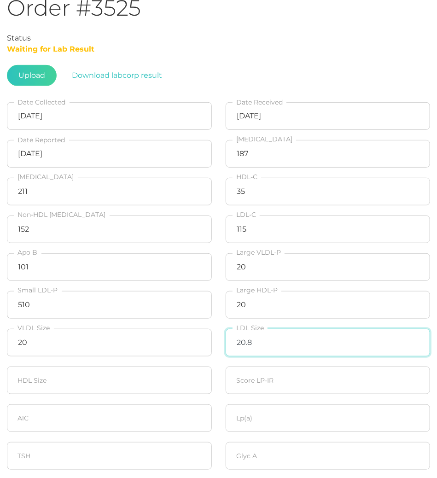
type input "20.8"
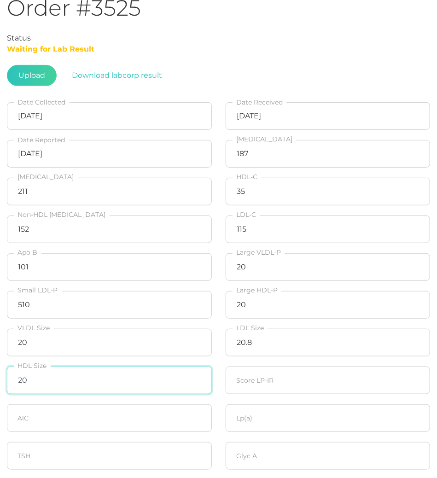
type input "20"
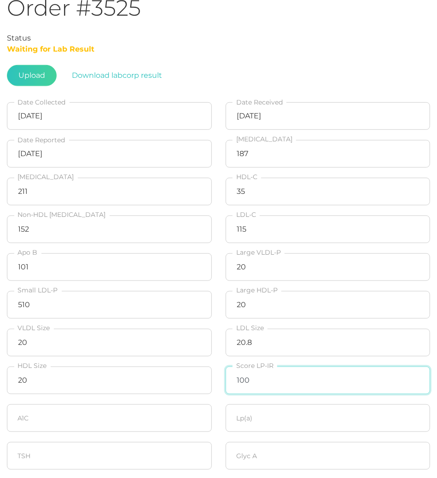
type input "100"
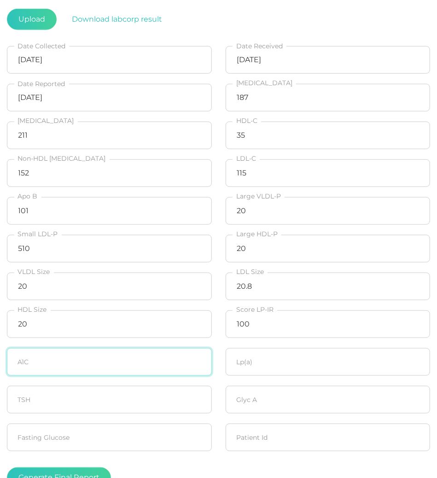
scroll to position [176, 0]
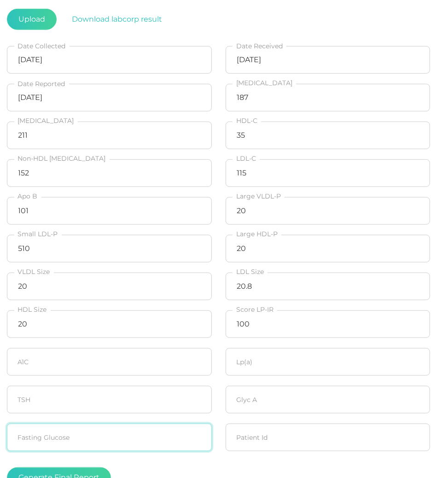
click at [159, 443] on input "number" at bounding box center [109, 438] width 205 height 28
type input "93"
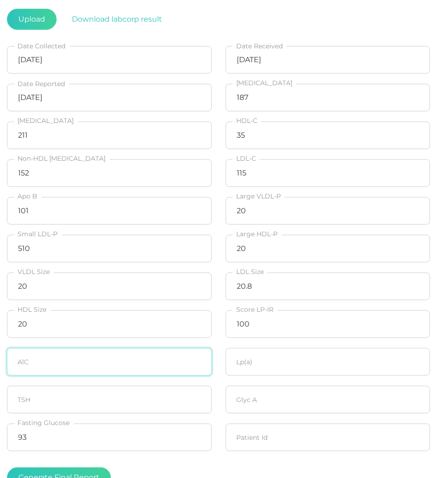
click at [82, 372] on input "number" at bounding box center [109, 362] width 205 height 28
type input "5.2"
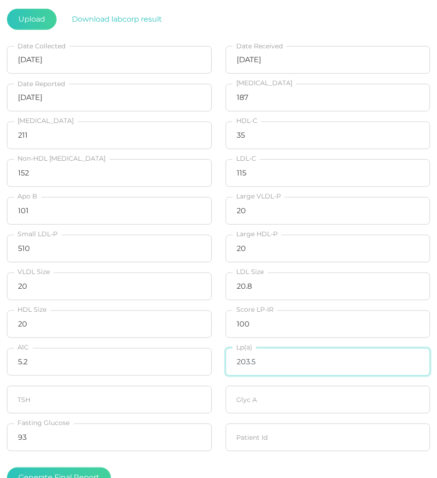
type input "203.5"
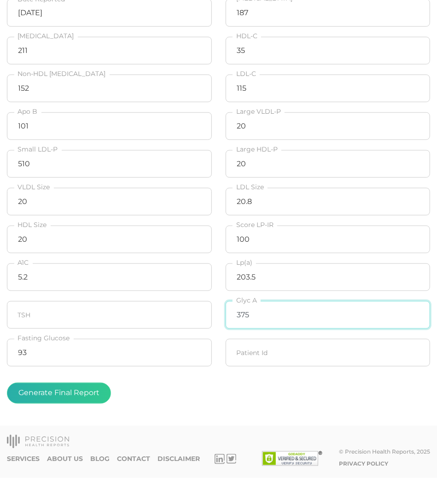
scroll to position [263, 0]
type input "375"
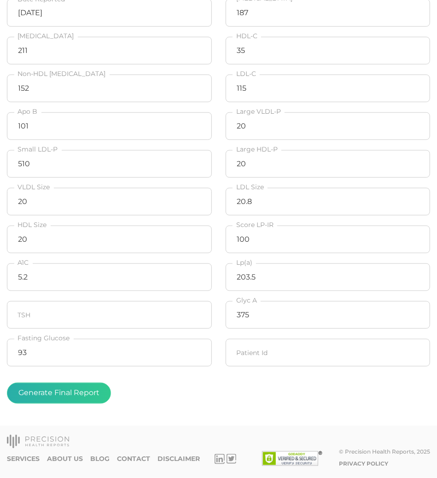
click at [65, 397] on button "Generate Final Report" at bounding box center [59, 393] width 104 height 21
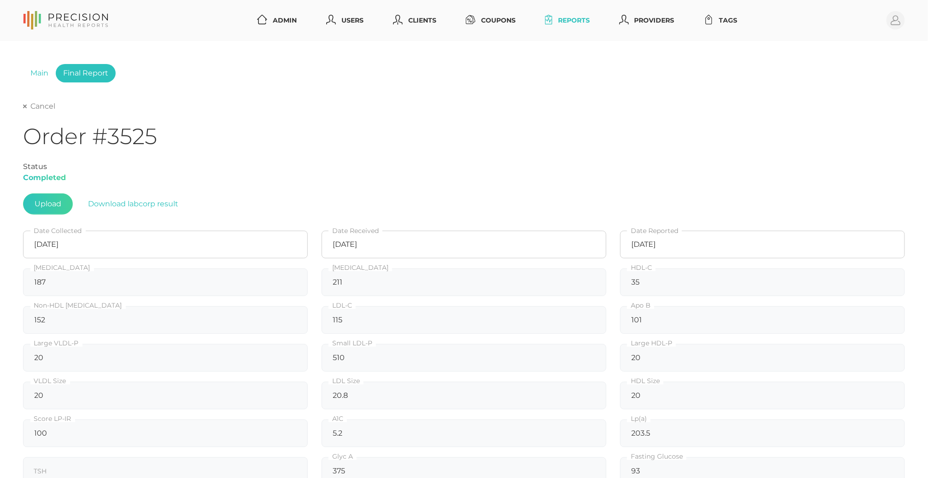
scroll to position [0, 0]
click at [43, 109] on link "Cancel" at bounding box center [39, 106] width 32 height 9
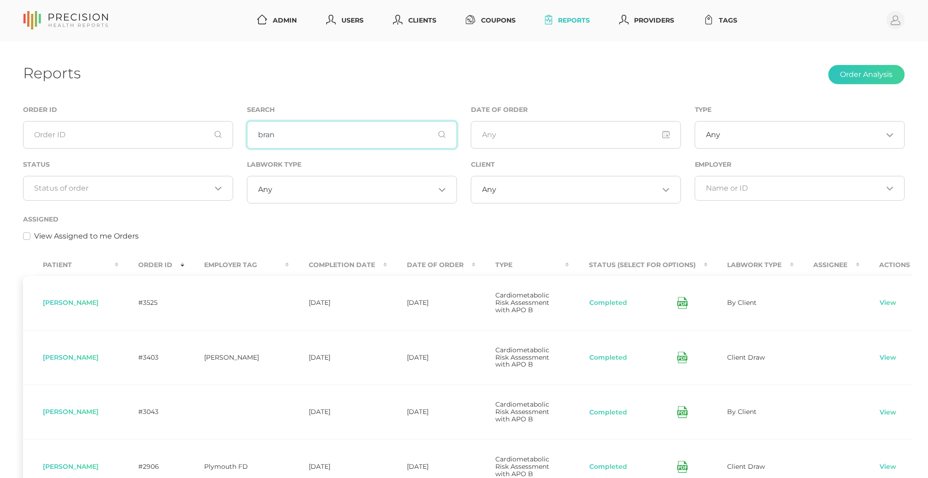
click at [287, 126] on input "bran" at bounding box center [352, 135] width 210 height 28
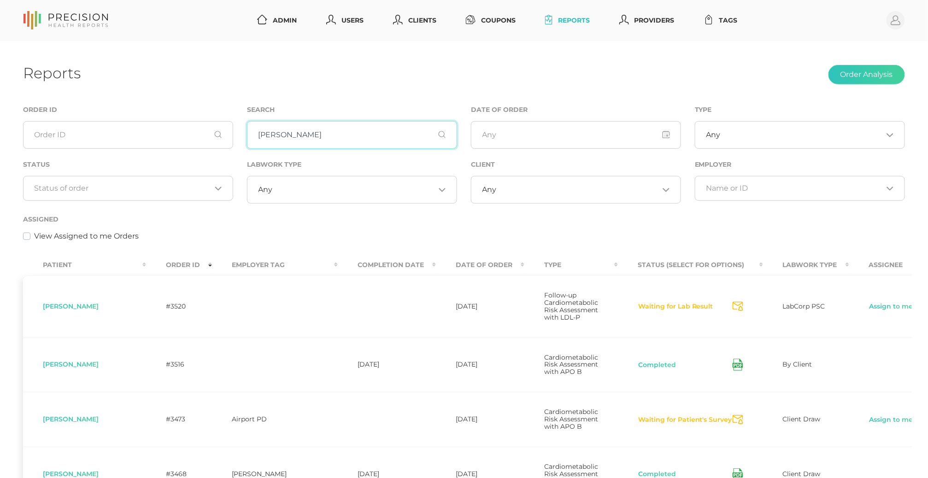
type input "call"
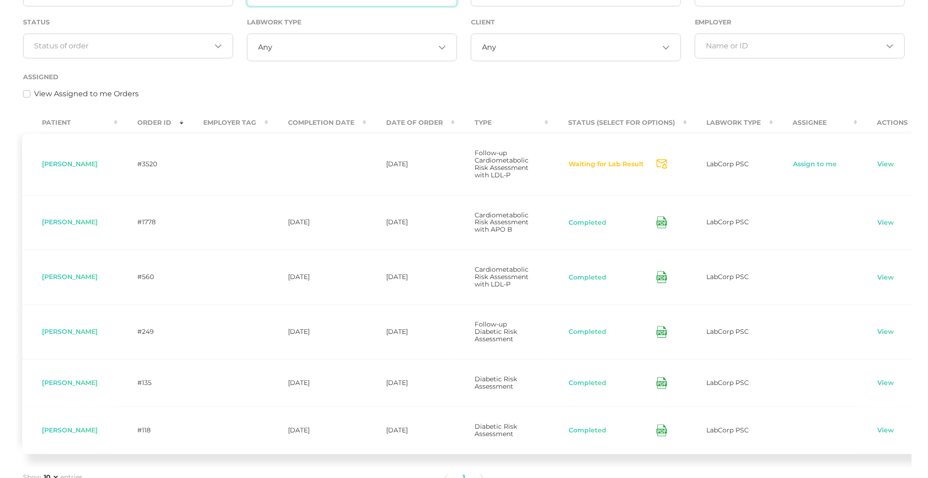
scroll to position [77, 0]
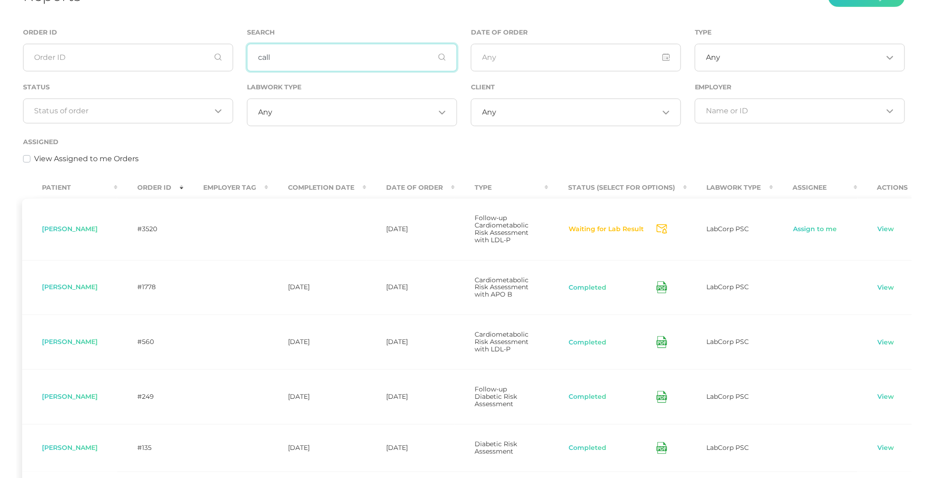
click at [316, 67] on input "call" at bounding box center [352, 58] width 210 height 28
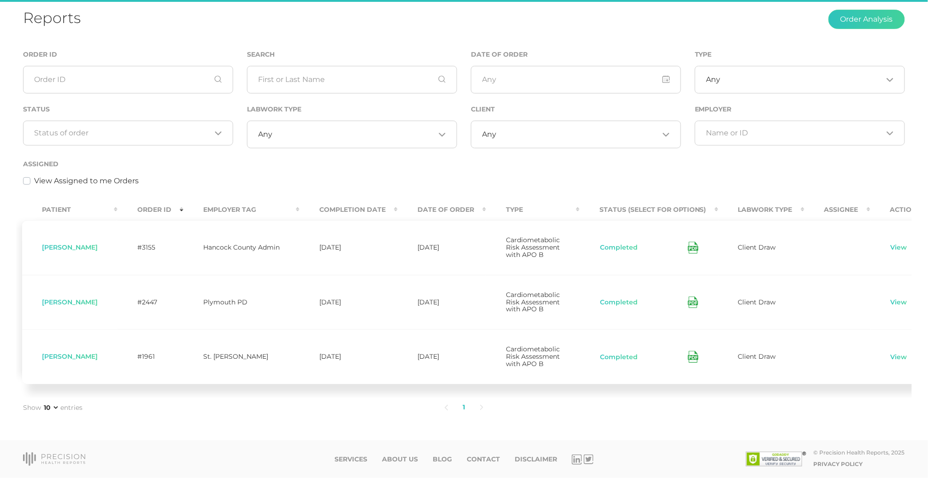
click at [169, 121] on div "Loading..." at bounding box center [128, 133] width 210 height 25
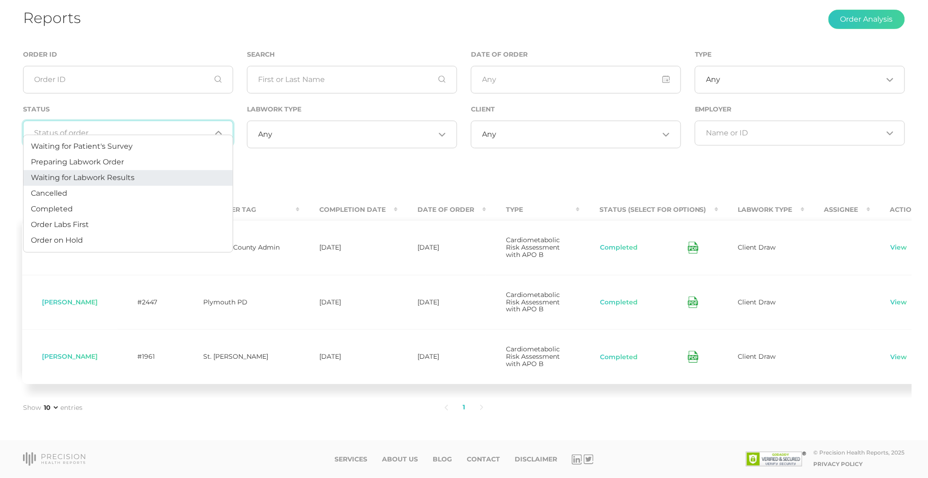
click at [139, 179] on li "Waiting for Labwork Results" at bounding box center [128, 179] width 209 height 16
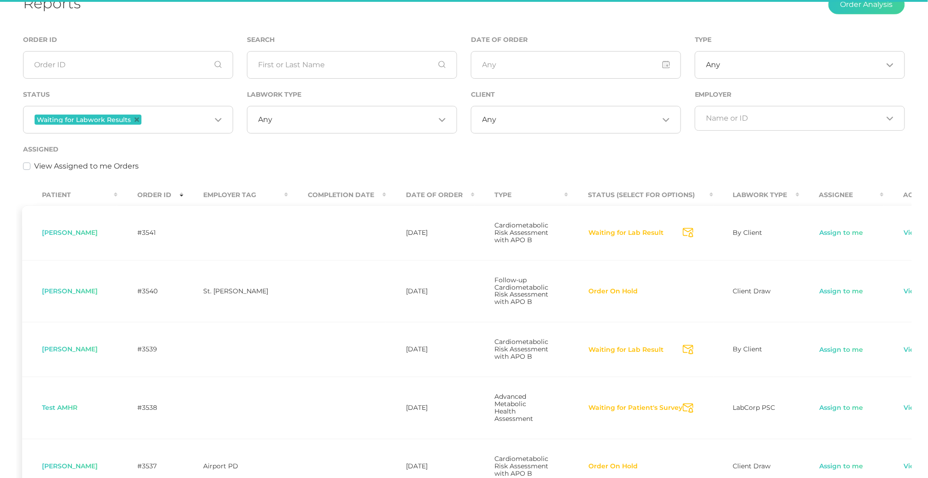
click at [515, 127] on div "Any Loading..." at bounding box center [576, 120] width 210 height 28
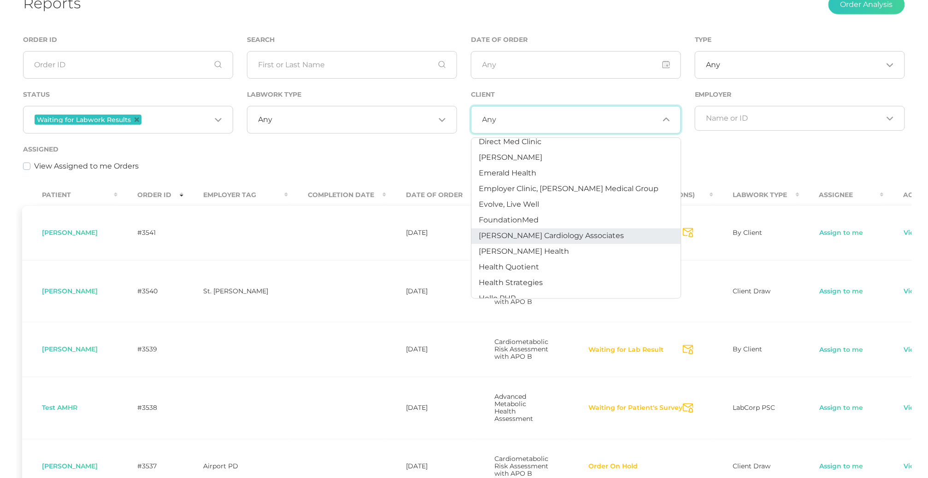
scroll to position [217, 0]
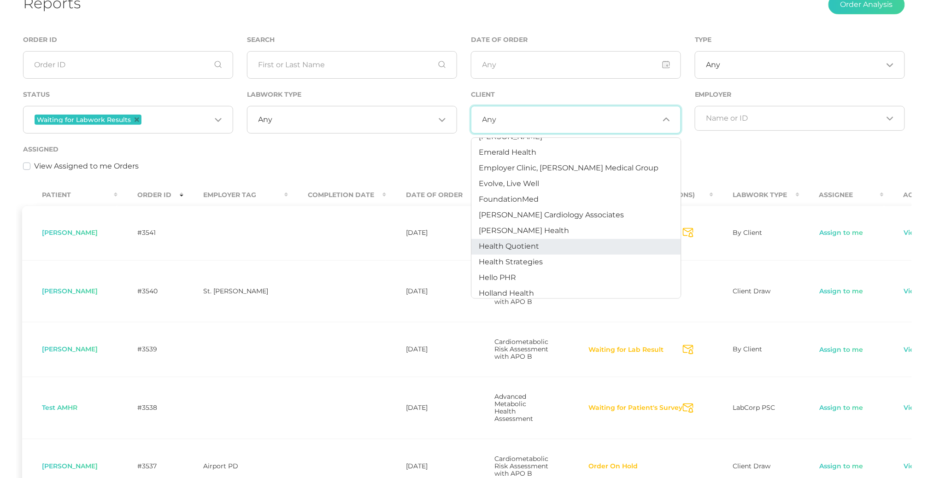
click at [522, 242] on span "Health Quotient" at bounding box center [509, 246] width 60 height 9
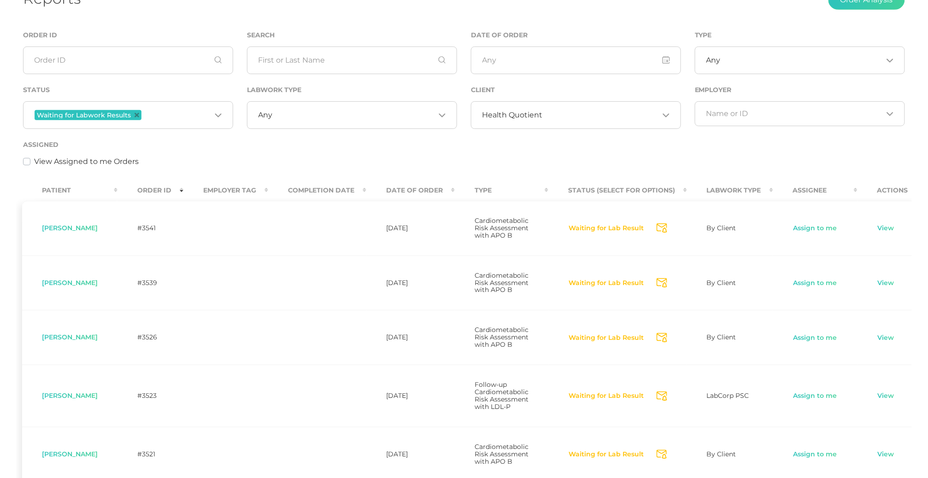
scroll to position [37, 0]
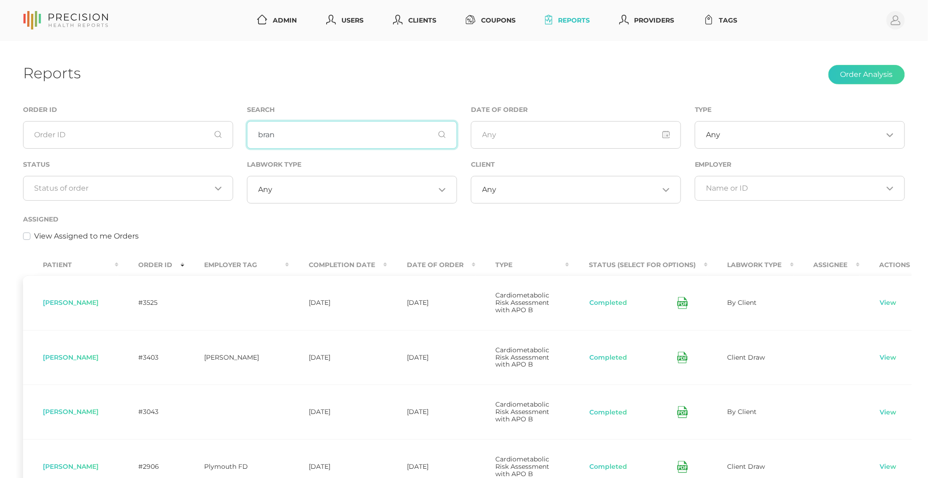
click at [367, 139] on input "bran" at bounding box center [352, 135] width 210 height 28
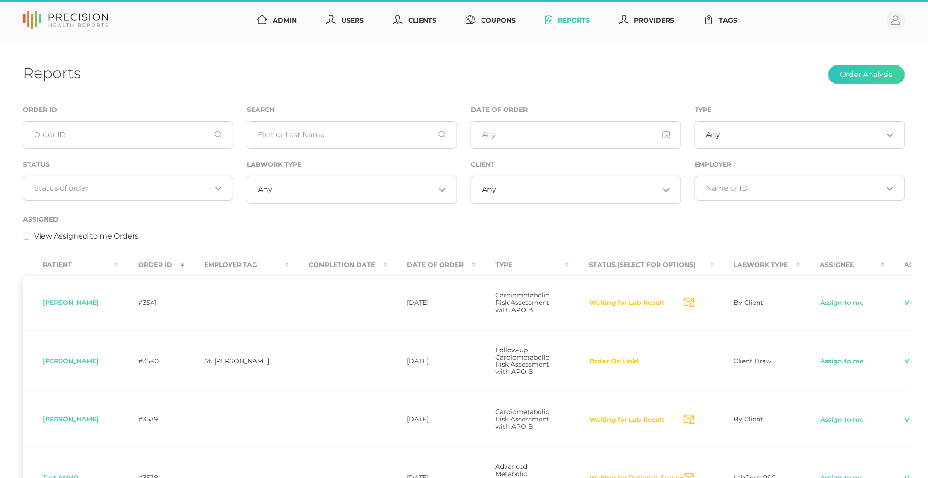
click at [81, 189] on input "Search for option" at bounding box center [123, 188] width 177 height 9
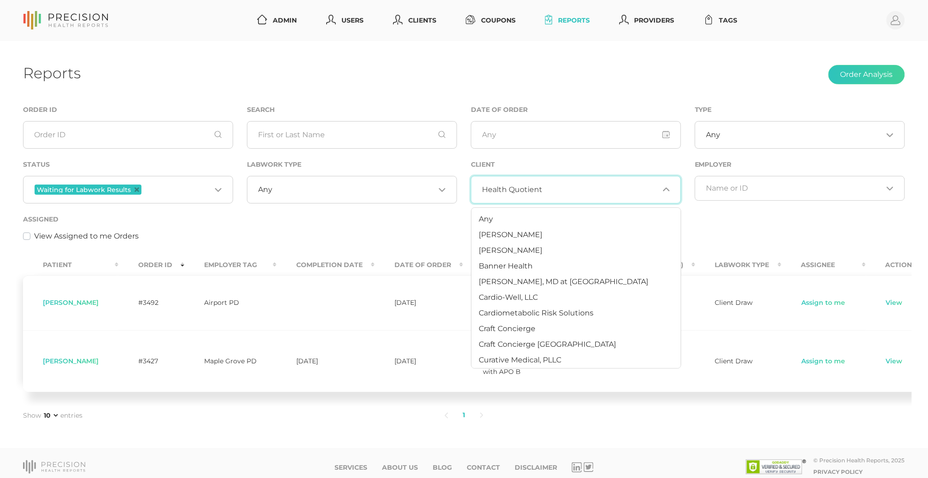
click at [523, 184] on div "Health Quotient Loading..." at bounding box center [576, 190] width 210 height 28
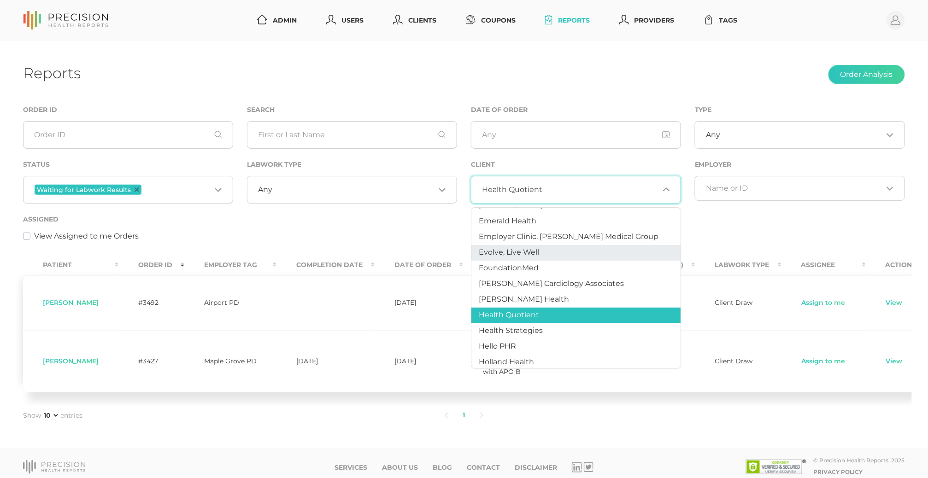
scroll to position [221, 0]
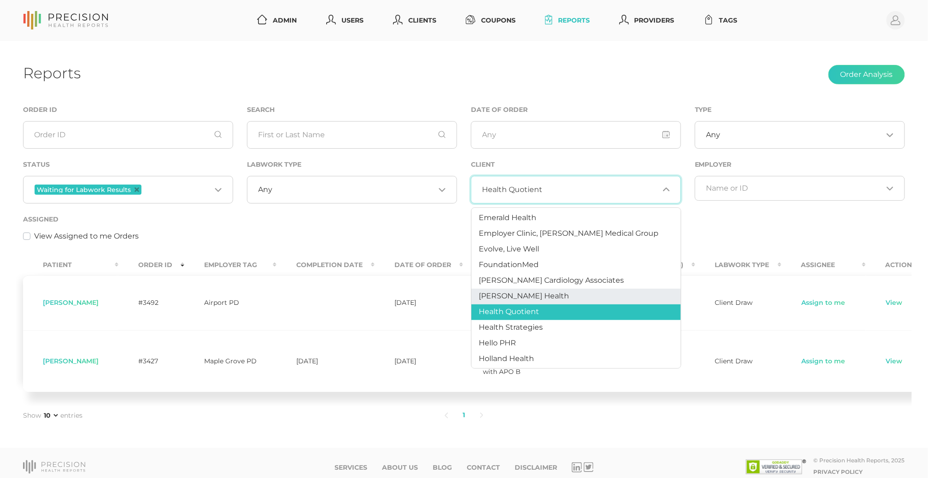
click at [519, 295] on span "[PERSON_NAME] Health" at bounding box center [524, 296] width 90 height 9
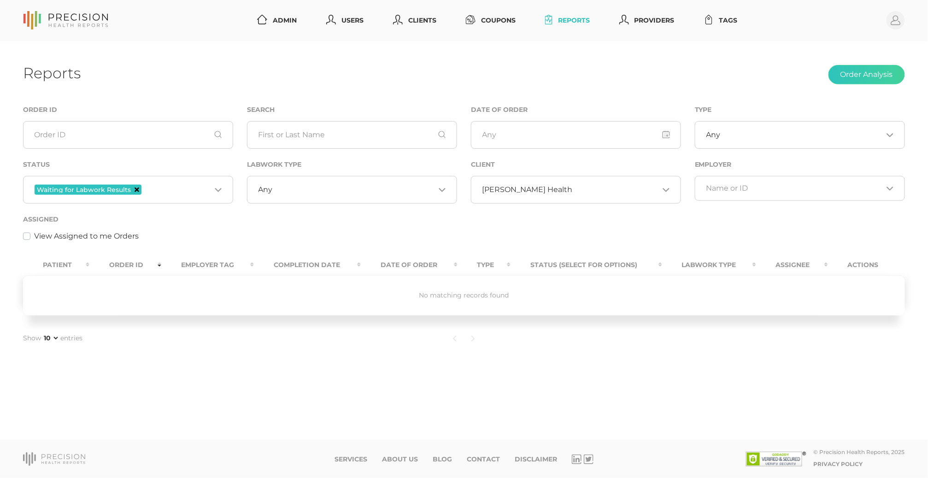
click at [135, 192] on icon "Deselect Waiting for Labwork Results" at bounding box center [137, 190] width 5 height 5
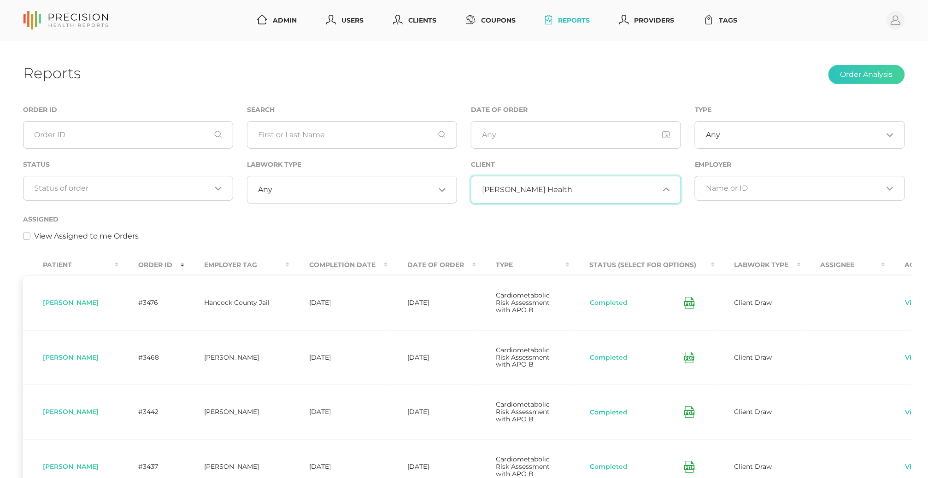
scroll to position [153, 0]
click at [412, 17] on link "Clients" at bounding box center [414, 20] width 51 height 17
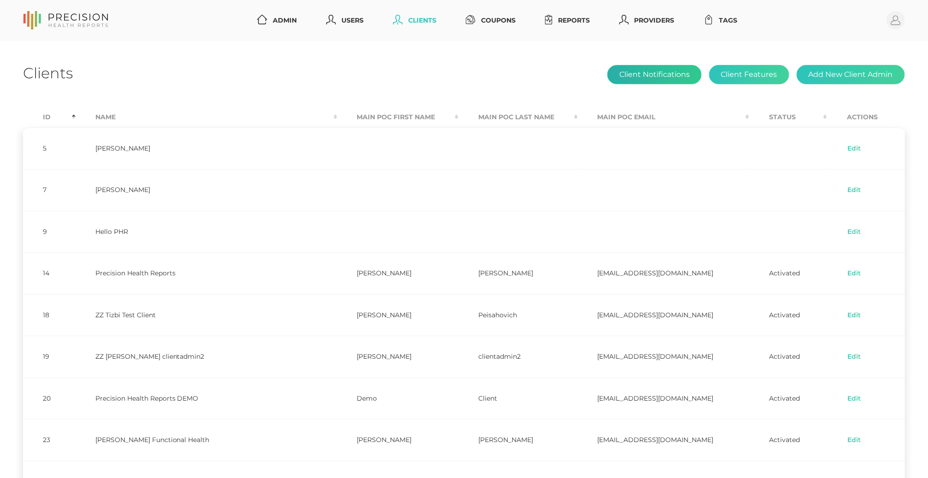
click at [649, 80] on button "Client Notifications" at bounding box center [654, 74] width 94 height 19
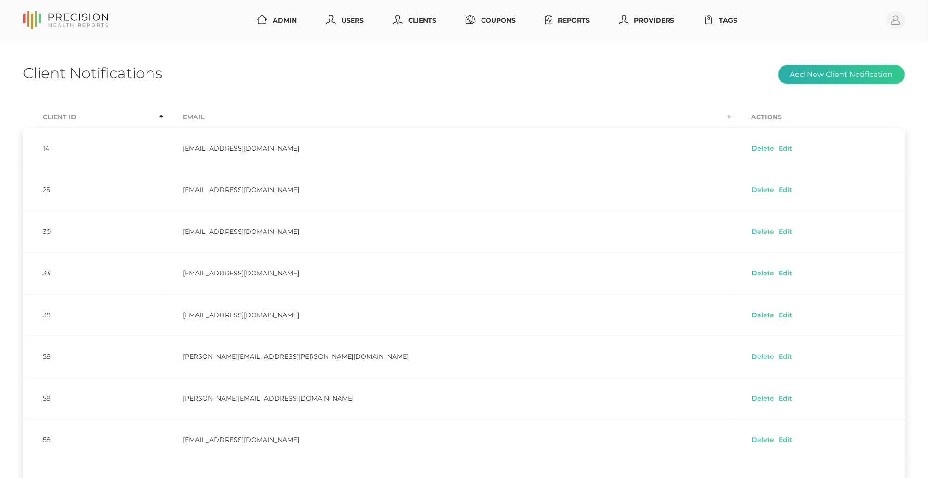
click at [802, 79] on button "Add New Client Notification" at bounding box center [841, 74] width 127 height 19
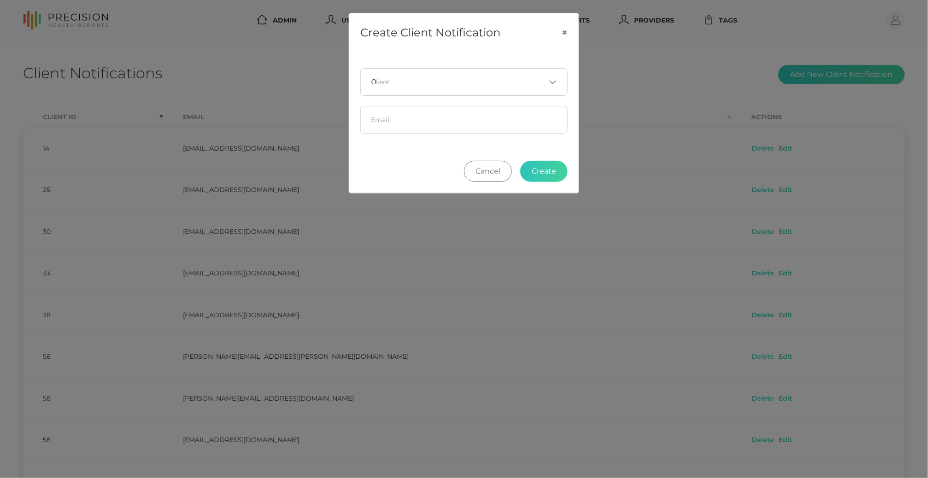
click at [485, 77] on div "0 Loading..." at bounding box center [463, 82] width 207 height 28
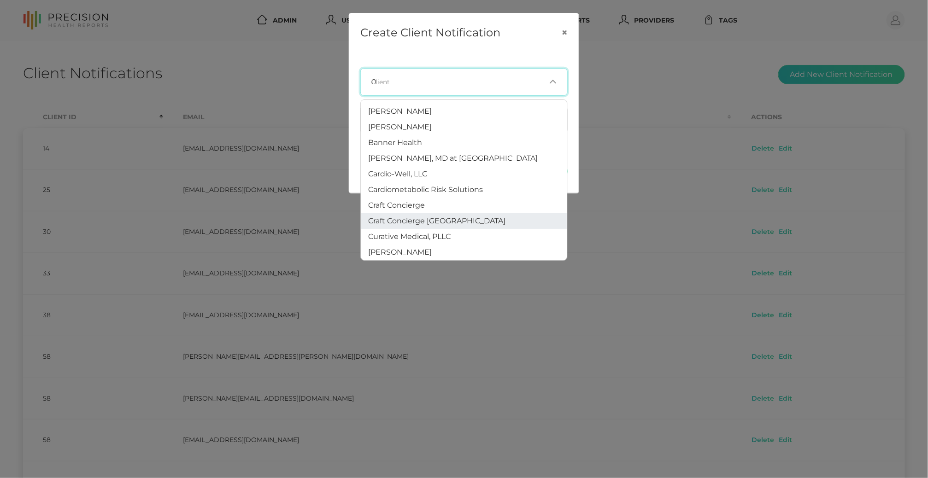
scroll to position [100, 0]
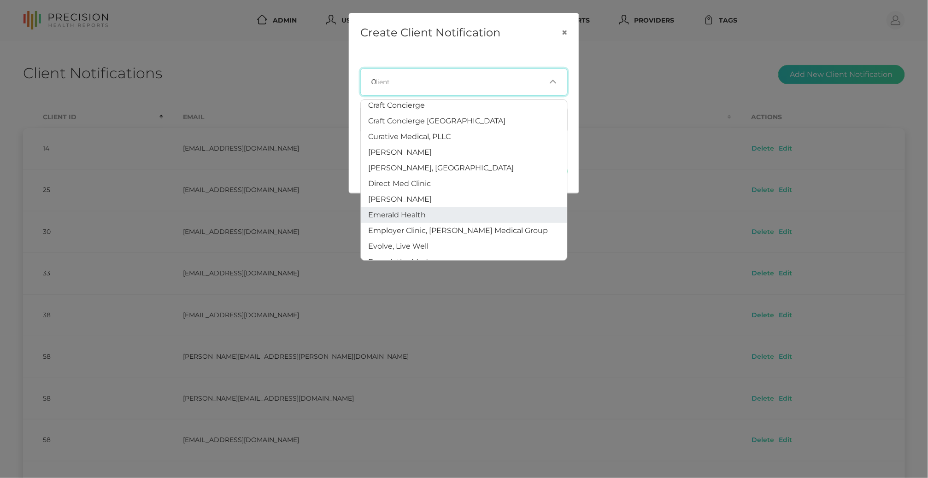
click at [444, 217] on li "Emerald Health" at bounding box center [464, 215] width 206 height 16
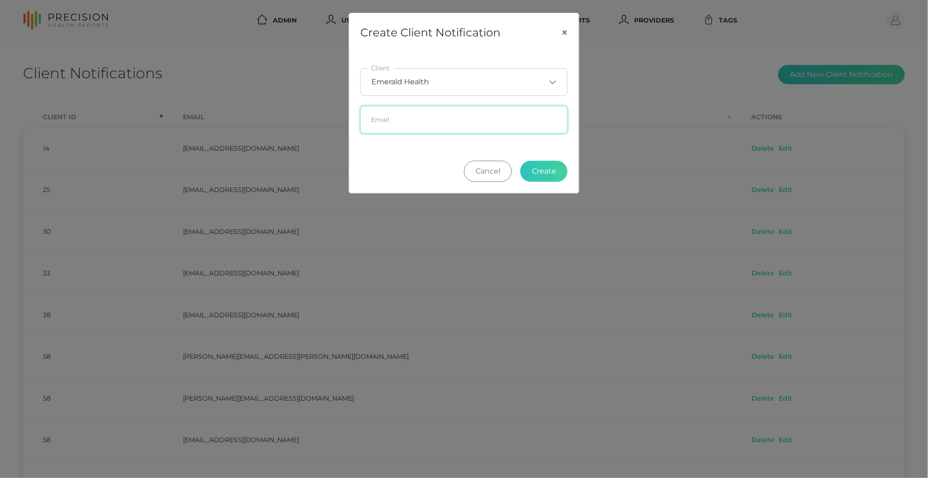
click at [436, 128] on input "text" at bounding box center [463, 120] width 207 height 28
type input "n"
click at [416, 124] on input "info@emeraldhealthdpc.com" at bounding box center [463, 120] width 207 height 28
click at [494, 124] on input "info@emeraldhealthdpc.com" at bounding box center [463, 120] width 207 height 28
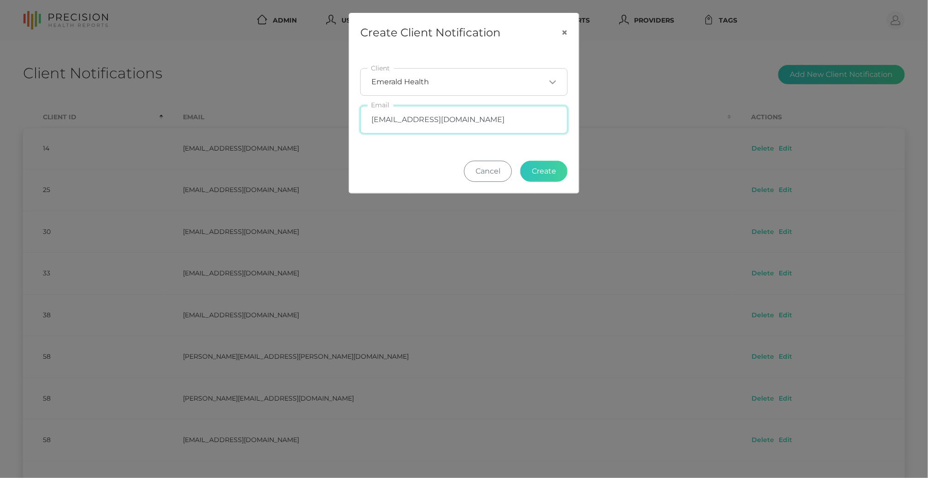
drag, startPoint x: 498, startPoint y: 123, endPoint x: 242, endPoint y: 109, distance: 256.6
click at [241, 109] on div "Create Client Notification × Emerald Health Loading... Client info@emeraldhealt…" at bounding box center [464, 239] width 928 height 478
paste input "text"
type input "info@emeraldhealthdpc.com"
click at [536, 171] on button "Create" at bounding box center [543, 171] width 47 height 21
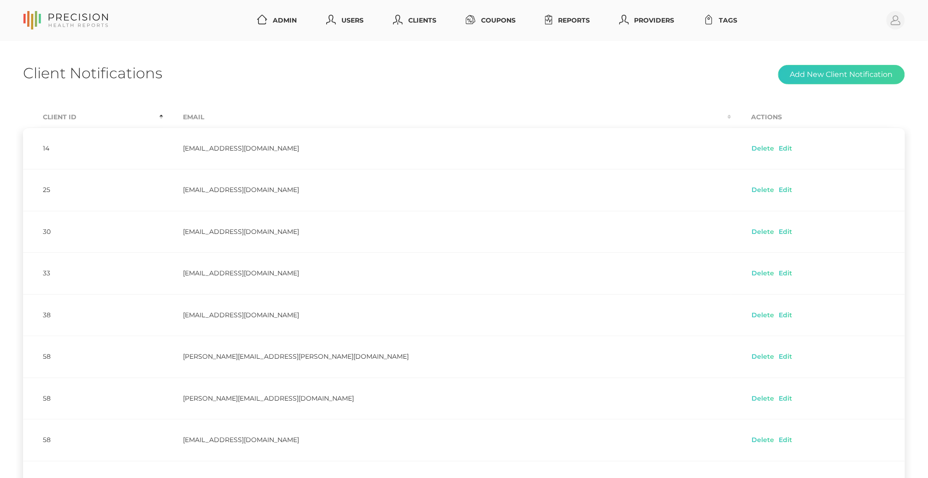
scroll to position [0, 0]
click at [563, 19] on link "Reports" at bounding box center [568, 20] width 52 height 17
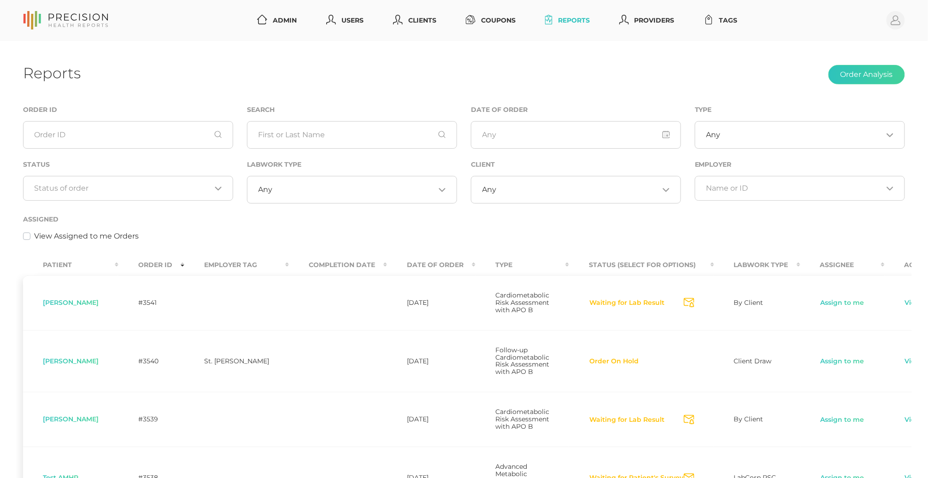
click at [183, 264] on th "Order ID" at bounding box center [151, 265] width 66 height 21
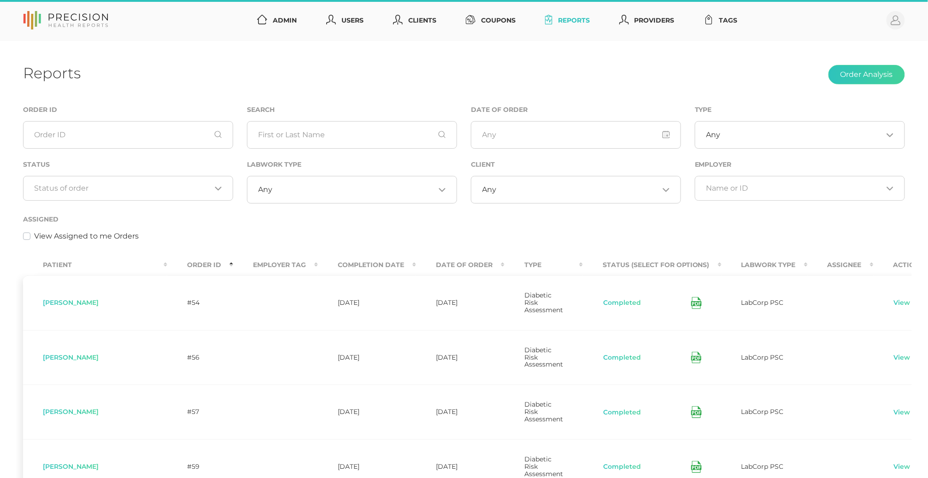
click at [167, 265] on th "Order ID" at bounding box center [200, 265] width 66 height 21
